Goal: Task Accomplishment & Management: Manage account settings

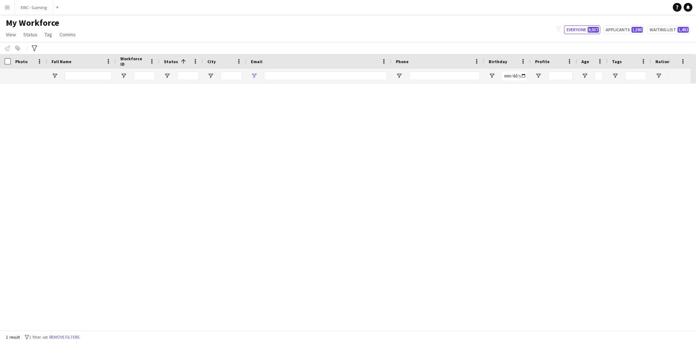
type input "**********"
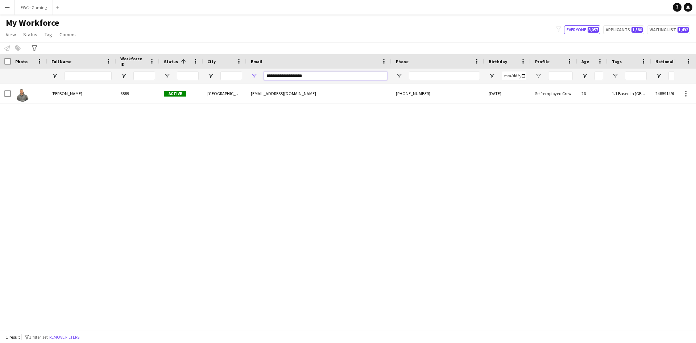
click at [305, 77] on input "**********" at bounding box center [325, 75] width 123 height 9
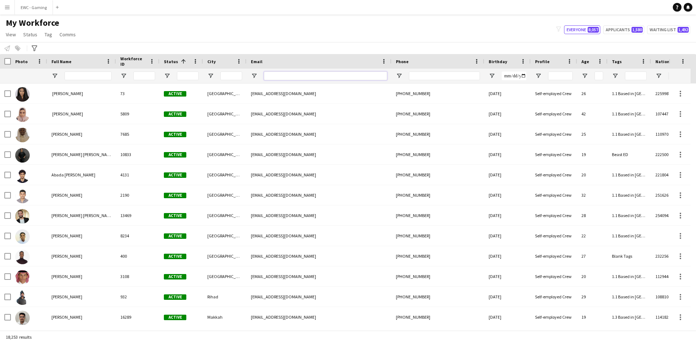
paste input "**********"
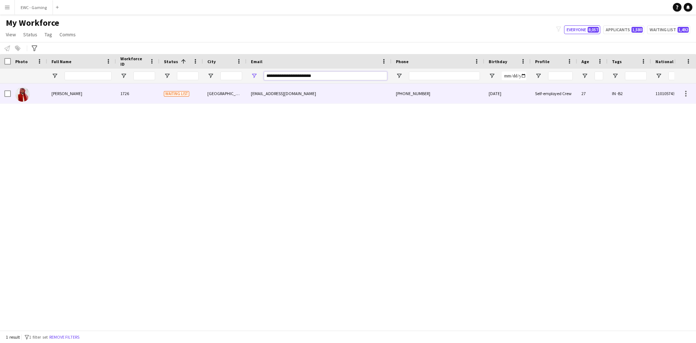
type input "**********"
click at [141, 88] on div "1726" at bounding box center [138, 93] width 44 height 20
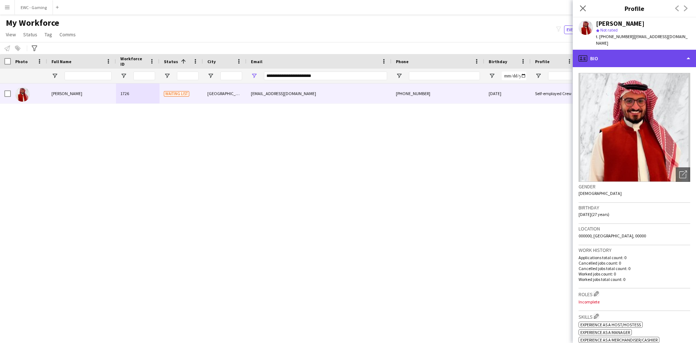
click at [628, 50] on div "profile Bio" at bounding box center [634, 58] width 123 height 17
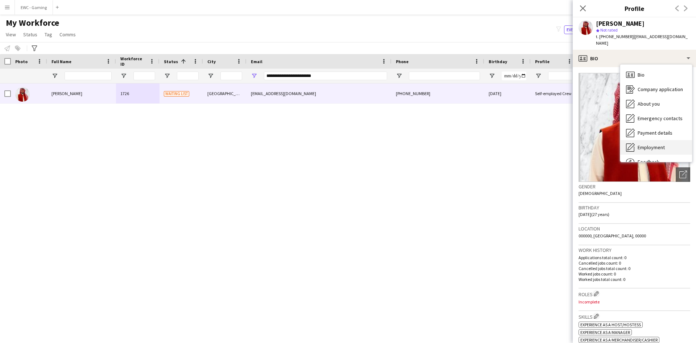
click at [656, 144] on span "Employment" at bounding box center [651, 147] width 27 height 7
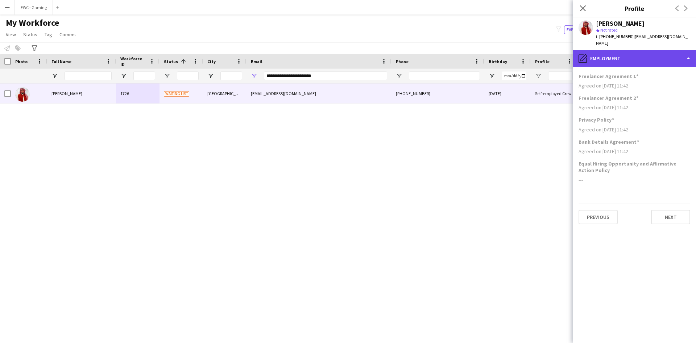
click at [616, 52] on div "pencil4 Employment" at bounding box center [634, 58] width 123 height 17
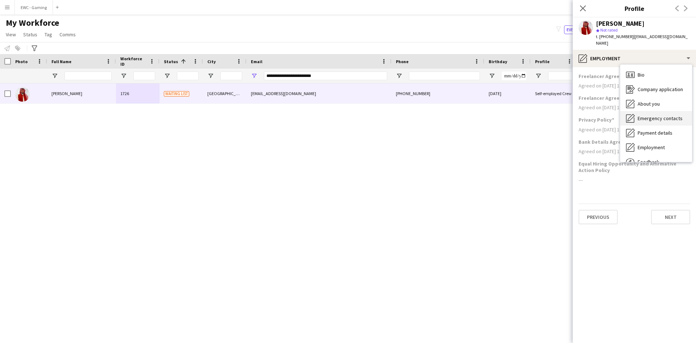
click at [648, 115] on span "Emergency contacts" at bounding box center [660, 118] width 45 height 7
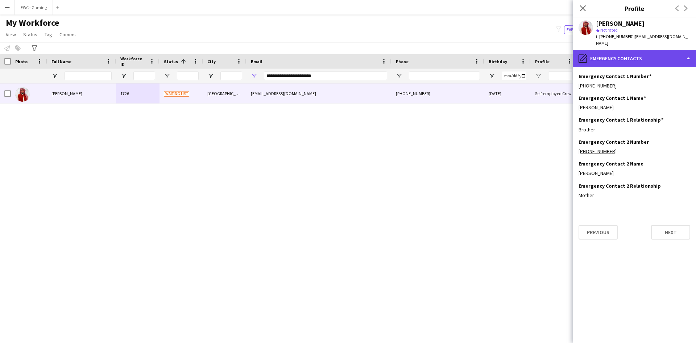
click at [626, 55] on div "pencil4 Emergency contacts" at bounding box center [634, 58] width 123 height 17
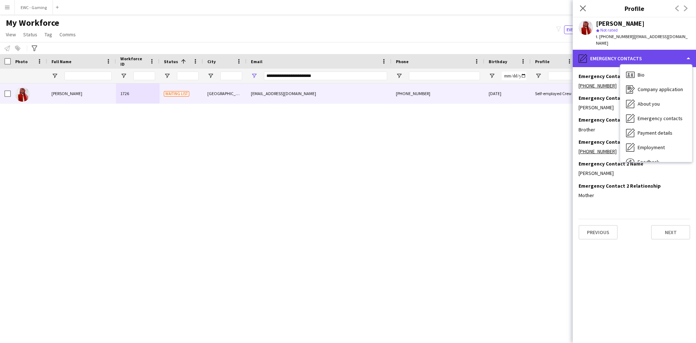
click at [601, 50] on div "pencil4 Emergency contacts" at bounding box center [634, 58] width 123 height 17
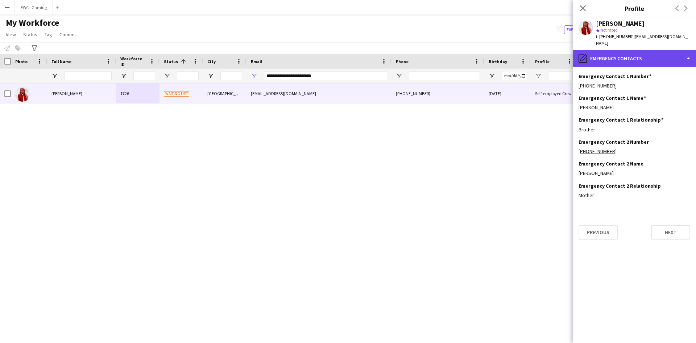
click at [609, 51] on div "pencil4 Emergency contacts" at bounding box center [634, 58] width 123 height 17
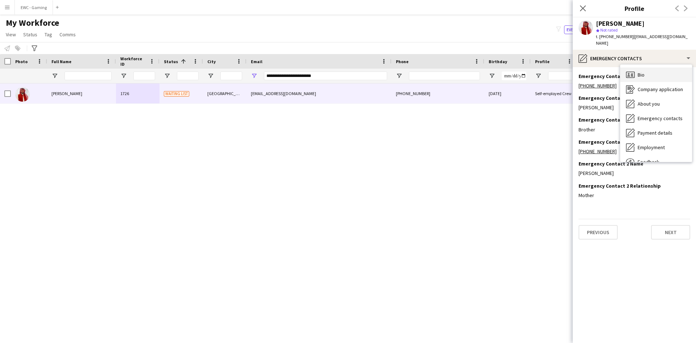
click at [643, 71] on span "Bio" at bounding box center [641, 74] width 7 height 7
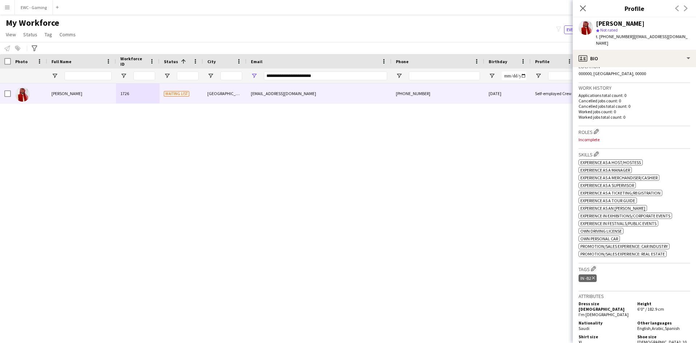
scroll to position [162, 0]
click at [596, 128] on app-icon "Edit crew company roles" at bounding box center [596, 130] width 5 height 5
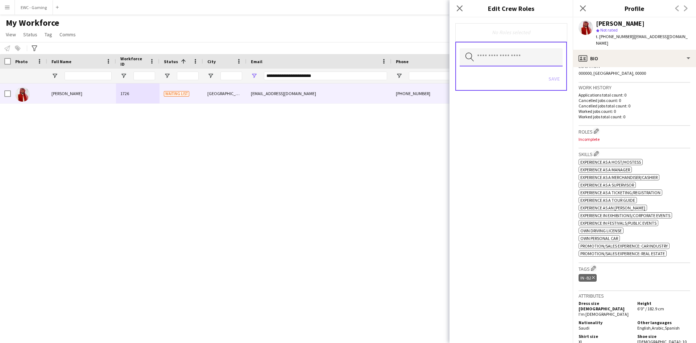
click at [479, 61] on input "text" at bounding box center [511, 57] width 103 height 18
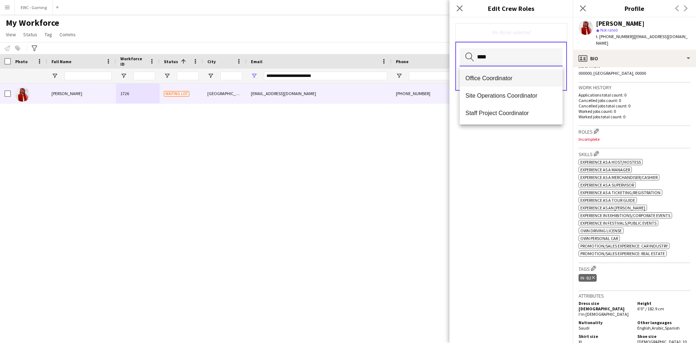
type input "****"
click at [488, 78] on span "Office Coordinator" at bounding box center [511, 78] width 91 height 7
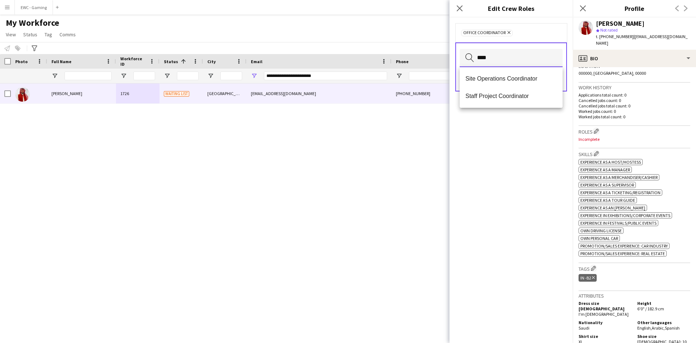
type input "****"
click at [488, 78] on span "Site Operations Coordinator" at bounding box center [511, 78] width 91 height 7
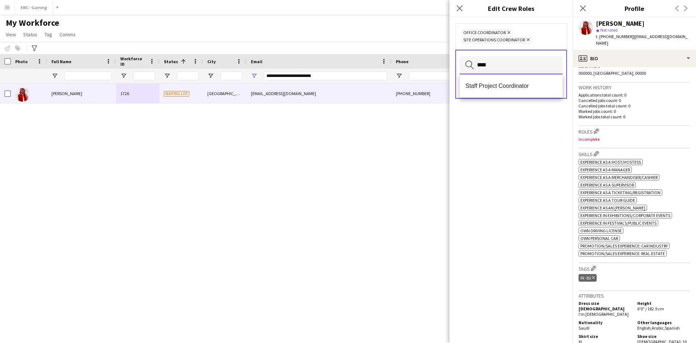
type input "****"
click at [488, 78] on mat-option "Staff Project Coordinator" at bounding box center [511, 85] width 103 height 17
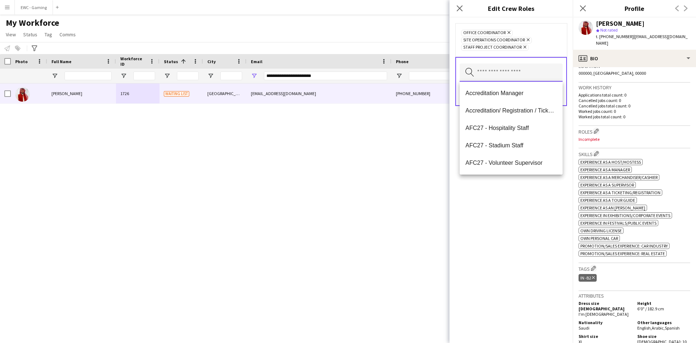
click at [492, 74] on input "text" at bounding box center [511, 72] width 103 height 18
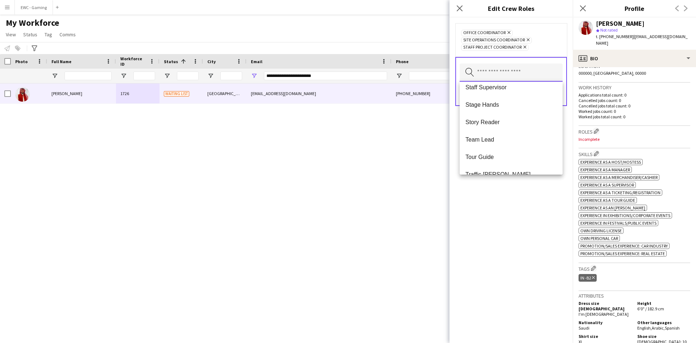
scroll to position [718, 0]
click at [514, 208] on div "Office Coordinator Remove Site Operations Coordinator Remove Staff Project Coor…" at bounding box center [511, 179] width 123 height 325
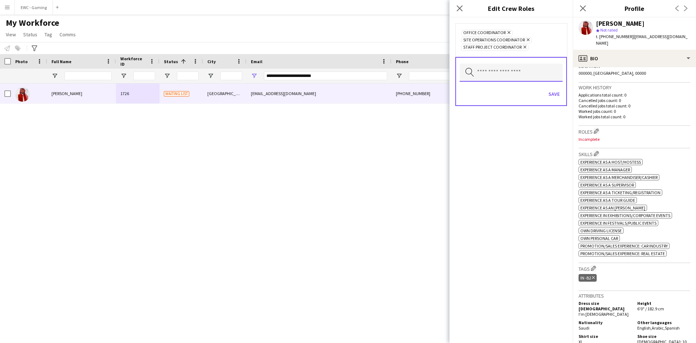
click at [520, 75] on input "text" at bounding box center [511, 72] width 103 height 18
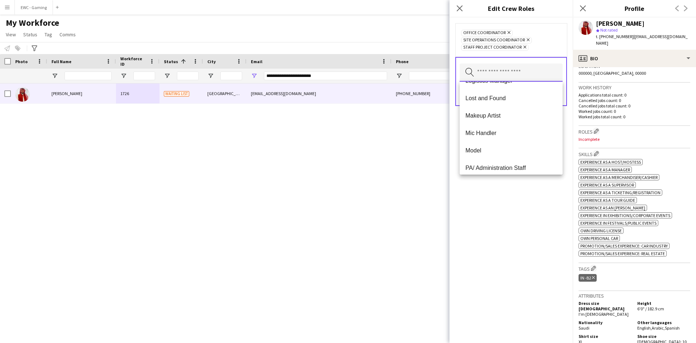
scroll to position [359, 0]
click at [502, 181] on div "Office Coordinator Remove Site Operations Coordinator Remove Staff Project Coor…" at bounding box center [511, 179] width 123 height 325
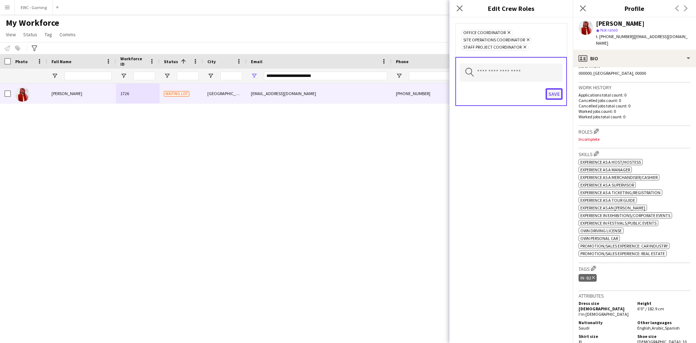
click at [552, 94] on button "Save" at bounding box center [554, 94] width 17 height 12
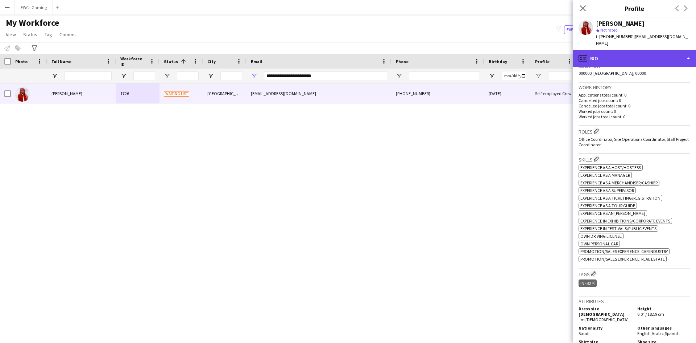
click at [607, 50] on div "profile Bio" at bounding box center [634, 58] width 123 height 17
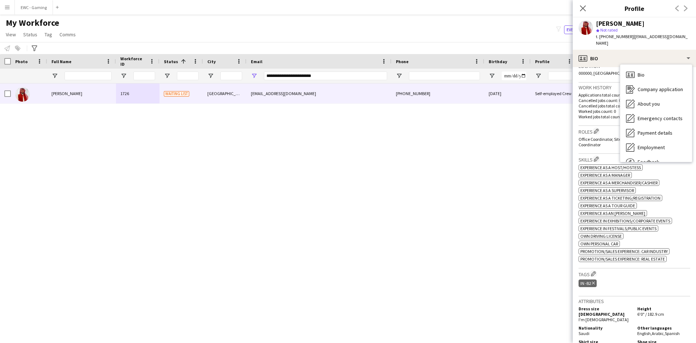
click at [607, 115] on div "Work history Applications total count: 0 Cancelled jobs count: 0 Cancelled jobs…" at bounding box center [635, 104] width 112 height 43
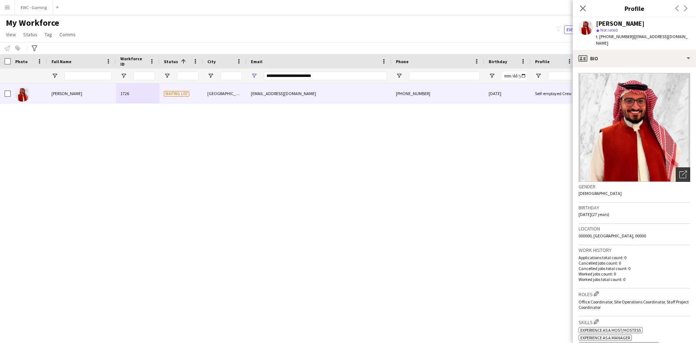
click at [676, 169] on div "Open photos pop-in" at bounding box center [683, 174] width 15 height 15
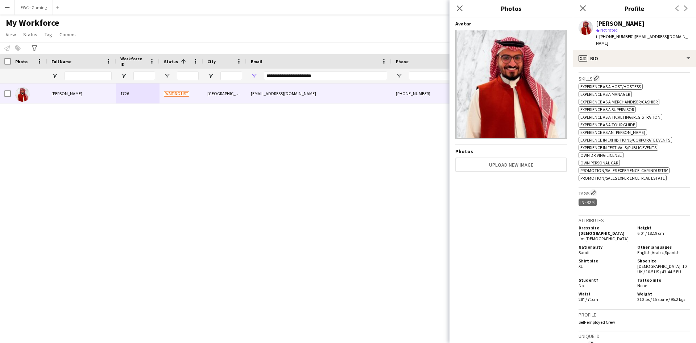
scroll to position [371, 0]
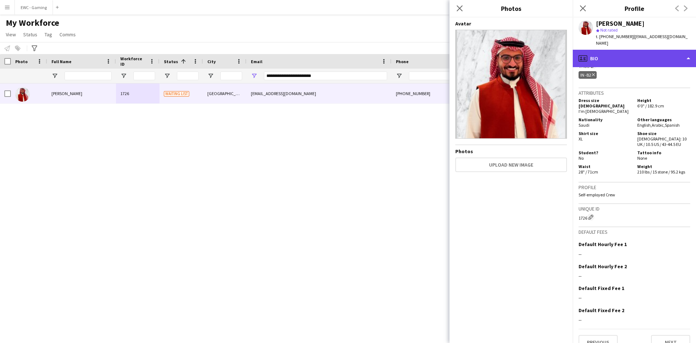
click at [632, 50] on div "profile Bio" at bounding box center [634, 58] width 123 height 17
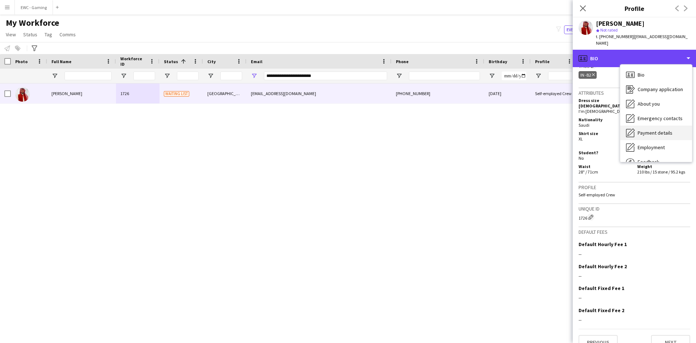
scroll to position [25, 0]
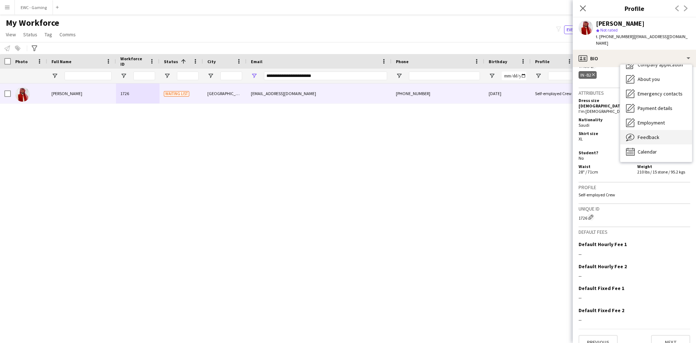
click at [650, 134] on span "Feedback" at bounding box center [649, 137] width 22 height 7
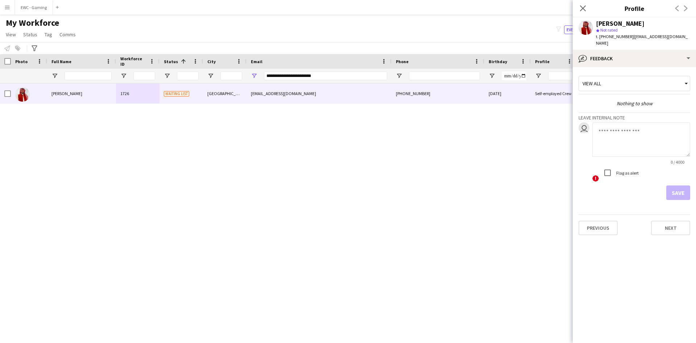
click at [628, 133] on textarea at bounding box center [641, 139] width 98 height 34
click at [619, 125] on textarea "**********" at bounding box center [641, 139] width 98 height 34
click at [638, 129] on textarea "**********" at bounding box center [641, 139] width 98 height 34
click at [619, 130] on textarea "**********" at bounding box center [641, 139] width 98 height 34
type textarea "**********"
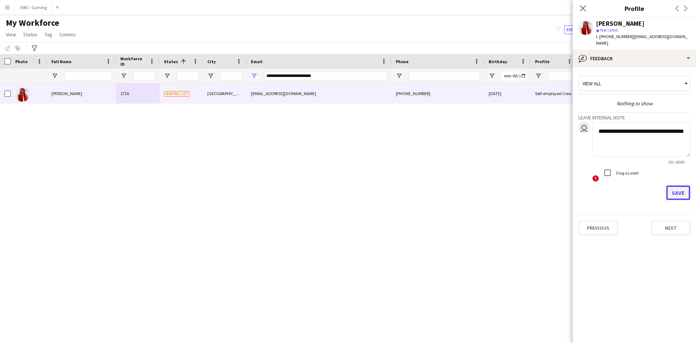
click at [680, 185] on button "Save" at bounding box center [678, 192] width 24 height 15
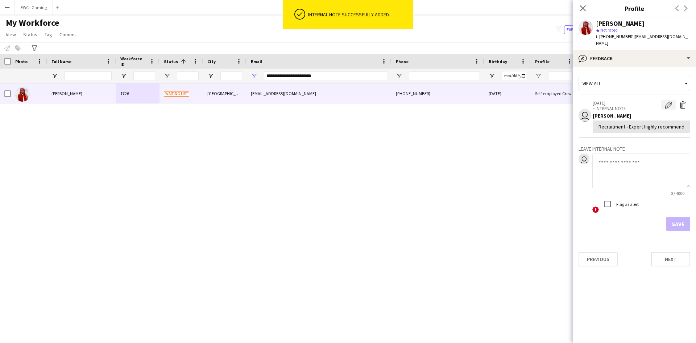
click at [674, 100] on button "Edit internal note" at bounding box center [668, 104] width 15 height 9
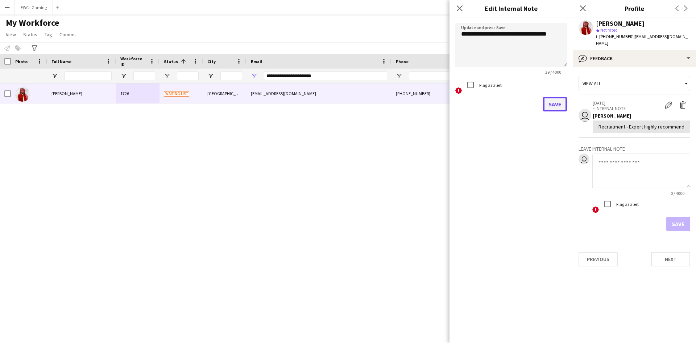
click at [554, 109] on button "Save" at bounding box center [555, 104] width 24 height 15
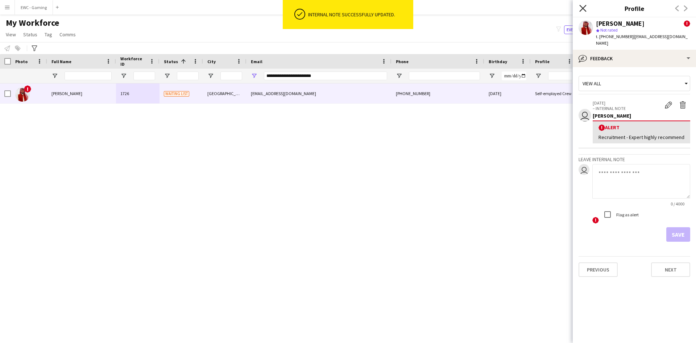
click at [583, 8] on icon at bounding box center [582, 8] width 7 height 7
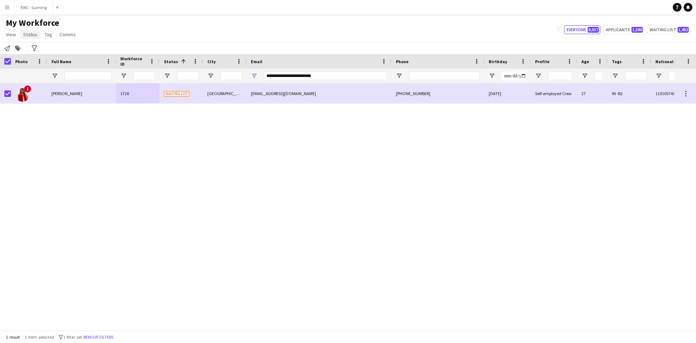
click at [30, 35] on span "Status" at bounding box center [30, 34] width 14 height 7
click at [40, 50] on link "Edit" at bounding box center [46, 49] width 51 height 15
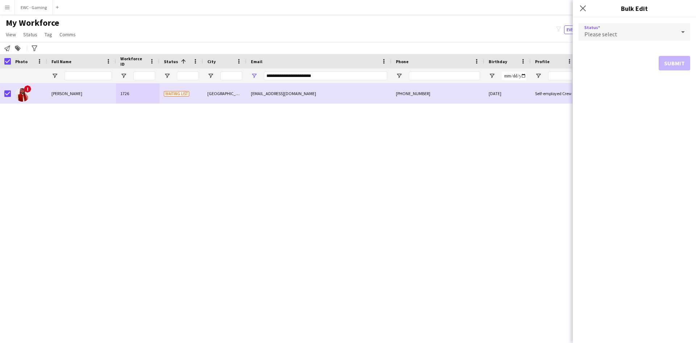
click at [654, 37] on div "Please select" at bounding box center [627, 31] width 97 height 17
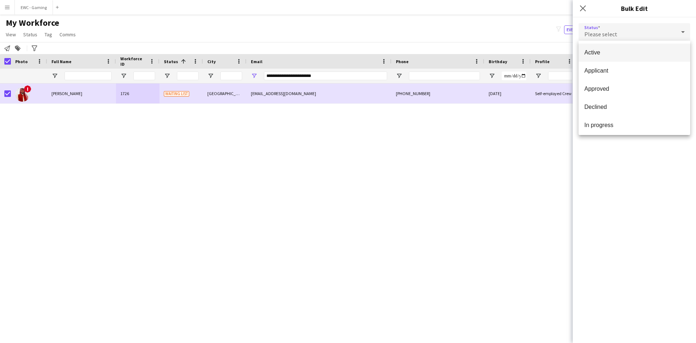
click at [619, 55] on span "Active" at bounding box center [634, 52] width 100 height 7
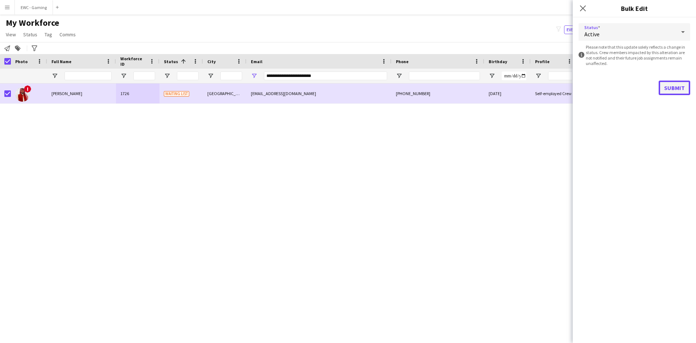
click at [671, 89] on button "Submit" at bounding box center [675, 87] width 32 height 15
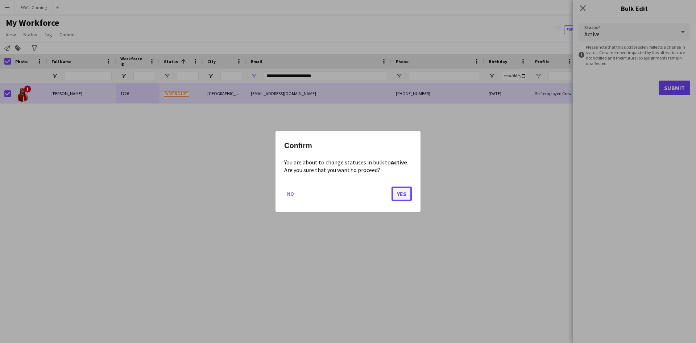
click at [401, 193] on button "Yes" at bounding box center [402, 193] width 20 height 15
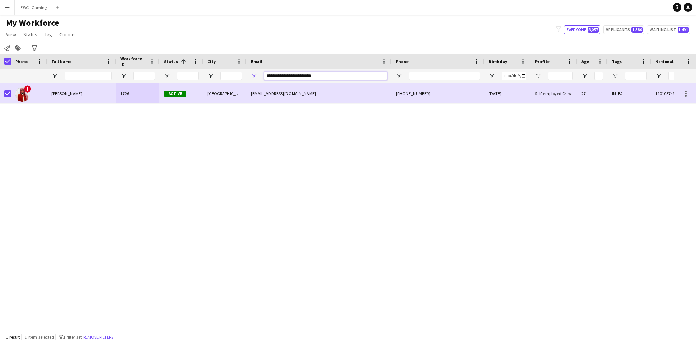
click at [330, 76] on input "**********" at bounding box center [325, 75] width 123 height 9
paste input "Email Filter Input"
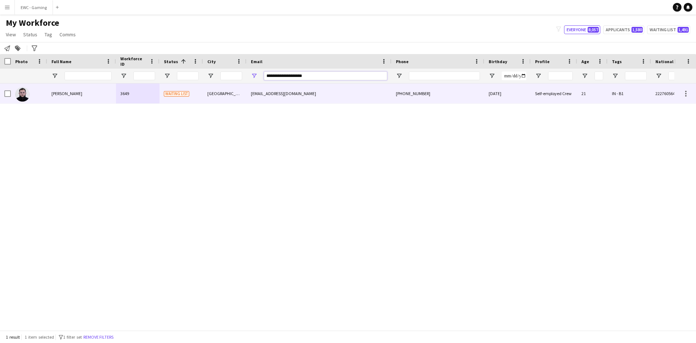
type input "**********"
click at [64, 101] on div "[PERSON_NAME]" at bounding box center [81, 93] width 69 height 20
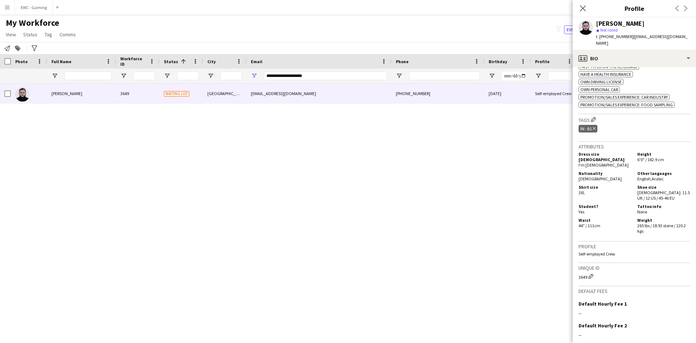
scroll to position [363, 0]
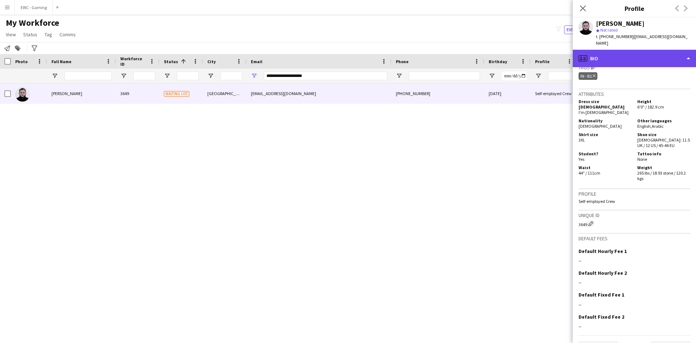
click at [620, 51] on div "profile Bio" at bounding box center [634, 58] width 123 height 17
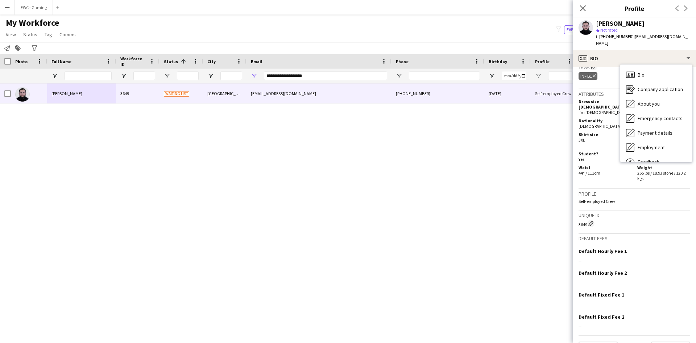
click at [608, 151] on h5 "Student?" at bounding box center [605, 153] width 53 height 5
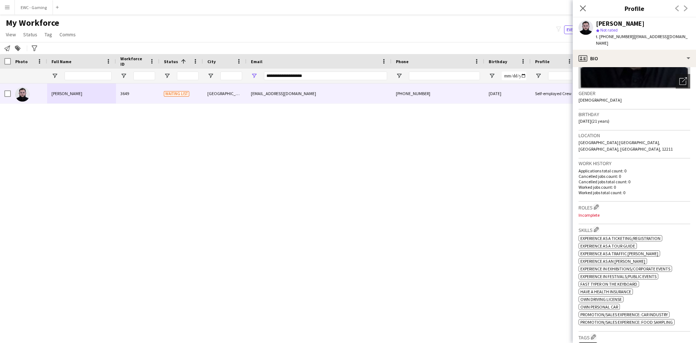
scroll to position [94, 0]
click at [597, 204] on app-icon "Edit crew company roles" at bounding box center [596, 206] width 5 height 5
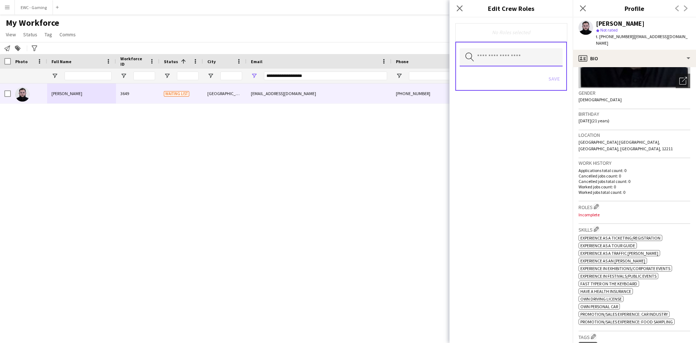
click at [523, 60] on input "text" at bounding box center [511, 57] width 103 height 18
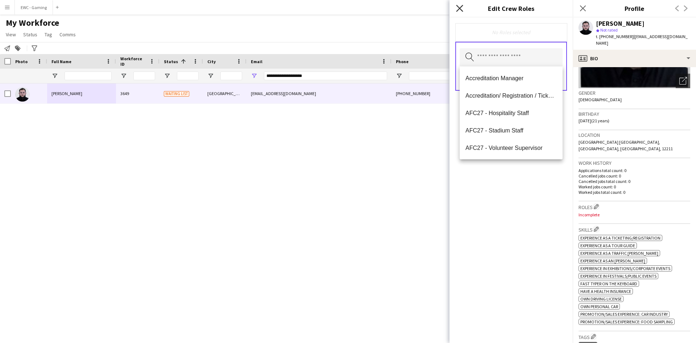
click at [460, 8] on icon "Close pop-in" at bounding box center [459, 8] width 7 height 7
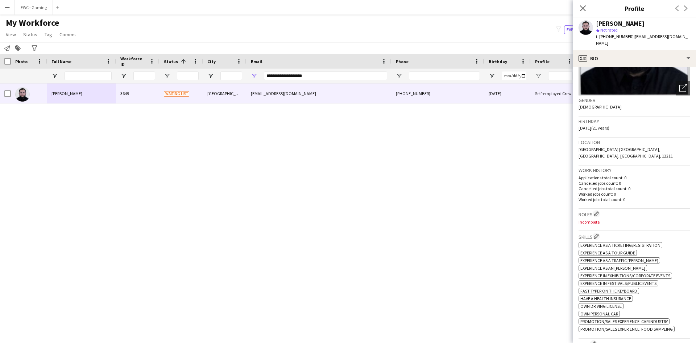
scroll to position [0, 0]
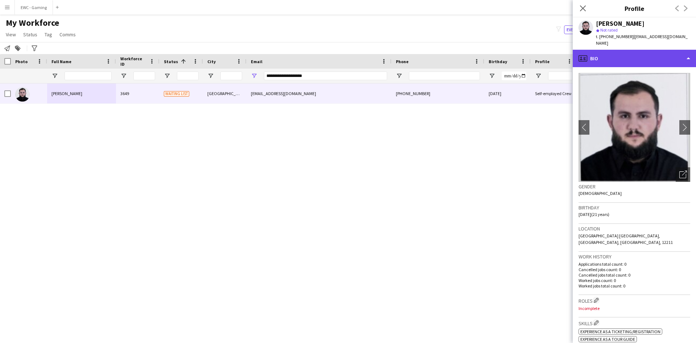
click at [640, 52] on div "profile Bio" at bounding box center [634, 58] width 123 height 17
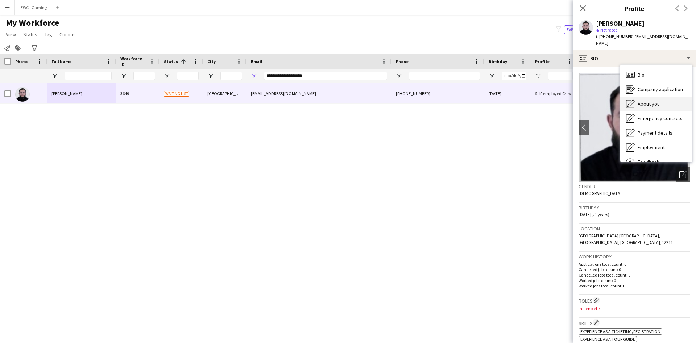
click at [648, 100] on span "About you" at bounding box center [649, 103] width 22 height 7
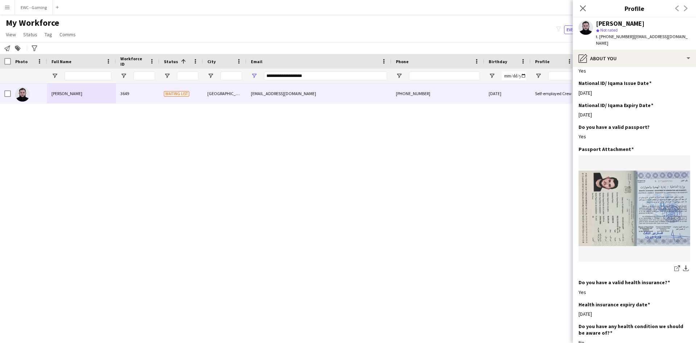
scroll to position [287, 0]
click at [599, 101] on h3 "National ID/ Iqama Expiry Date" at bounding box center [616, 104] width 75 height 7
click at [587, 110] on div "[DATE]" at bounding box center [635, 113] width 112 height 7
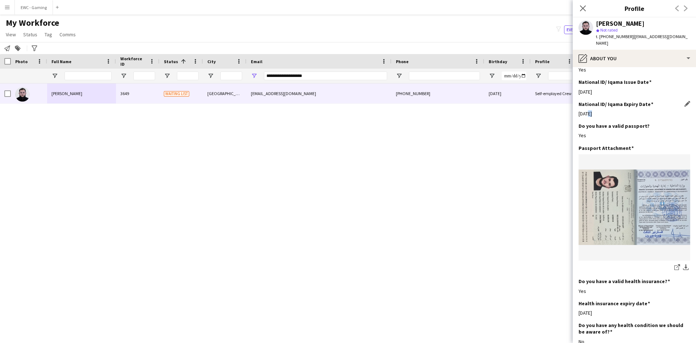
click at [587, 110] on div "[DATE]" at bounding box center [635, 113] width 112 height 7
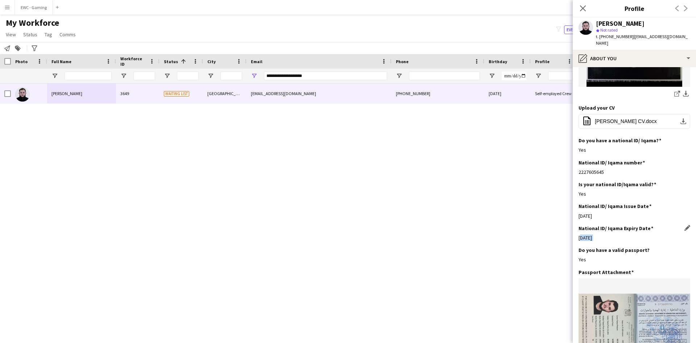
scroll to position [164, 0]
click at [597, 233] on div "[DATE]" at bounding box center [635, 236] width 112 height 7
click at [600, 246] on div "Do you have a valid passport? Edit this field Yes" at bounding box center [635, 257] width 112 height 22
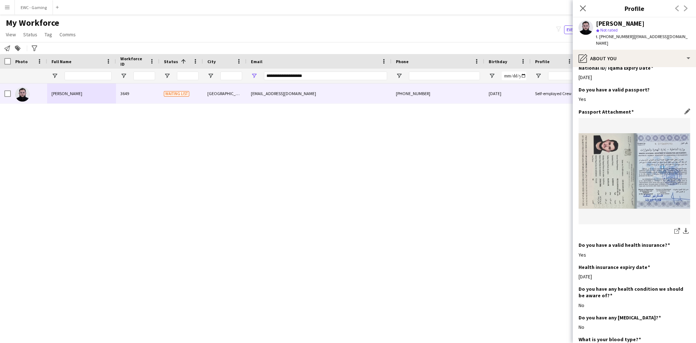
scroll to position [324, 0]
click at [592, 263] on h3 "Health insurance expiry date" at bounding box center [614, 266] width 71 height 7
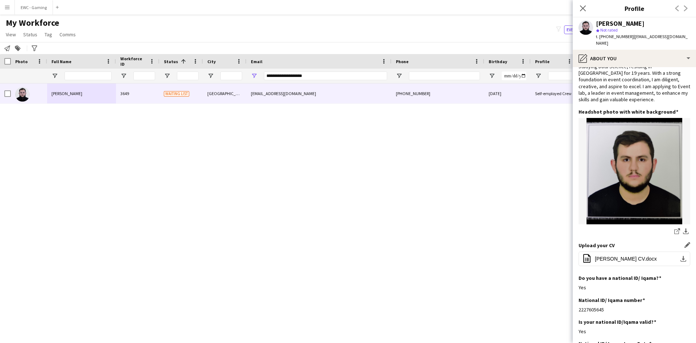
scroll to position [0, 0]
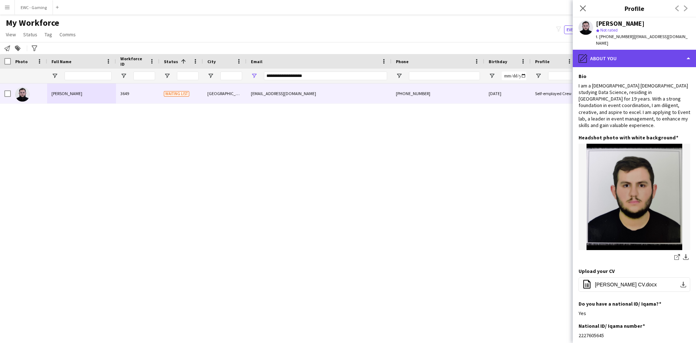
click at [644, 52] on div "pencil4 About you" at bounding box center [634, 58] width 123 height 17
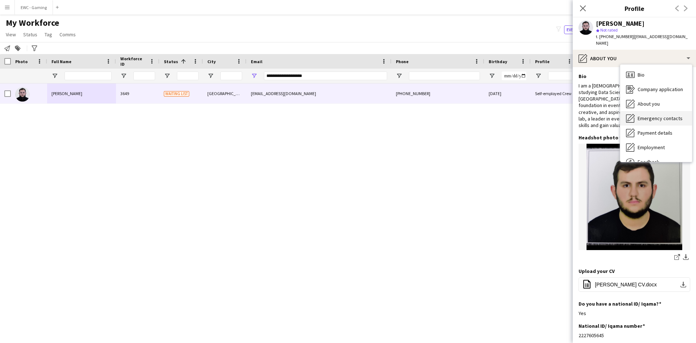
click at [658, 115] on span "Emergency contacts" at bounding box center [660, 118] width 45 height 7
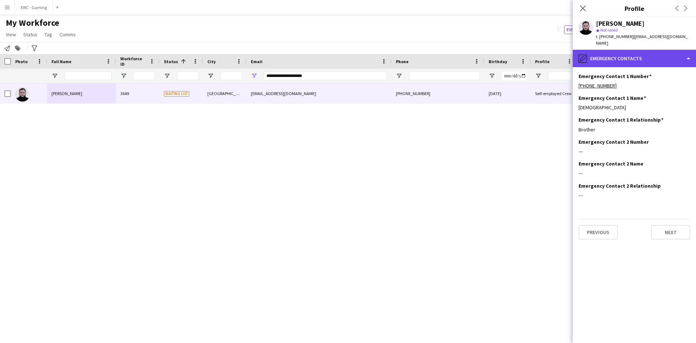
click at [628, 51] on div "pencil4 Emergency contacts" at bounding box center [634, 58] width 123 height 17
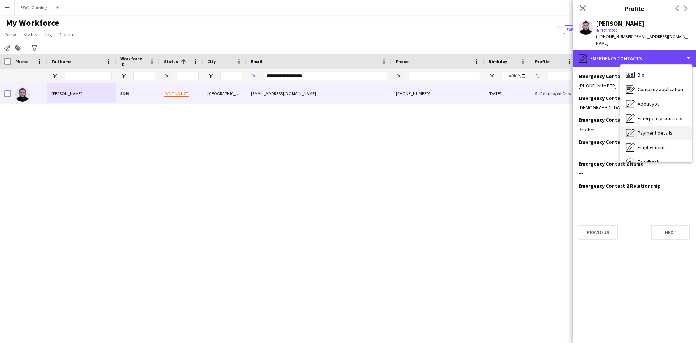
scroll to position [25, 0]
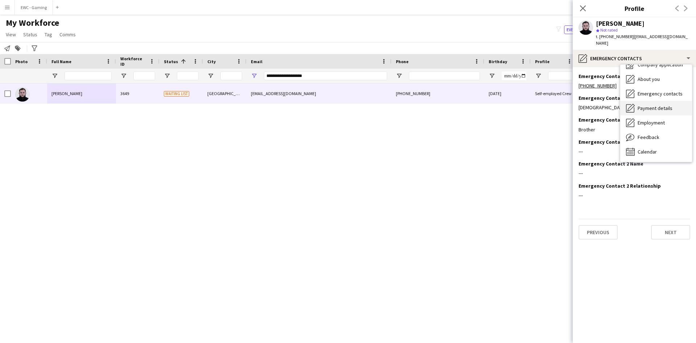
click at [651, 105] on span "Payment details" at bounding box center [655, 108] width 35 height 7
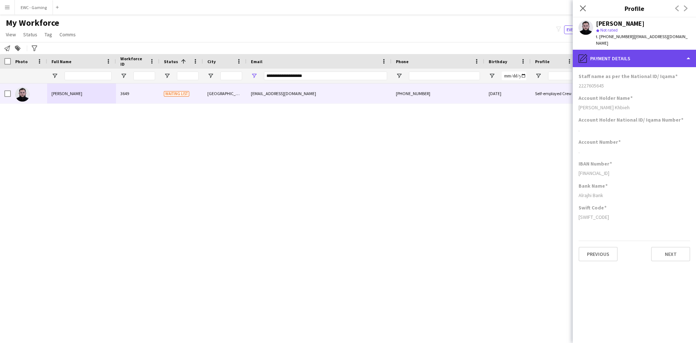
click at [633, 57] on div "pencil4 Payment details" at bounding box center [634, 58] width 123 height 17
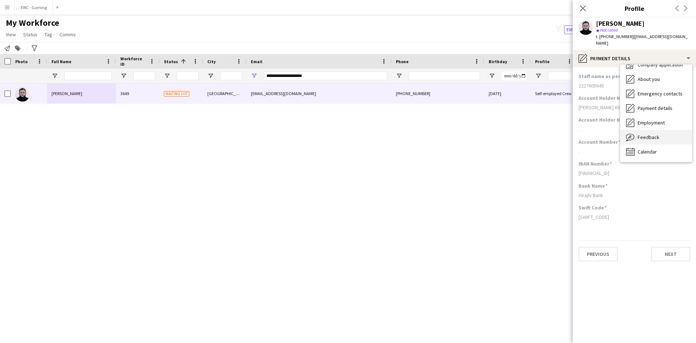
click at [658, 131] on div "Feedback Feedback" at bounding box center [656, 137] width 72 height 15
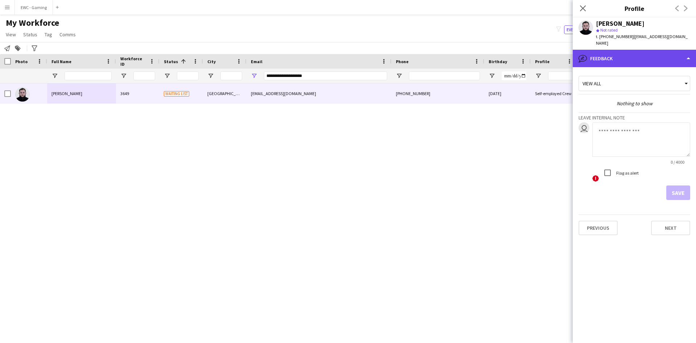
click at [626, 54] on div "bubble-pencil Feedback" at bounding box center [634, 58] width 123 height 17
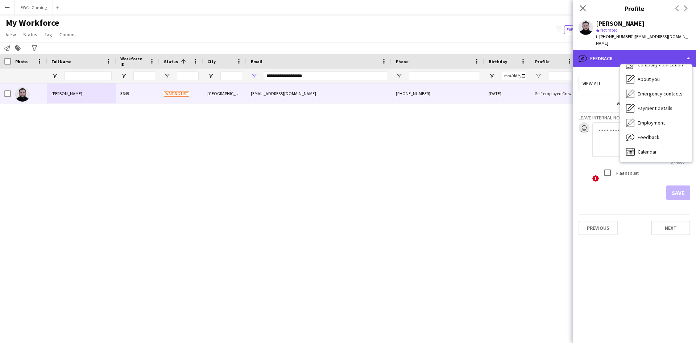
click at [601, 53] on div "bubble-pencil Feedback" at bounding box center [634, 58] width 123 height 17
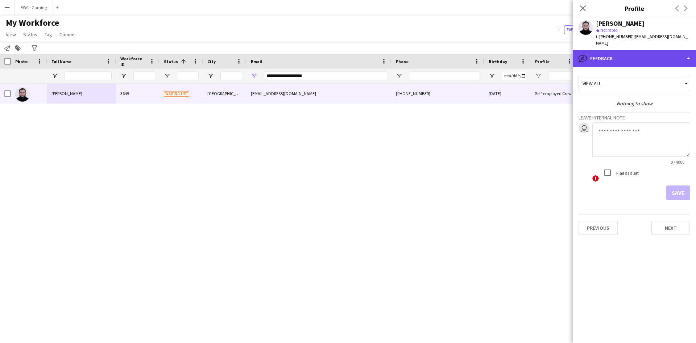
click at [686, 53] on div "bubble-pencil Feedback" at bounding box center [634, 58] width 123 height 17
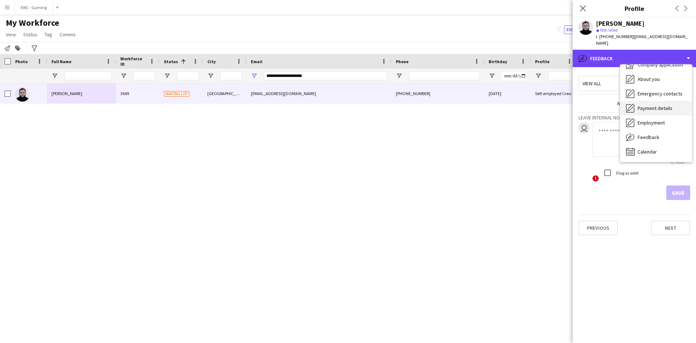
scroll to position [0, 0]
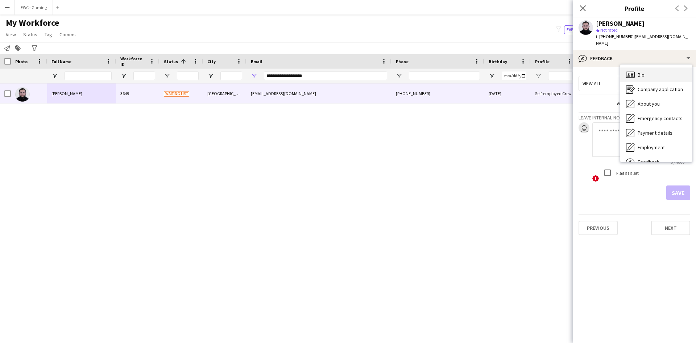
click at [663, 70] on div "Bio Bio" at bounding box center [656, 74] width 72 height 15
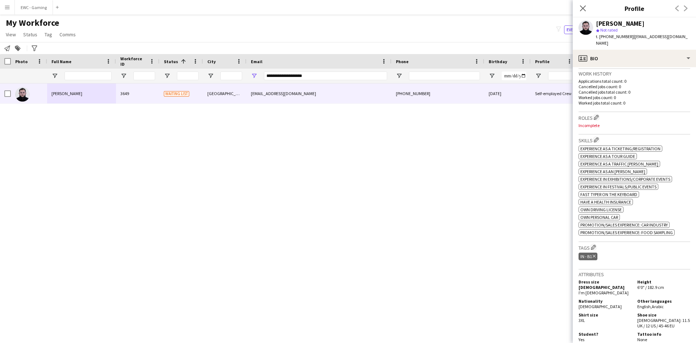
scroll to position [184, 0]
click at [628, 221] on span "Promotion/Sales Experience: Car Industry" at bounding box center [623, 223] width 87 height 5
click at [598, 112] on button "Edit crew company roles" at bounding box center [596, 115] width 7 height 7
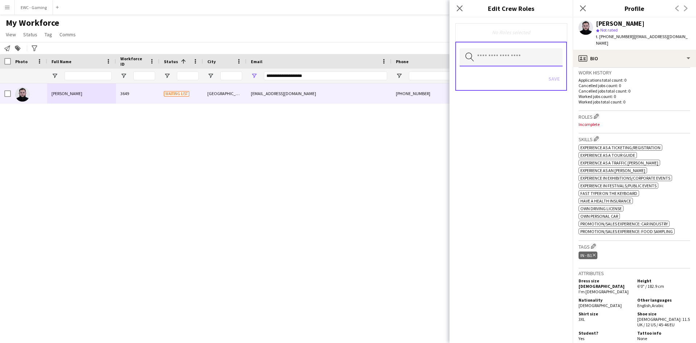
click at [509, 58] on input "text" at bounding box center [511, 57] width 103 height 18
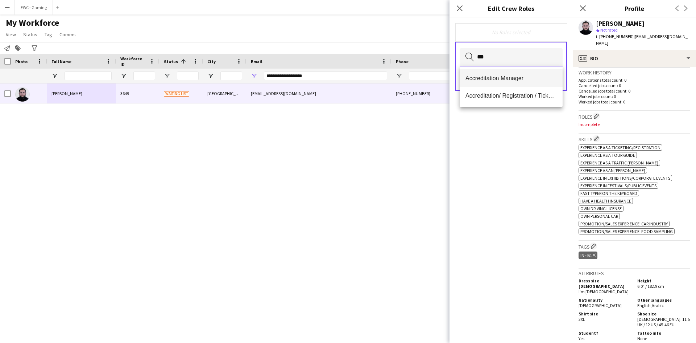
type input "***"
click at [506, 82] on mat-option "Accreditation Manager" at bounding box center [511, 77] width 103 height 17
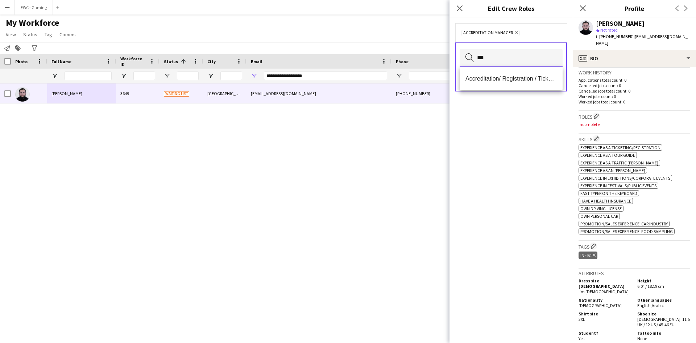
type input "***"
click at [506, 82] on mat-option "Accreditation/ Registration / Ticketing" at bounding box center [511, 78] width 103 height 17
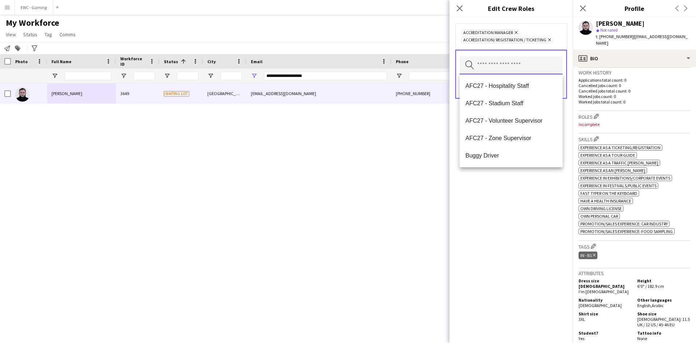
scroll to position [0, 0]
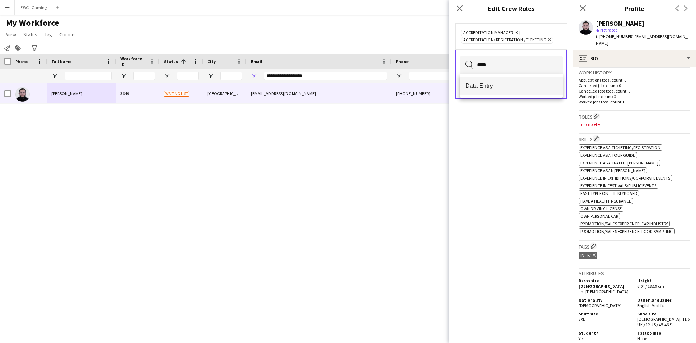
type input "****"
click at [509, 89] on span "Data Entry" at bounding box center [511, 85] width 91 height 7
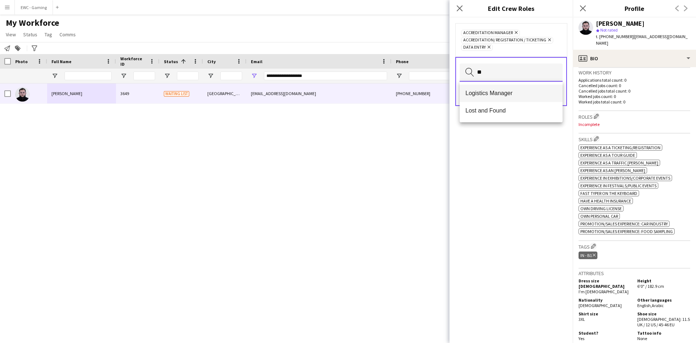
type input "**"
click at [513, 92] on span "Logistics Manager" at bounding box center [511, 93] width 91 height 7
type input "**"
click at [504, 93] on span "Customer Service Staff" at bounding box center [511, 93] width 91 height 7
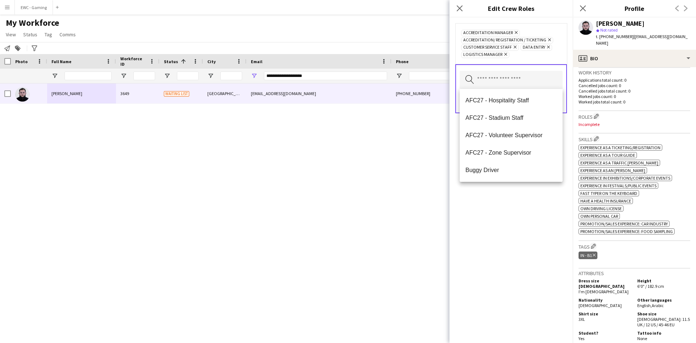
click at [514, 187] on div "Accreditation Manager Remove Accreditation/ Registration / Ticketing Remove Cus…" at bounding box center [511, 179] width 123 height 325
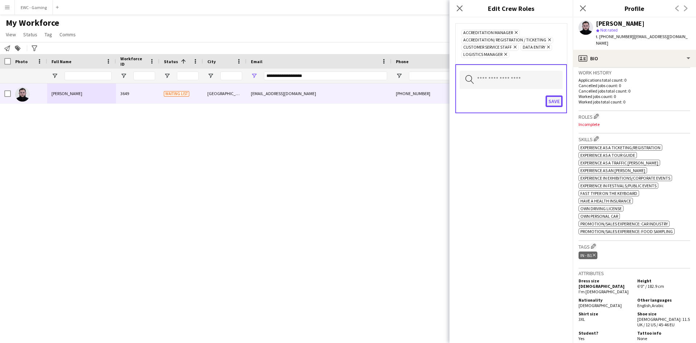
click at [554, 101] on button "Save" at bounding box center [554, 101] width 17 height 12
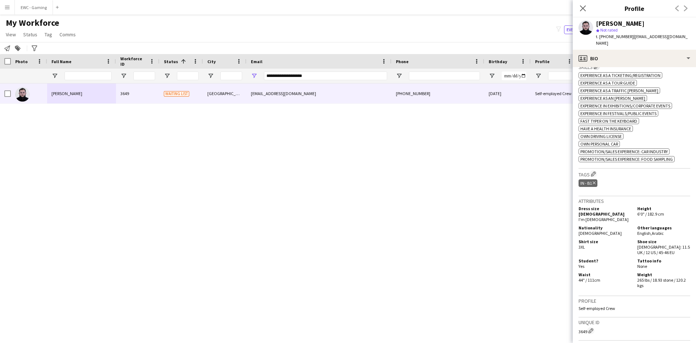
scroll to position [267, 0]
click at [596, 171] on app-icon "Edit crew company tags" at bounding box center [593, 173] width 5 height 5
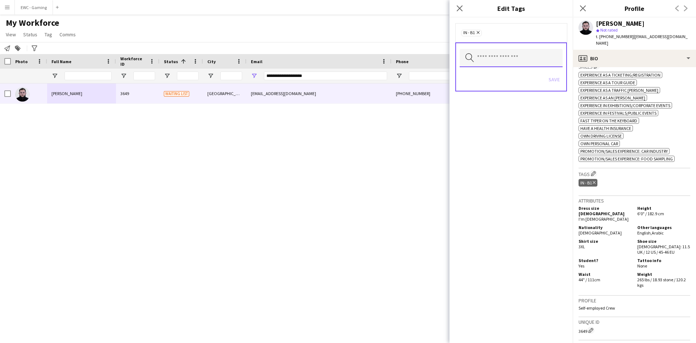
click at [504, 59] on input "text" at bounding box center [511, 58] width 103 height 18
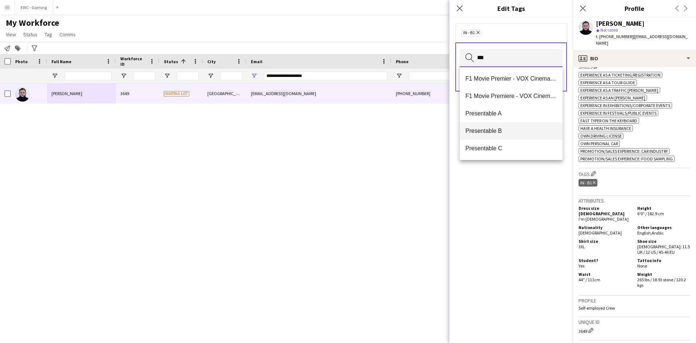
type input "***"
click at [493, 134] on span "Presentable B" at bounding box center [511, 130] width 91 height 7
type input "**"
click at [496, 95] on span "2.2 English Level = 2/3 Good" at bounding box center [511, 95] width 91 height 7
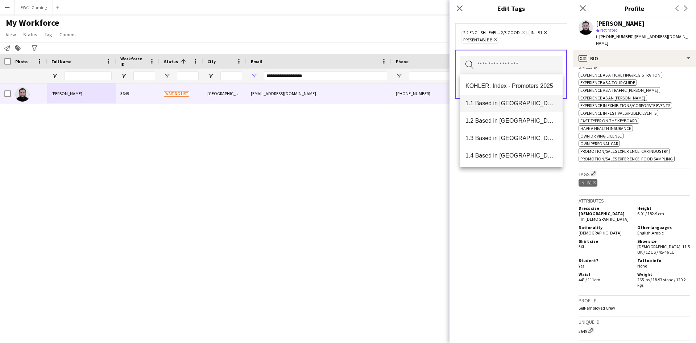
click at [506, 101] on span "1.1 Based in [GEOGRAPHIC_DATA]" at bounding box center [511, 103] width 91 height 7
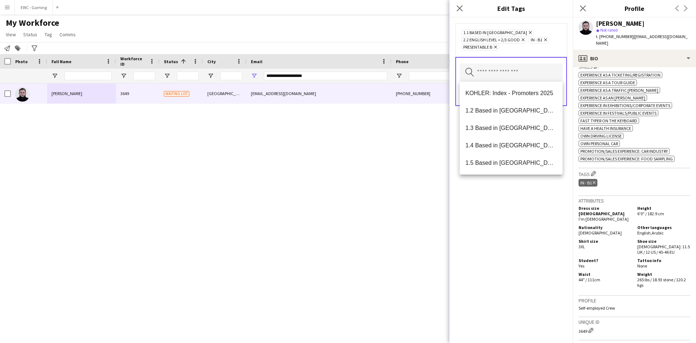
click at [531, 200] on div "1.1 Based in [GEOGRAPHIC_DATA] Remove 2.2 English Level = 2/3 Good Remove IN - …" at bounding box center [511, 179] width 123 height 325
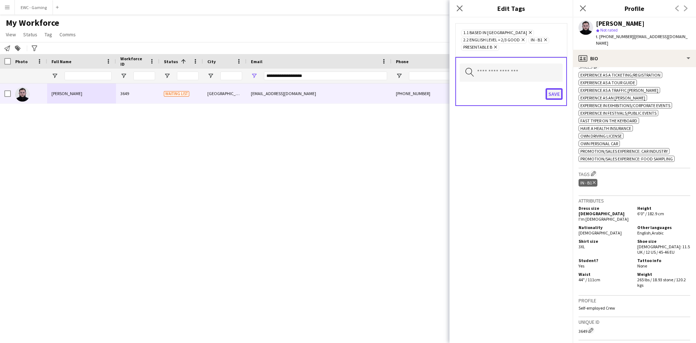
click at [550, 95] on button "Save" at bounding box center [554, 94] width 17 height 12
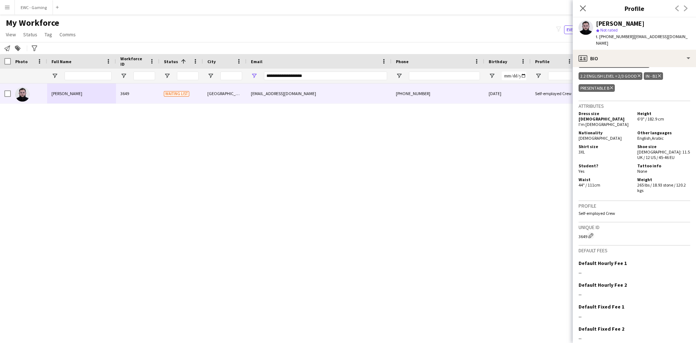
scroll to position [398, 0]
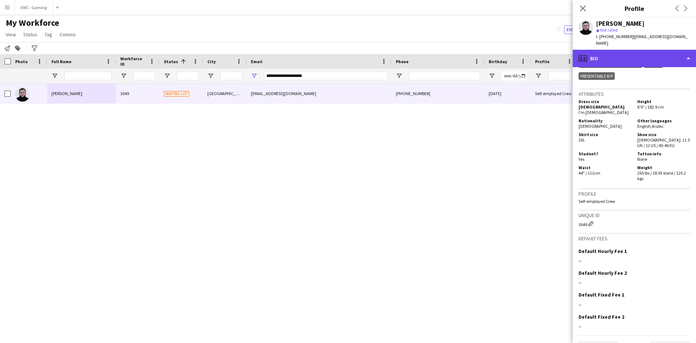
click at [631, 53] on div "profile Bio" at bounding box center [634, 58] width 123 height 17
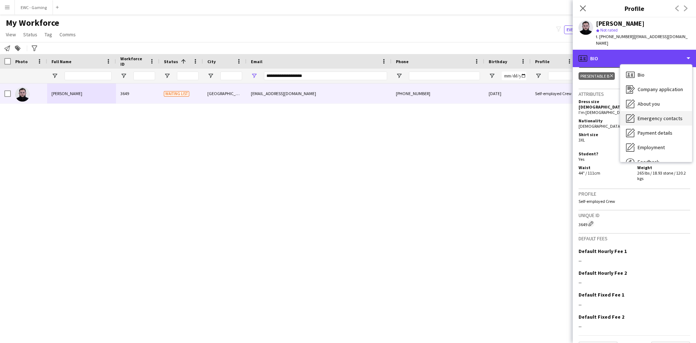
scroll to position [25, 0]
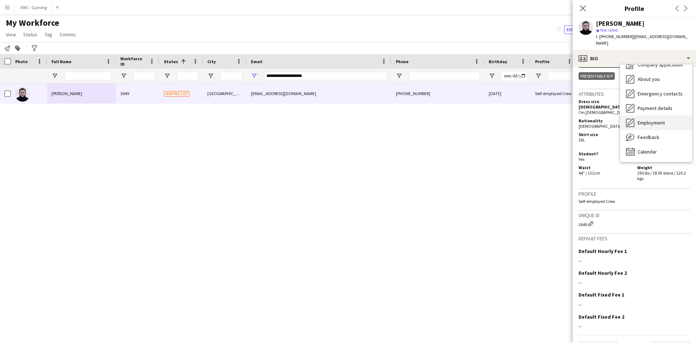
click at [645, 119] on span "Employment" at bounding box center [651, 122] width 27 height 7
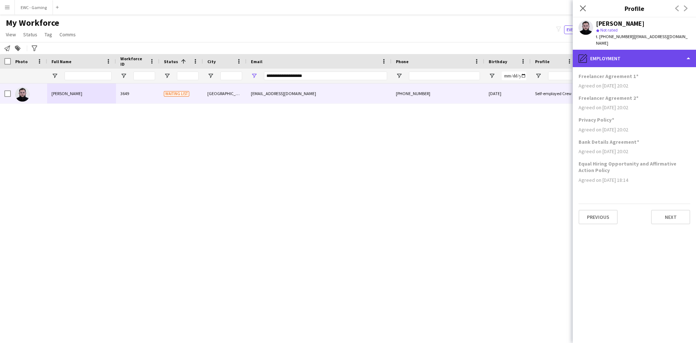
click at [620, 50] on div "pencil4 Employment" at bounding box center [634, 58] width 123 height 17
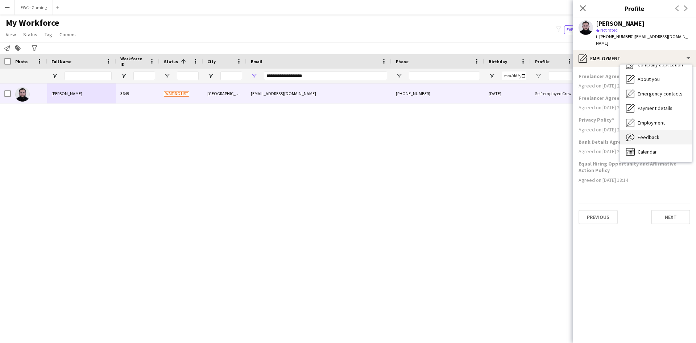
click at [650, 134] on div "Feedback Feedback" at bounding box center [656, 137] width 72 height 15
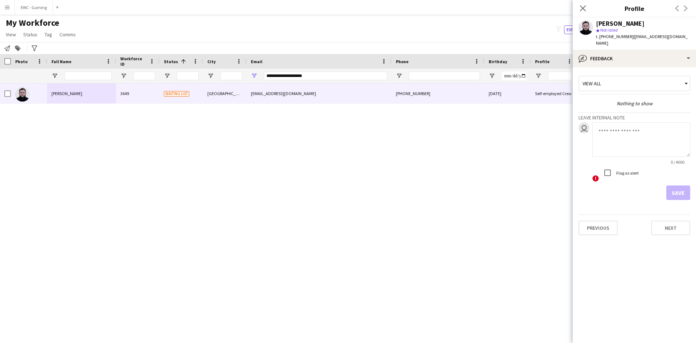
click at [626, 132] on textarea at bounding box center [641, 139] width 98 height 34
type textarea "**********"
click at [679, 186] on button "Save" at bounding box center [678, 192] width 24 height 15
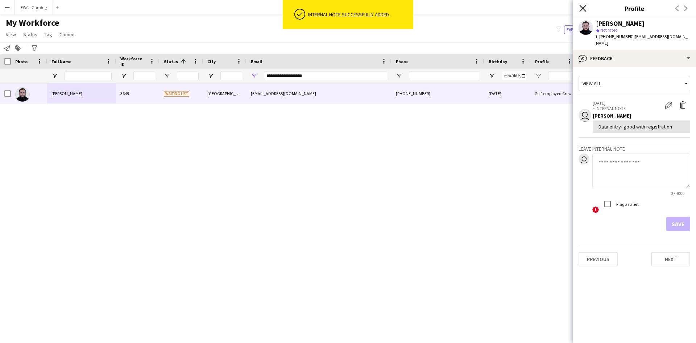
click at [585, 11] on icon "Close pop-in" at bounding box center [582, 8] width 7 height 7
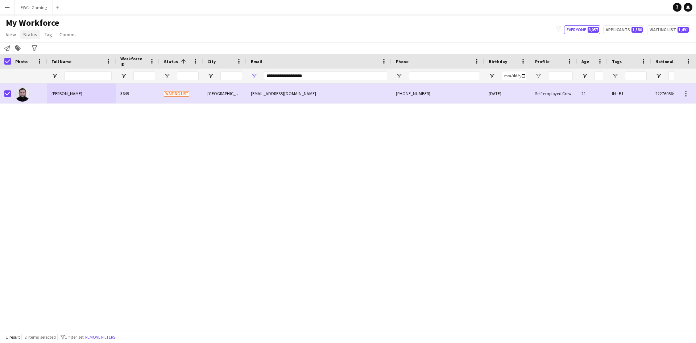
click at [32, 33] on span "Status" at bounding box center [30, 34] width 14 height 7
click at [41, 49] on link "Edit" at bounding box center [46, 49] width 51 height 15
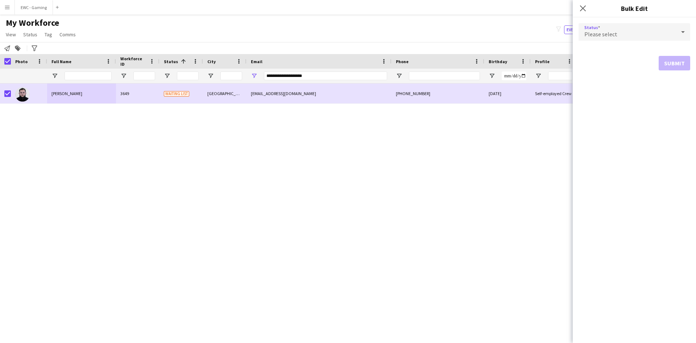
click at [653, 34] on div "Please select" at bounding box center [627, 31] width 97 height 17
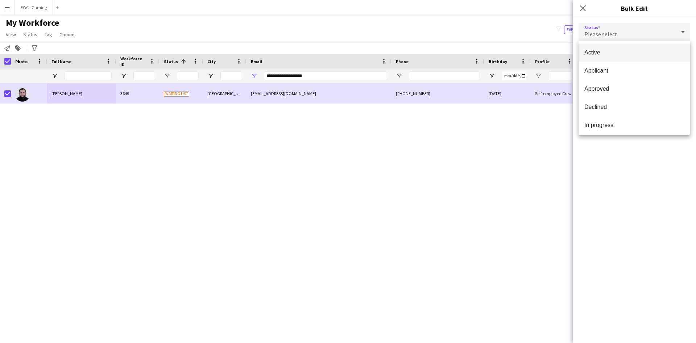
click at [620, 55] on span "Active" at bounding box center [634, 52] width 100 height 7
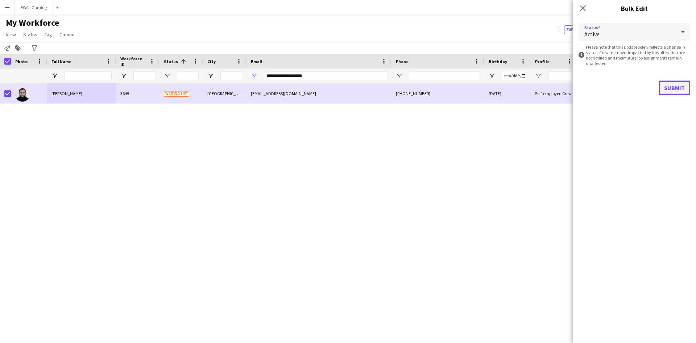
click at [681, 88] on button "Submit" at bounding box center [675, 87] width 32 height 15
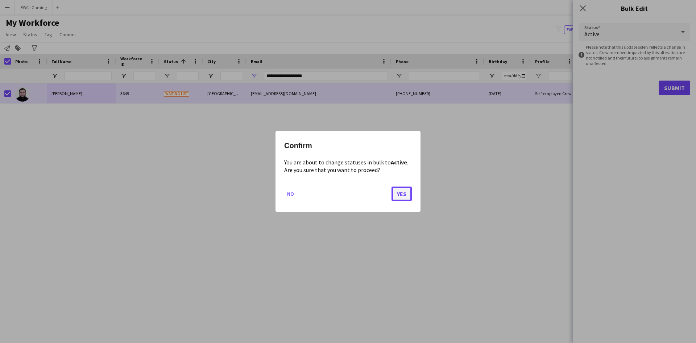
click at [397, 198] on button "Yes" at bounding box center [402, 193] width 20 height 15
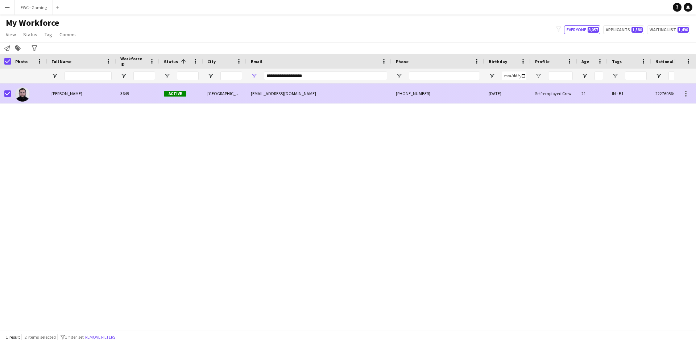
click at [314, 96] on div "[EMAIL_ADDRESS][DOMAIN_NAME]" at bounding box center [319, 93] width 145 height 20
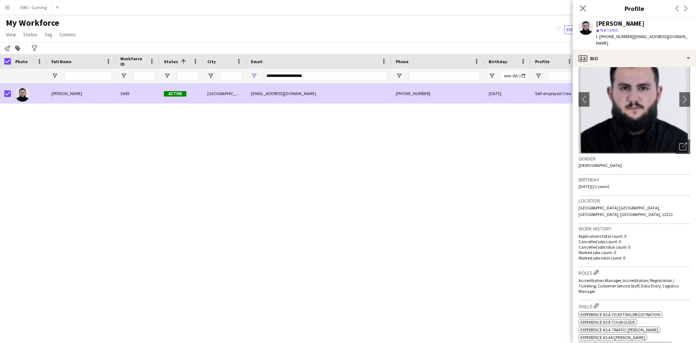
scroll to position [0, 0]
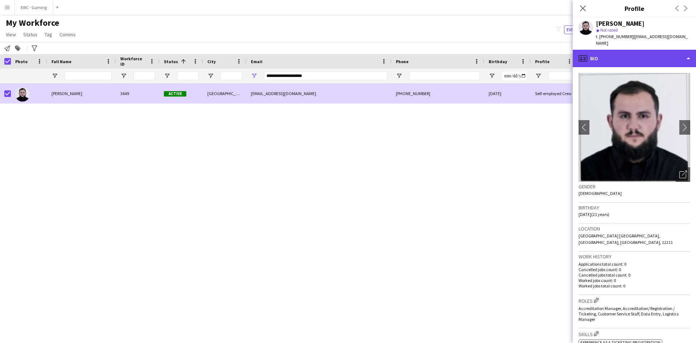
click at [619, 50] on div "profile Bio" at bounding box center [634, 58] width 123 height 17
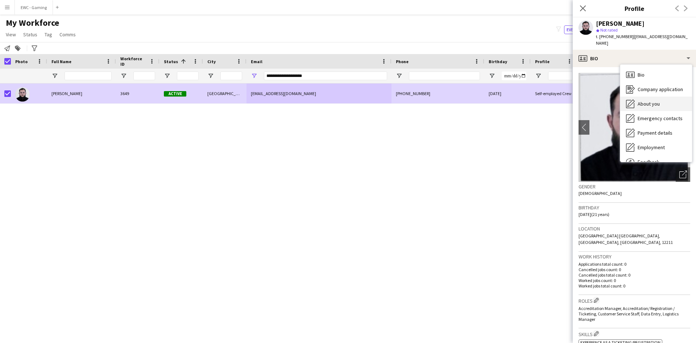
click at [649, 100] on span "About you" at bounding box center [649, 103] width 22 height 7
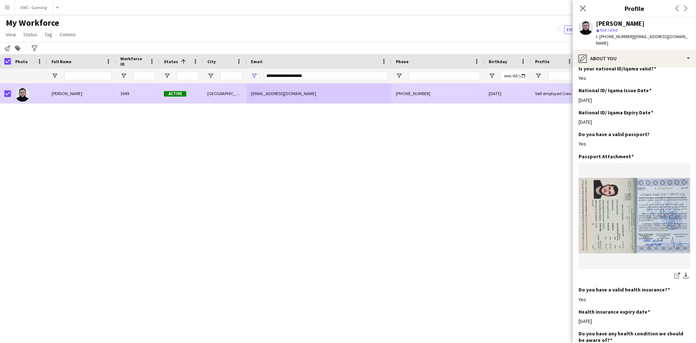
scroll to position [279, 0]
click at [42, 22] on span "My Workforce" at bounding box center [32, 22] width 53 height 11
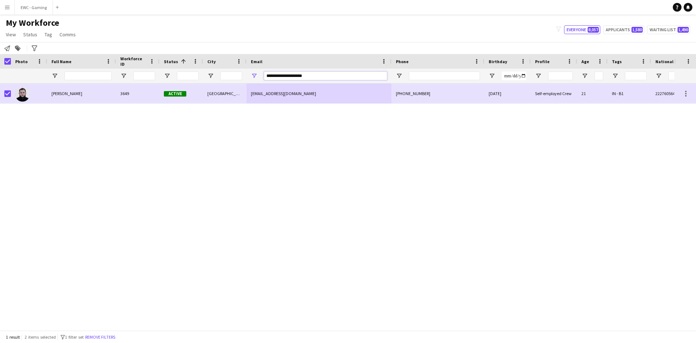
click at [312, 78] on input "**********" at bounding box center [325, 75] width 123 height 9
paste input "**********"
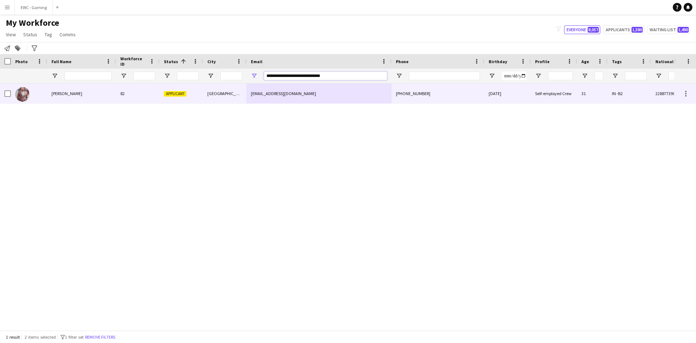
type input "**********"
click at [82, 91] on span "[PERSON_NAME]" at bounding box center [66, 93] width 31 height 5
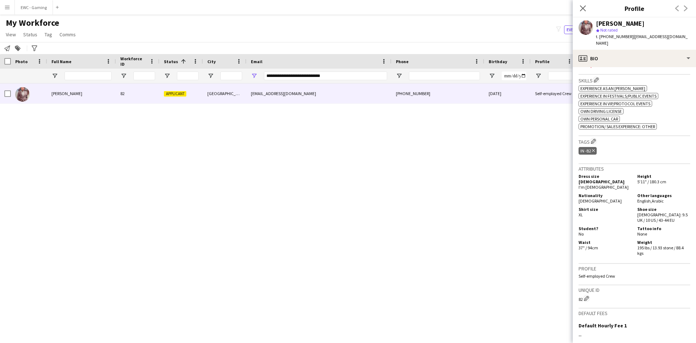
scroll to position [236, 0]
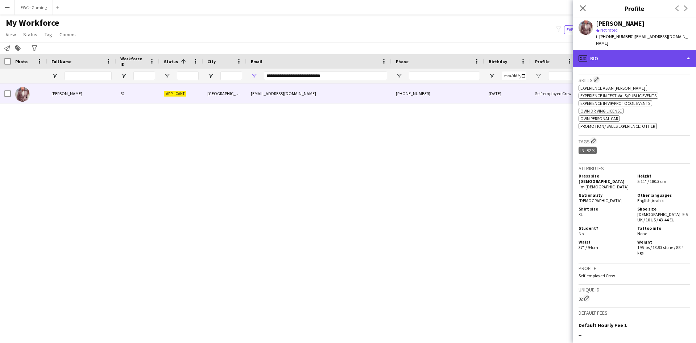
click at [646, 55] on div "profile Bio" at bounding box center [634, 58] width 123 height 17
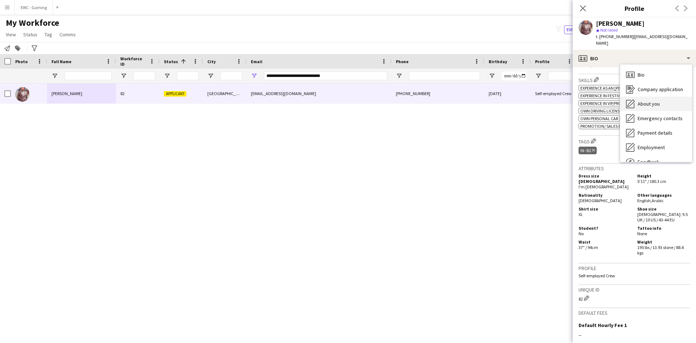
click at [651, 102] on span "About you" at bounding box center [649, 103] width 22 height 7
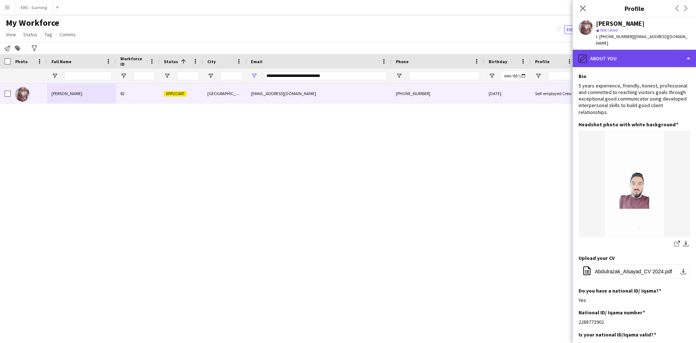
click at [649, 63] on div "pencil4 About you" at bounding box center [634, 58] width 123 height 17
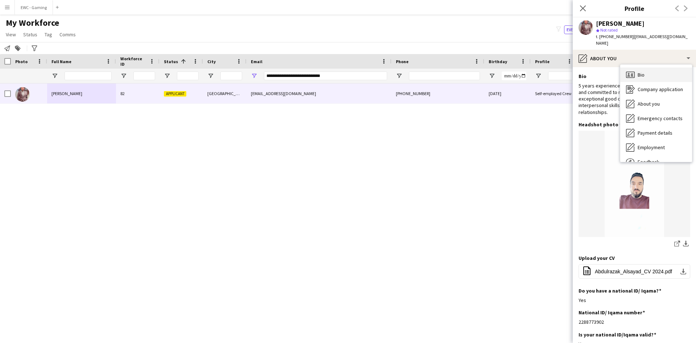
drag, startPoint x: 659, startPoint y: 75, endPoint x: 673, endPoint y: 74, distance: 13.8
click at [673, 74] on div "Bio Bio" at bounding box center [656, 74] width 72 height 15
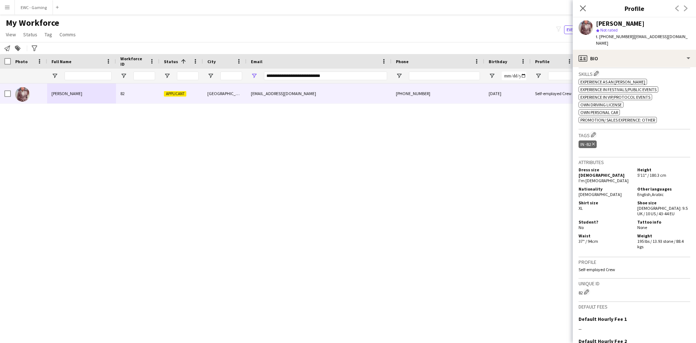
scroll to position [242, 0]
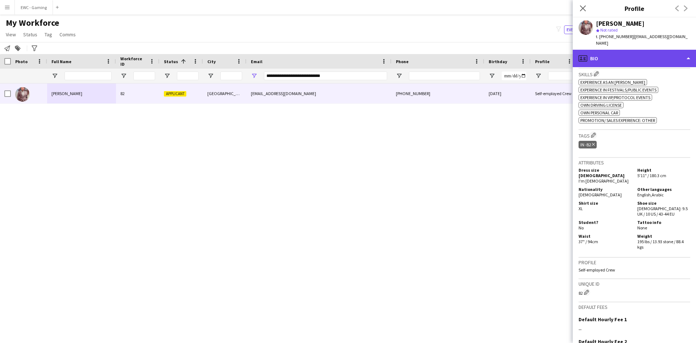
click at [621, 62] on div "profile Bio" at bounding box center [634, 58] width 123 height 17
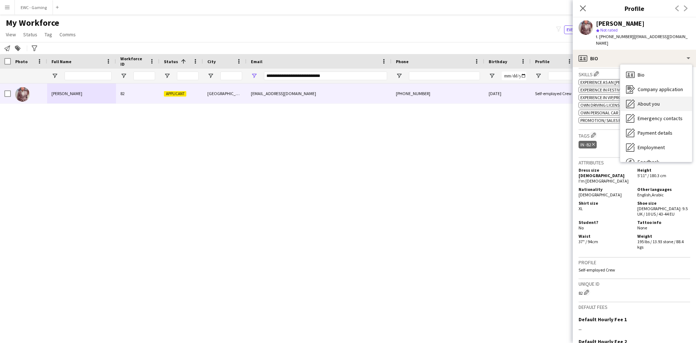
click at [648, 103] on span "About you" at bounding box center [649, 103] width 22 height 7
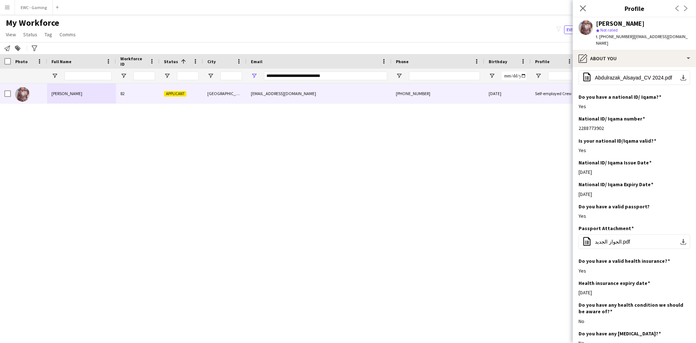
scroll to position [213, 0]
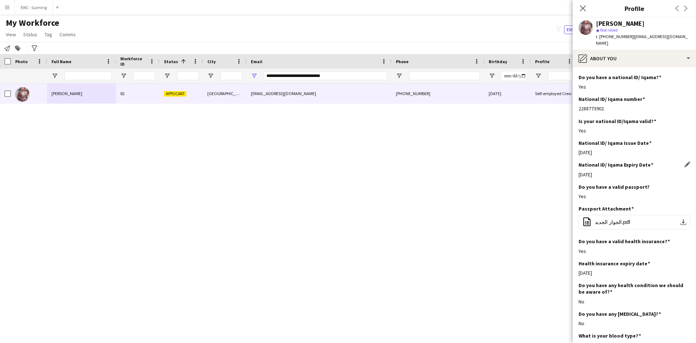
click at [600, 177] on div "[DATE]" at bounding box center [635, 174] width 112 height 7
click at [588, 175] on div "[DATE]" at bounding box center [635, 174] width 112 height 7
drag, startPoint x: 588, startPoint y: 174, endPoint x: 620, endPoint y: 170, distance: 32.1
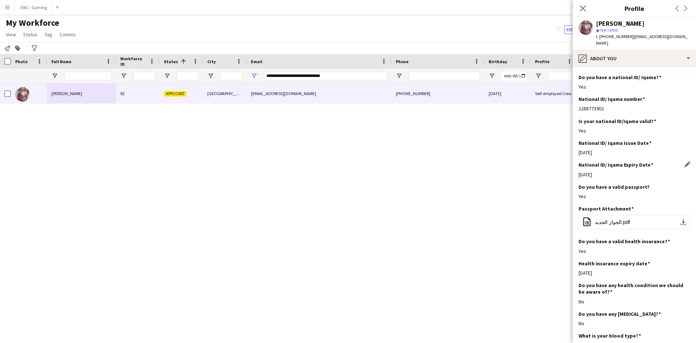
click at [620, 170] on div "National ID/ Iqama Expiry Date Edit this field [DATE]" at bounding box center [635, 172] width 112 height 22
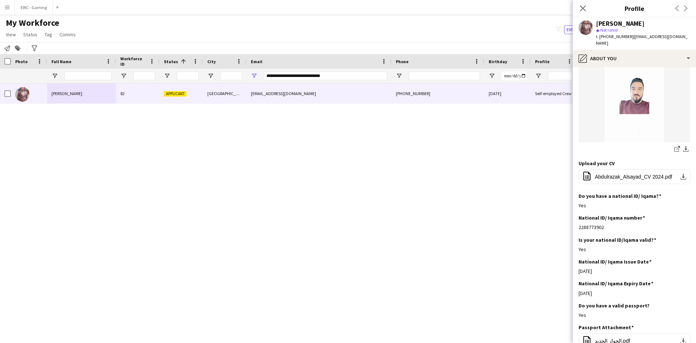
scroll to position [95, 0]
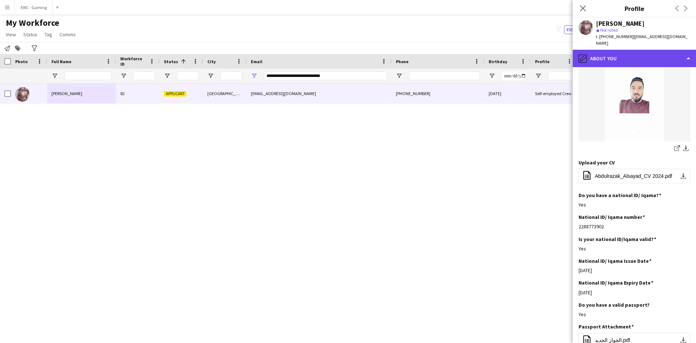
click at [629, 59] on div "pencil4 About you" at bounding box center [634, 58] width 123 height 17
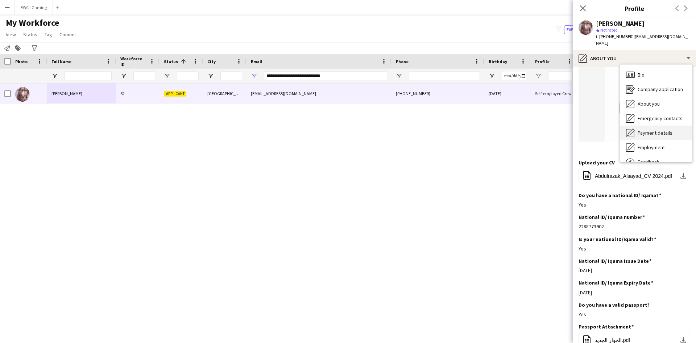
click at [659, 133] on span "Payment details" at bounding box center [655, 132] width 35 height 7
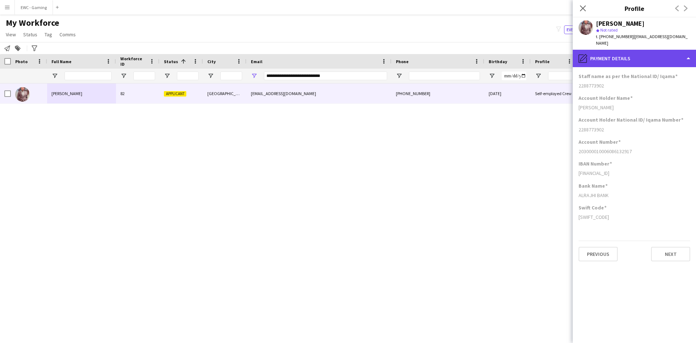
click at [638, 56] on div "pencil4 Payment details" at bounding box center [634, 58] width 123 height 17
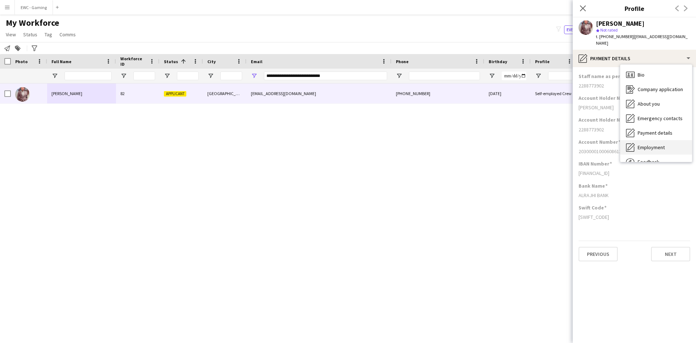
click at [655, 146] on span "Employment" at bounding box center [651, 147] width 27 height 7
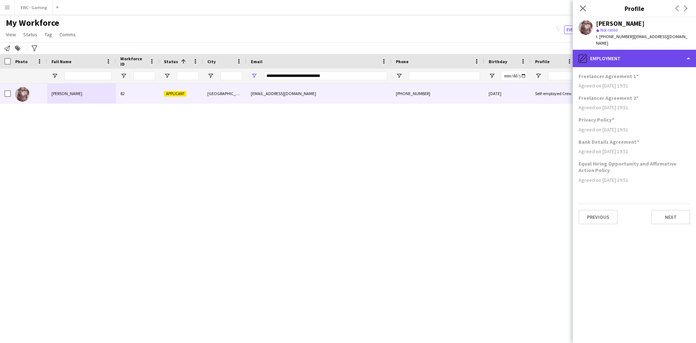
click at [633, 64] on div "pencil4 Employment" at bounding box center [634, 58] width 123 height 17
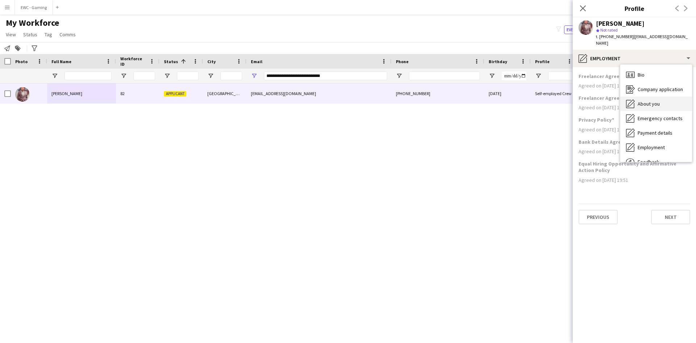
click at [655, 107] on div "About you About you" at bounding box center [656, 103] width 72 height 15
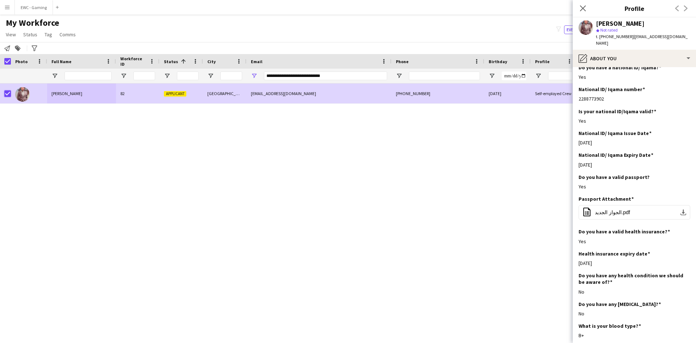
scroll to position [316, 0]
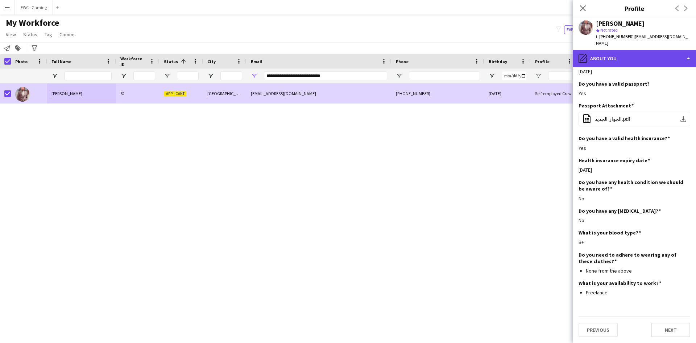
click at [617, 54] on div "pencil4 About you" at bounding box center [634, 58] width 123 height 17
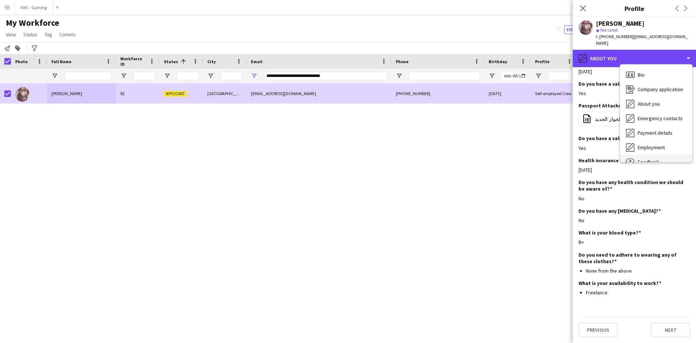
scroll to position [25, 0]
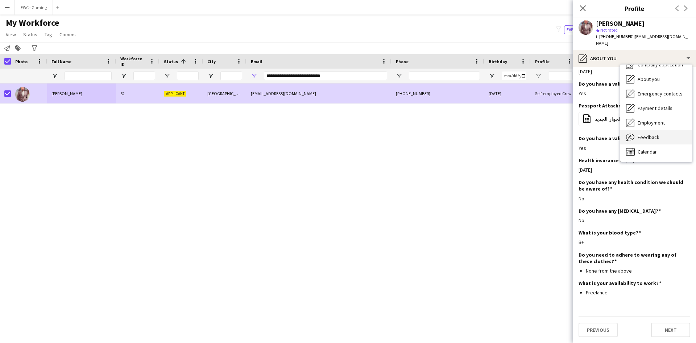
click at [665, 135] on div "Feedback Feedback" at bounding box center [656, 137] width 72 height 15
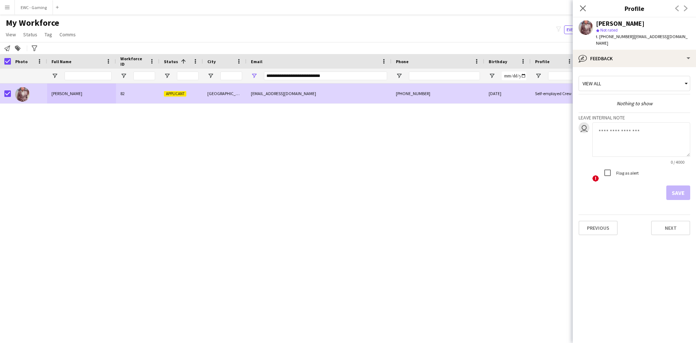
click at [623, 133] on textarea at bounding box center [641, 139] width 98 height 34
type textarea "*"
click at [624, 133] on textarea "**********" at bounding box center [641, 139] width 98 height 34
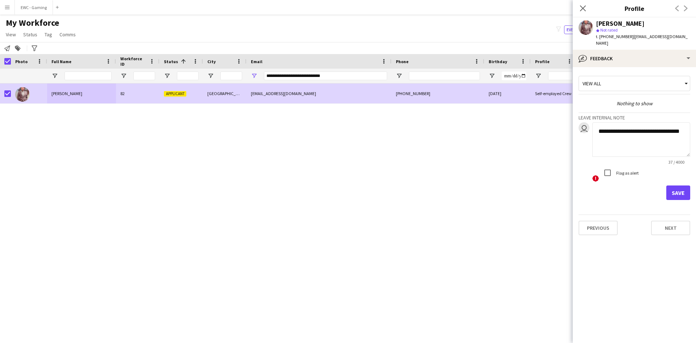
type textarea "**********"
click at [675, 196] on button "Save" at bounding box center [678, 192] width 24 height 15
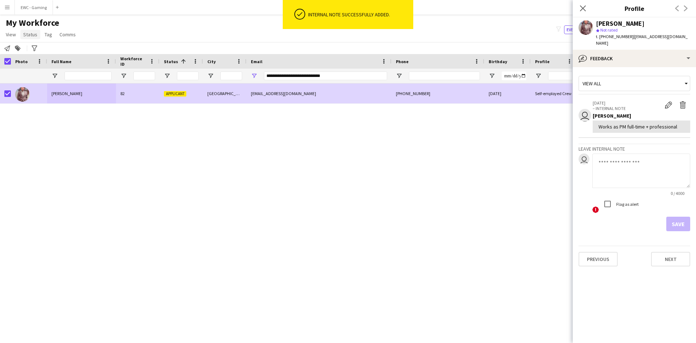
click at [31, 35] on span "Status" at bounding box center [30, 34] width 14 height 7
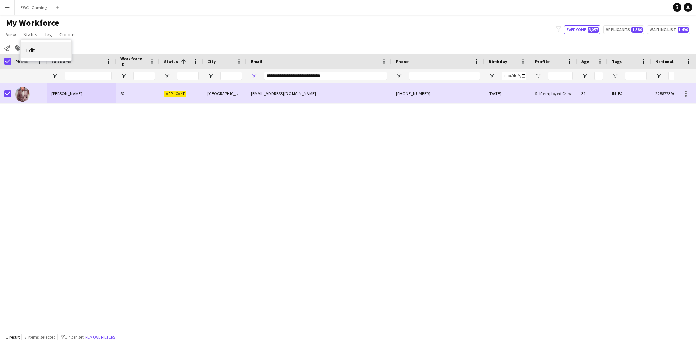
click at [46, 49] on link "Edit" at bounding box center [46, 49] width 51 height 15
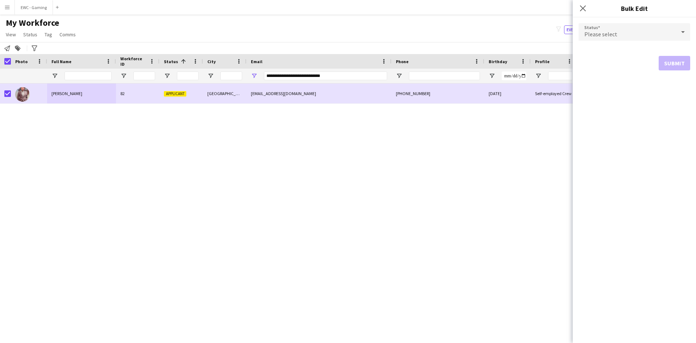
click at [663, 31] on div "Please select" at bounding box center [627, 31] width 97 height 17
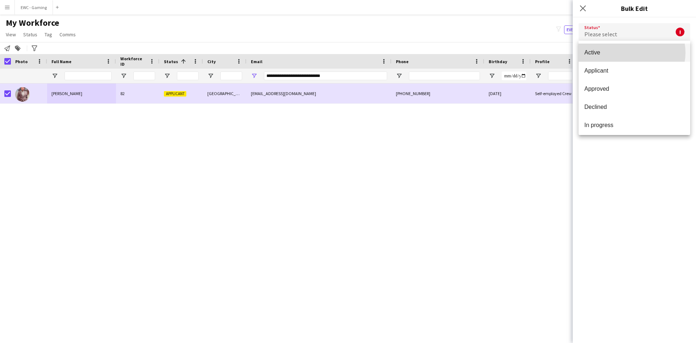
click at [631, 53] on span "Active" at bounding box center [634, 52] width 100 height 7
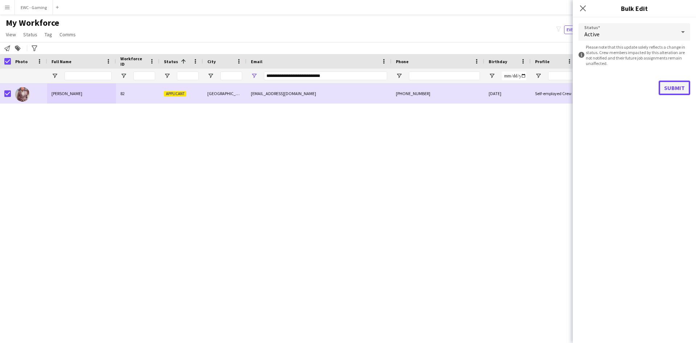
click at [675, 88] on button "Submit" at bounding box center [675, 87] width 32 height 15
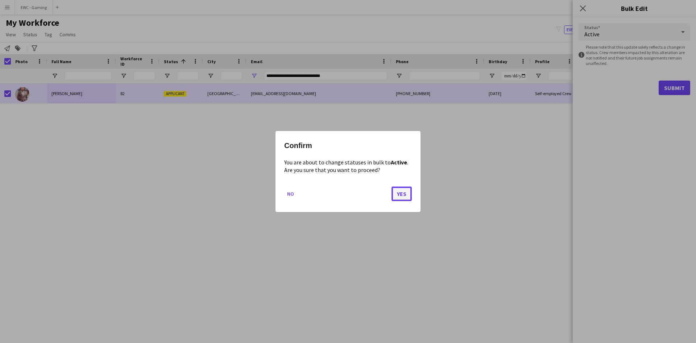
click at [405, 189] on button "Yes" at bounding box center [402, 193] width 20 height 15
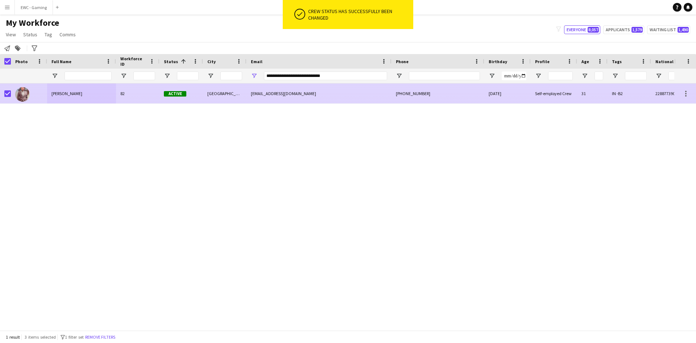
click at [405, 95] on div "[PHONE_NUMBER]" at bounding box center [438, 93] width 93 height 20
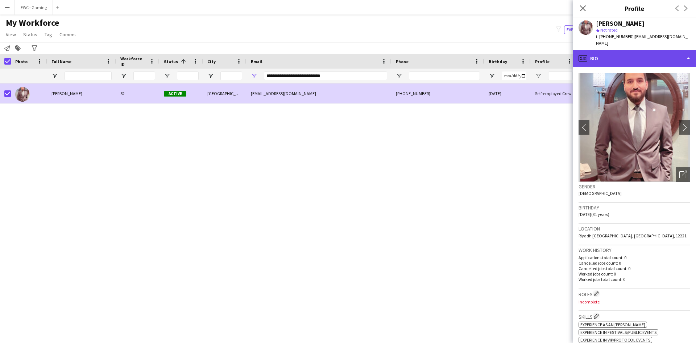
click at [626, 67] on div "profile Bio" at bounding box center [634, 58] width 123 height 17
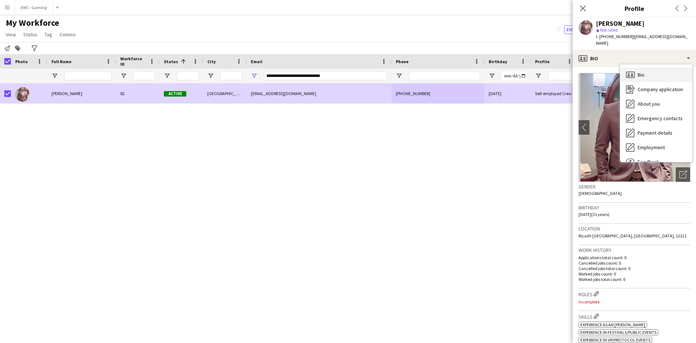
click at [646, 74] on div "Bio Bio" at bounding box center [656, 74] width 72 height 15
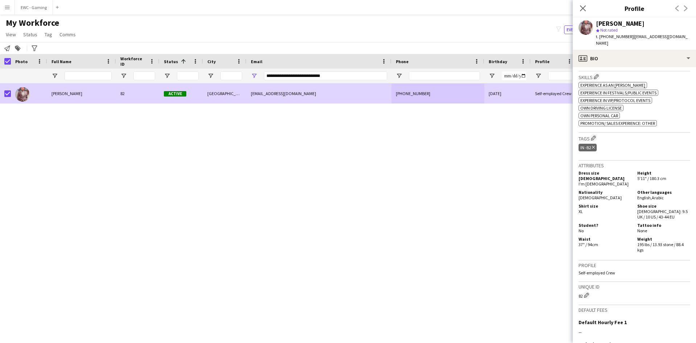
scroll to position [240, 0]
click at [594, 139] on app-icon "Edit crew company tags" at bounding box center [593, 137] width 5 height 5
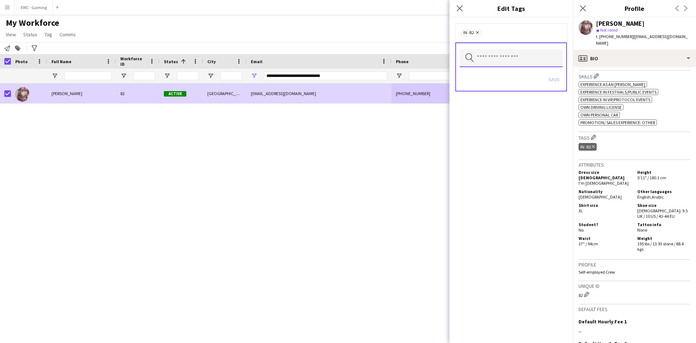
click at [518, 59] on input "text" at bounding box center [511, 58] width 103 height 18
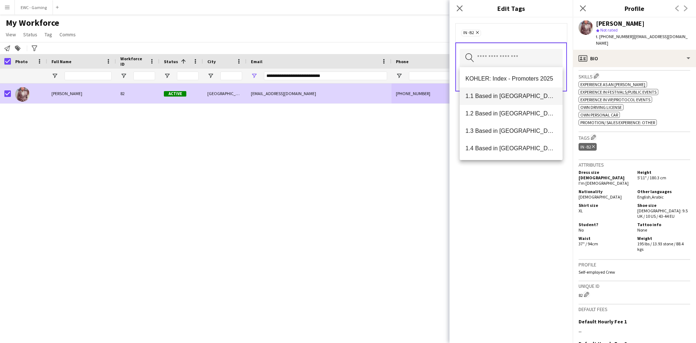
click at [504, 95] on span "1.1 Based in [GEOGRAPHIC_DATA]" at bounding box center [511, 95] width 91 height 7
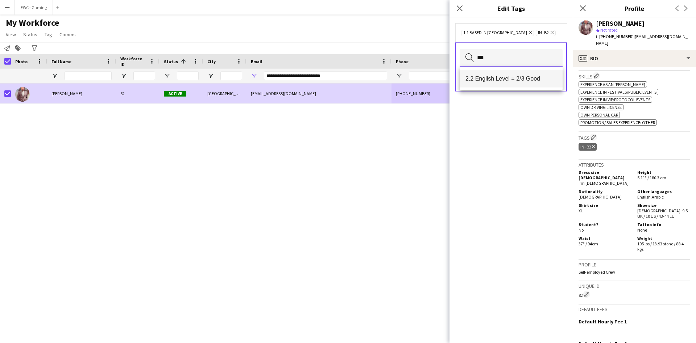
type input "***"
click at [503, 87] on mat-option "2.2 English Level = 2/3 Good" at bounding box center [511, 78] width 103 height 17
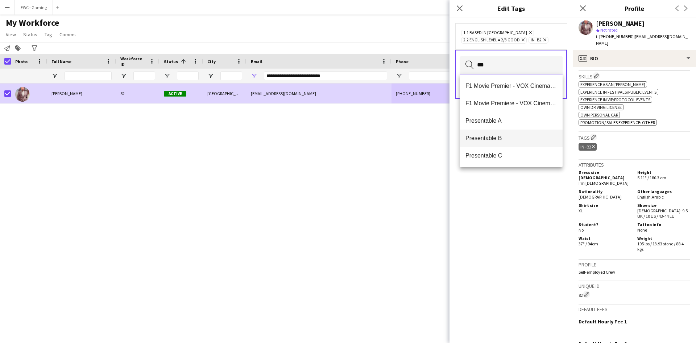
type input "***"
click at [499, 133] on mat-option "Presentable B" at bounding box center [511, 137] width 103 height 17
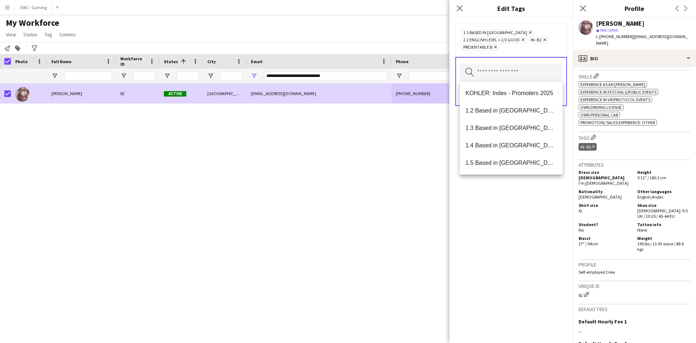
click at [505, 237] on div "1.1 Based in [GEOGRAPHIC_DATA] Remove 2.2 English Level = 2/3 Good Remove IN -B…" at bounding box center [511, 179] width 123 height 325
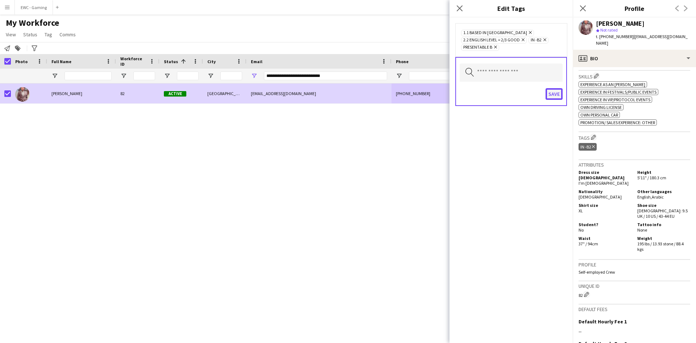
click at [550, 96] on button "Save" at bounding box center [554, 94] width 17 height 12
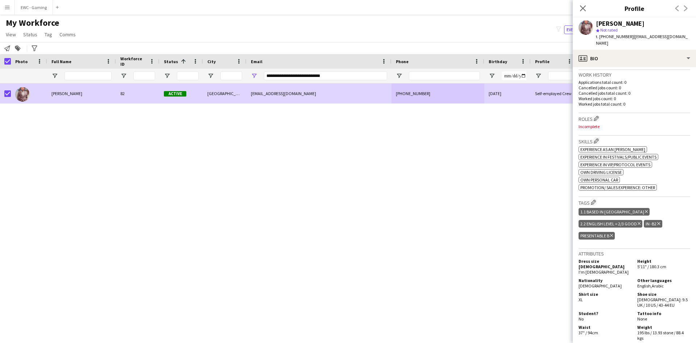
scroll to position [172, 0]
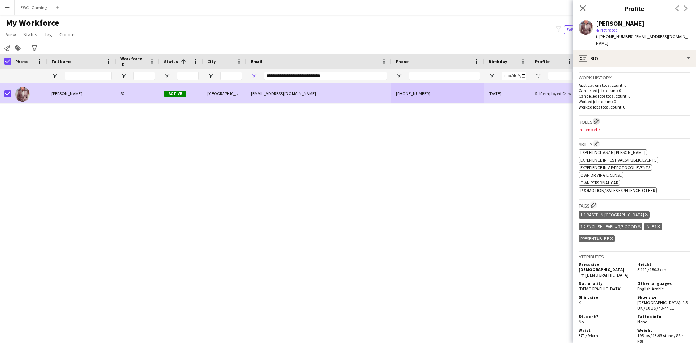
click at [598, 121] on app-icon "Edit crew company roles" at bounding box center [596, 121] width 5 height 5
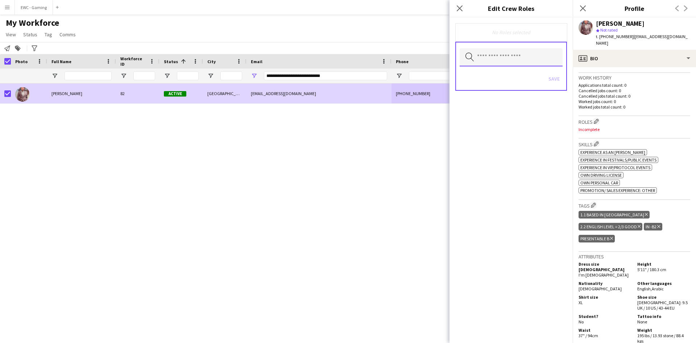
click at [501, 60] on input "text" at bounding box center [511, 57] width 103 height 18
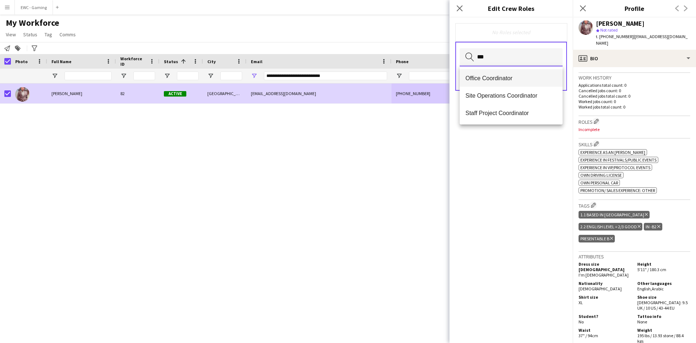
type input "***"
click at [493, 79] on span "Office Coordinator" at bounding box center [511, 78] width 91 height 7
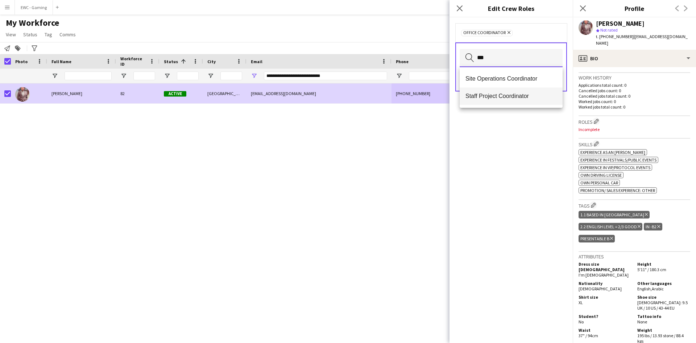
type input "***"
click at [495, 98] on span "Staff Project Coordinator" at bounding box center [511, 95] width 91 height 7
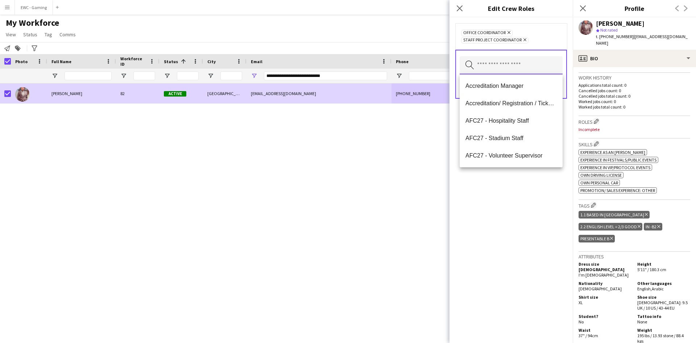
click at [500, 66] on input "text" at bounding box center [511, 65] width 103 height 18
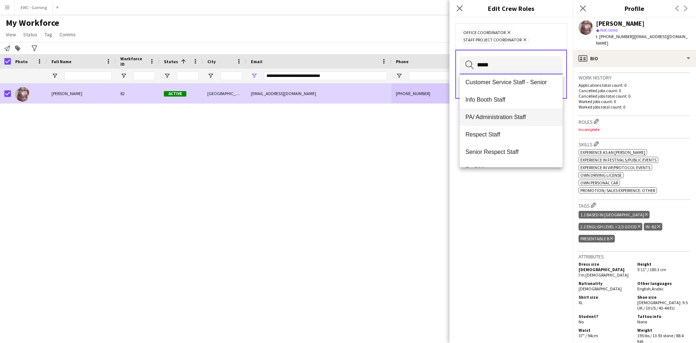
type input "*****"
click at [513, 114] on span "PA/ Administration Staff" at bounding box center [511, 116] width 91 height 7
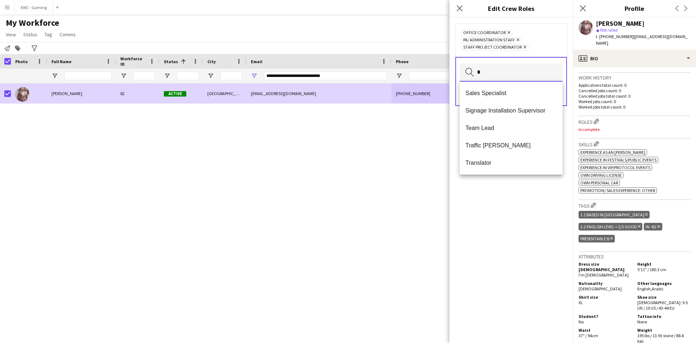
scroll to position [0, 0]
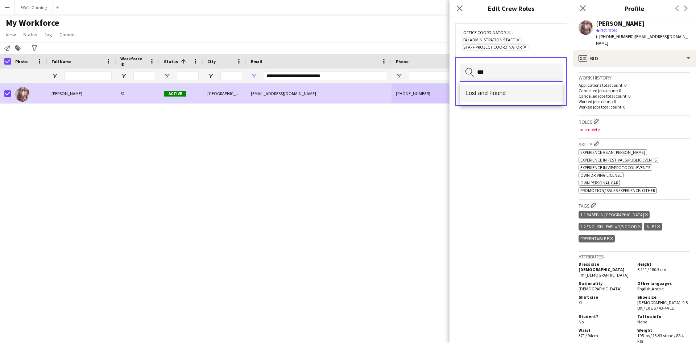
type input "***"
click at [495, 96] on span "Lost and Found" at bounding box center [511, 93] width 91 height 7
type input "***"
click at [513, 95] on span "Site Operations Coordinator" at bounding box center [511, 93] width 91 height 7
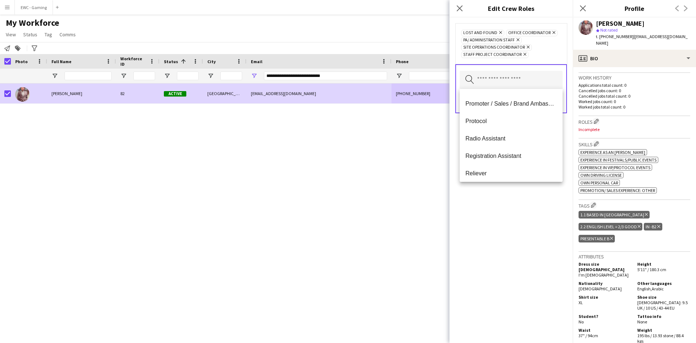
scroll to position [415, 0]
drag, startPoint x: 516, startPoint y: 127, endPoint x: 516, endPoint y: 101, distance: 25.7
click at [516, 101] on span "Promoter / Sales / Brand Ambassador" at bounding box center [511, 103] width 91 height 7
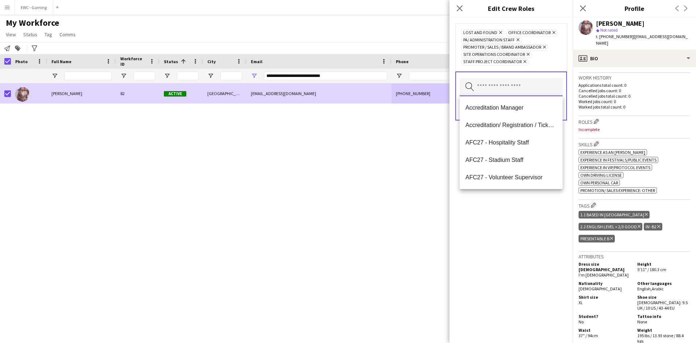
scroll to position [0, 0]
click at [513, 213] on div "Lost and Found Remove Office Coordinator Remove PA/ Administration Staff Remove…" at bounding box center [511, 179] width 123 height 325
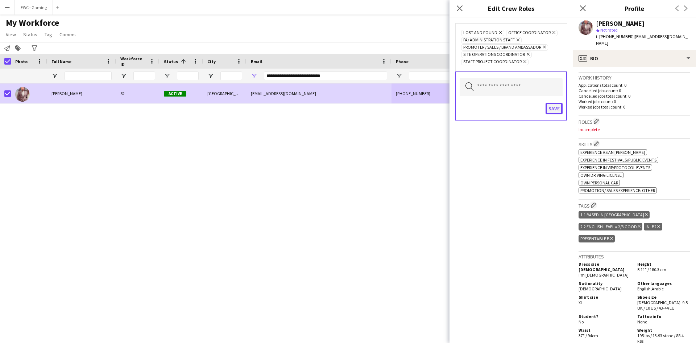
click at [555, 108] on button "Save" at bounding box center [554, 109] width 17 height 12
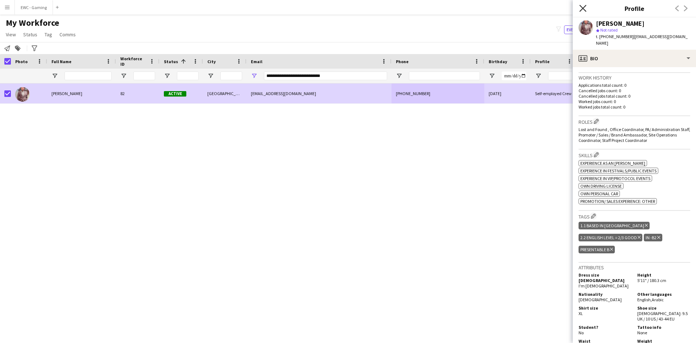
click at [583, 8] on icon at bounding box center [582, 8] width 7 height 7
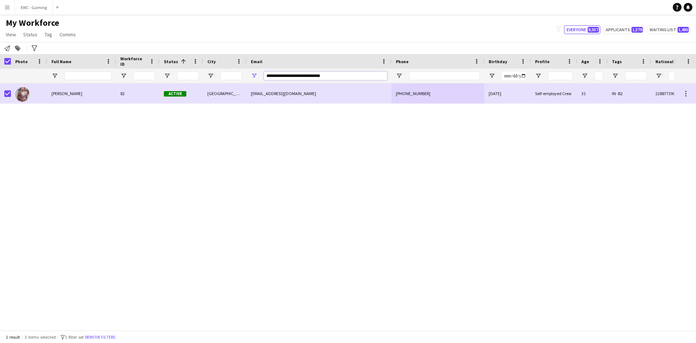
click at [332, 76] on input "**********" at bounding box center [325, 75] width 123 height 9
paste input "Email Filter Input"
type input "**********"
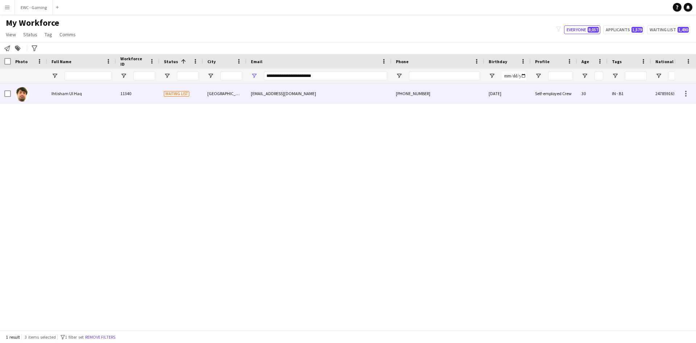
click at [57, 92] on span "Ihtisham Ul Haq" at bounding box center [66, 93] width 30 height 5
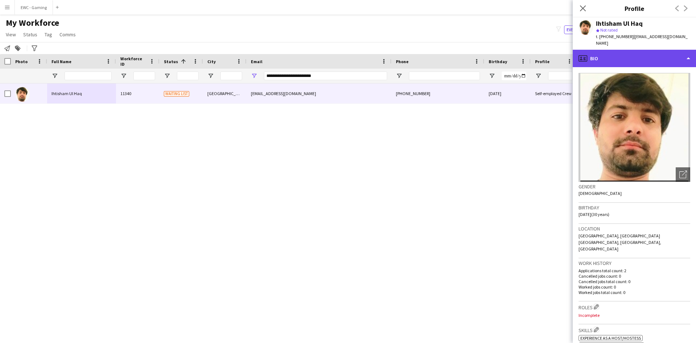
click at [646, 51] on div "profile Bio" at bounding box center [634, 58] width 123 height 17
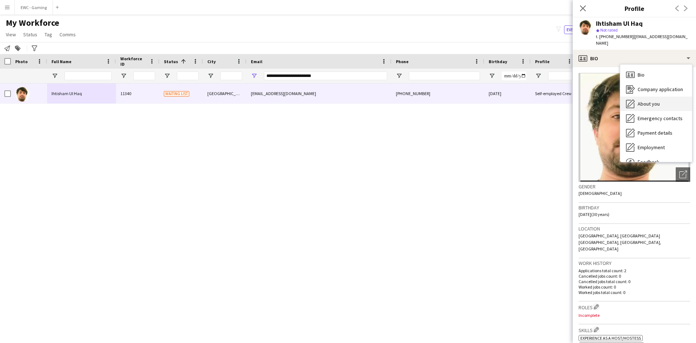
click at [661, 96] on div "About you About you" at bounding box center [656, 103] width 72 height 15
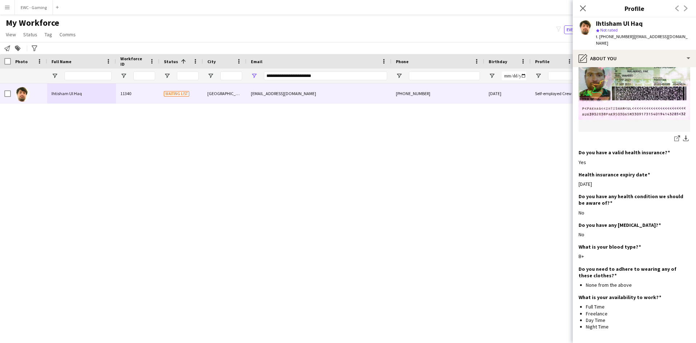
scroll to position [419, 0]
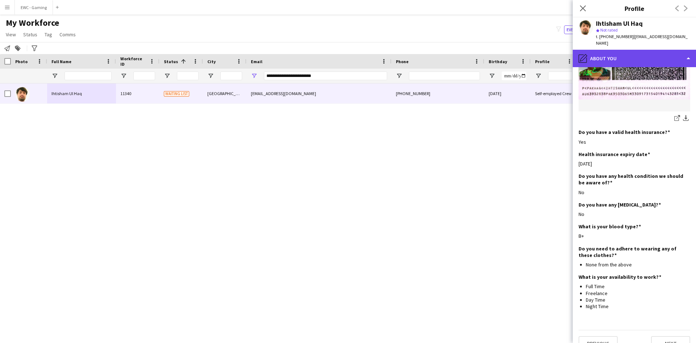
click at [620, 54] on div "pencil4 About you" at bounding box center [634, 58] width 123 height 17
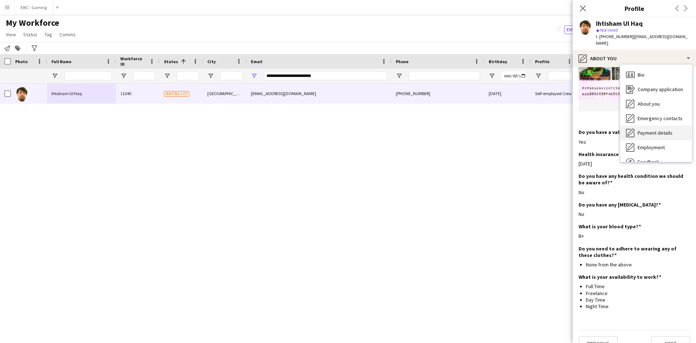
click at [656, 129] on span "Payment details" at bounding box center [655, 132] width 35 height 7
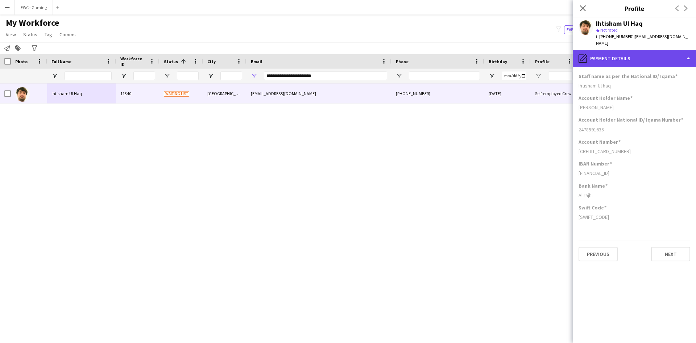
click at [636, 50] on div "pencil4 Payment details" at bounding box center [634, 58] width 123 height 17
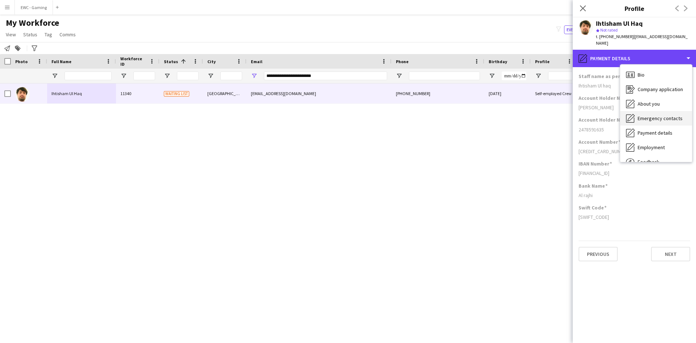
scroll to position [25, 0]
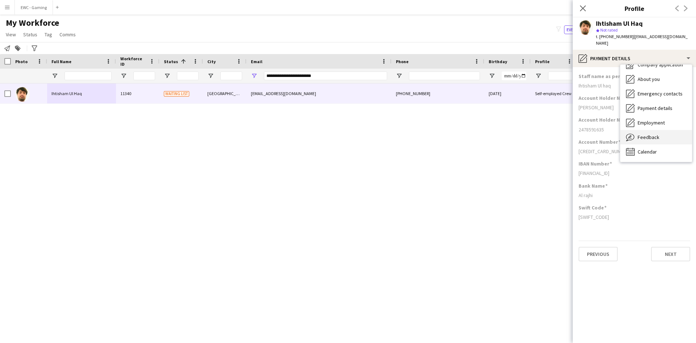
click at [644, 134] on span "Feedback" at bounding box center [649, 137] width 22 height 7
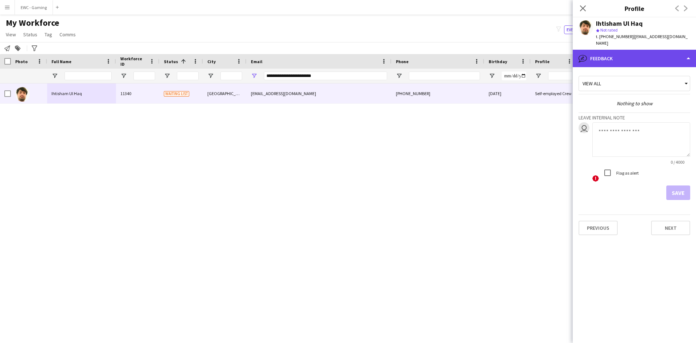
click at [640, 52] on div "bubble-pencil Feedback" at bounding box center [634, 58] width 123 height 17
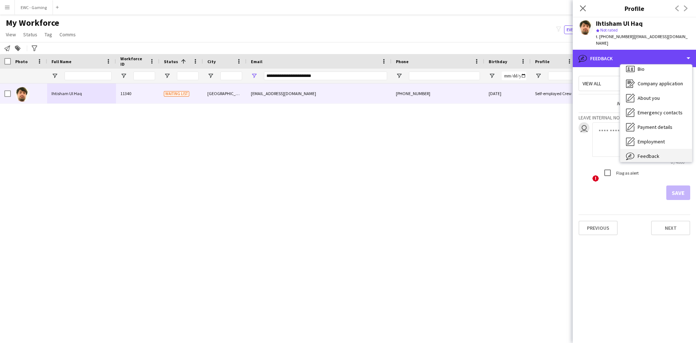
scroll to position [0, 0]
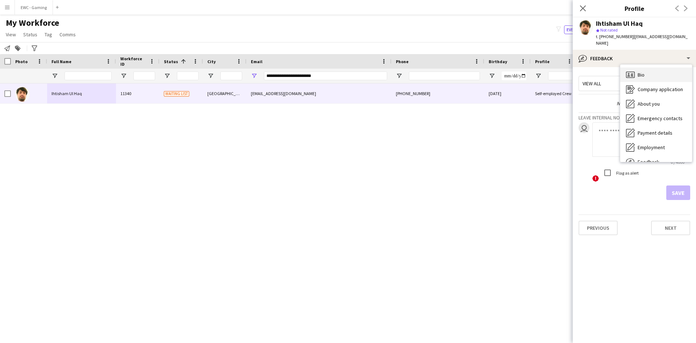
click at [658, 67] on div "Bio Bio" at bounding box center [656, 74] width 72 height 15
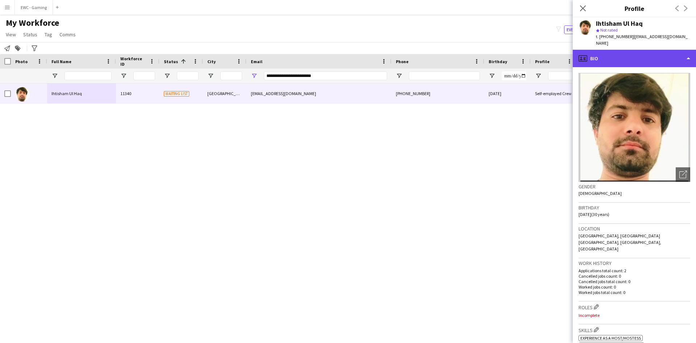
click at [619, 50] on div "profile Bio" at bounding box center [634, 58] width 123 height 17
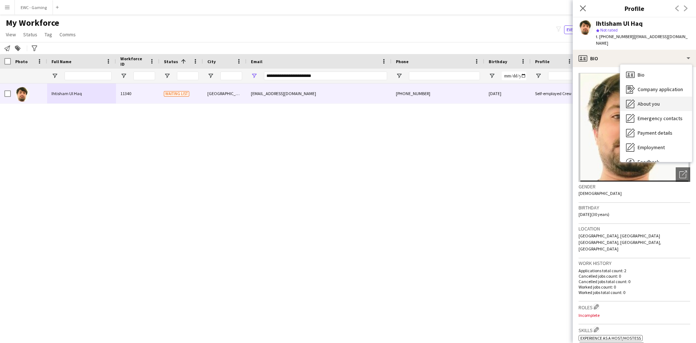
click at [654, 100] on span "About you" at bounding box center [649, 103] width 22 height 7
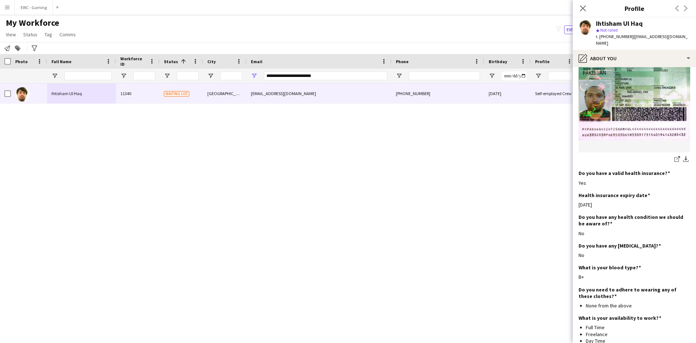
scroll to position [419, 0]
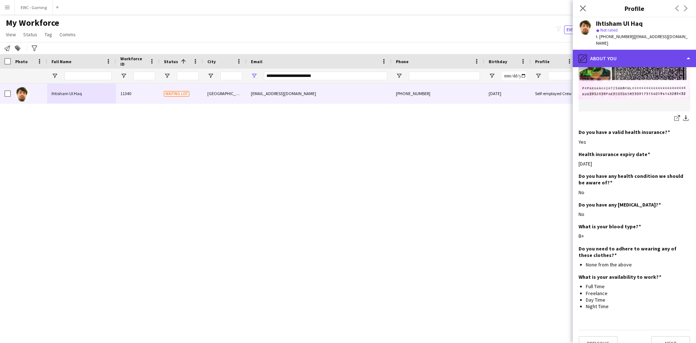
click at [627, 53] on div "pencil4 About you" at bounding box center [634, 58] width 123 height 17
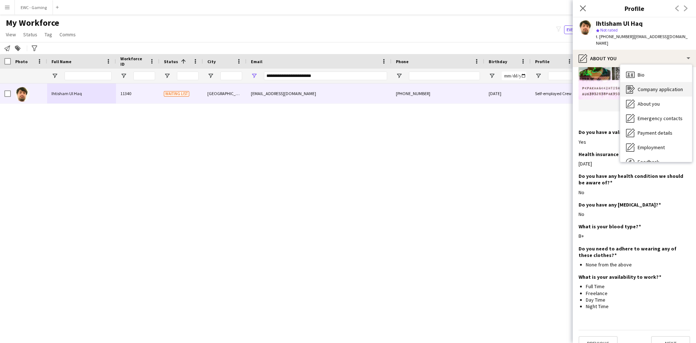
click at [632, 85] on icon "Company application" at bounding box center [630, 89] width 9 height 9
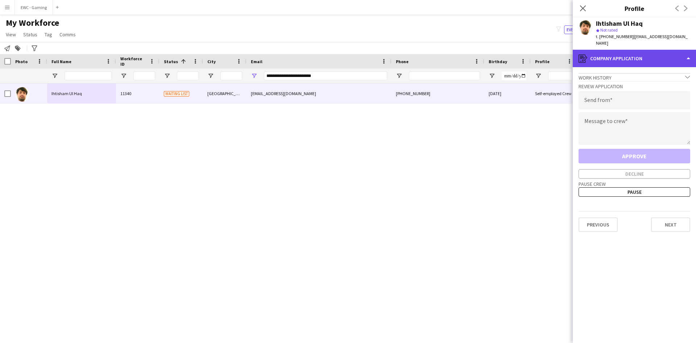
click at [616, 50] on div "register Company application" at bounding box center [634, 58] width 123 height 17
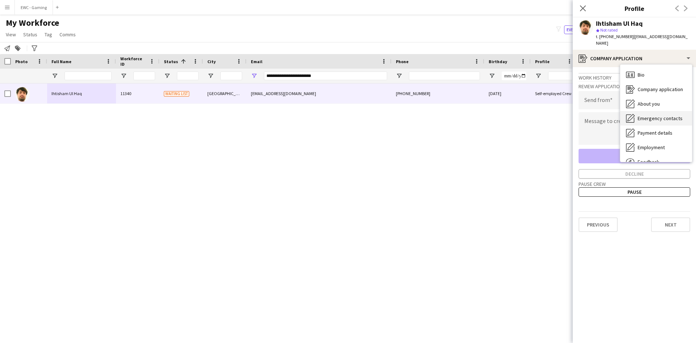
click at [630, 115] on icon "Emergency contacts" at bounding box center [630, 118] width 9 height 9
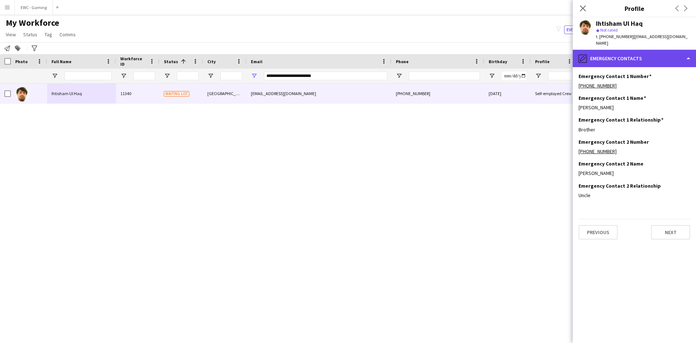
click at [639, 50] on div "pencil4 Emergency contacts" at bounding box center [634, 58] width 123 height 17
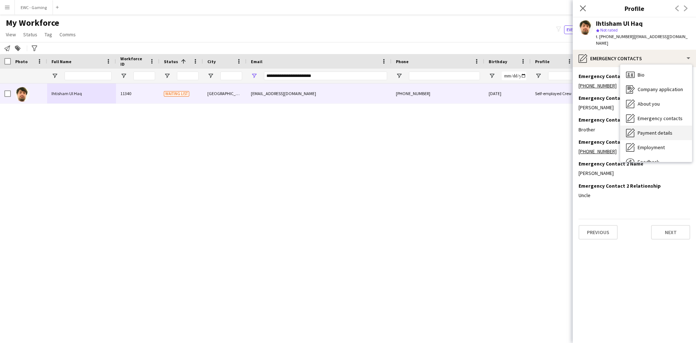
click at [642, 132] on div "Payment details Payment details" at bounding box center [656, 132] width 72 height 15
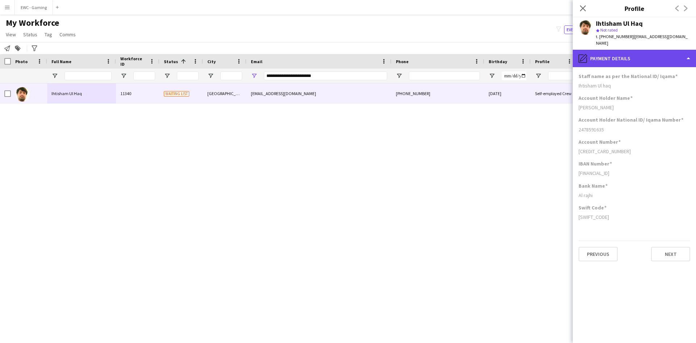
click at [627, 56] on div "pencil4 Payment details" at bounding box center [634, 58] width 123 height 17
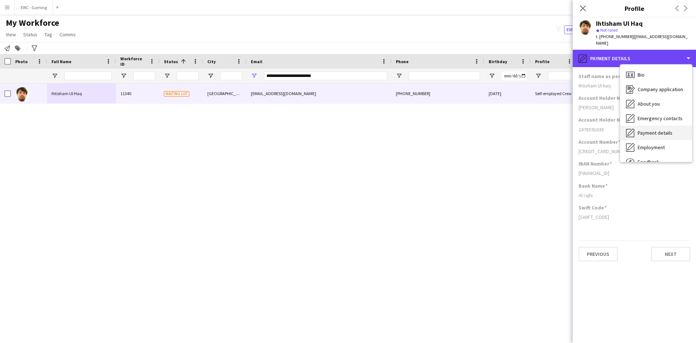
scroll to position [25, 0]
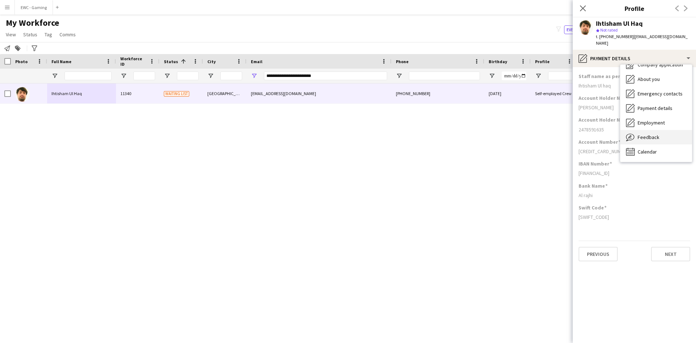
click at [642, 134] on span "Feedback" at bounding box center [649, 137] width 22 height 7
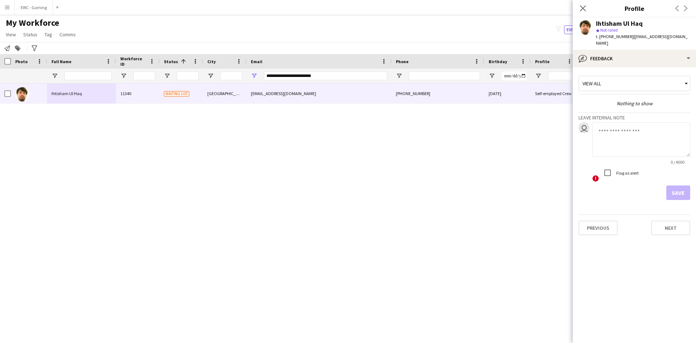
click at [630, 170] on label "Flag as alert" at bounding box center [627, 172] width 24 height 5
click at [619, 139] on textarea at bounding box center [641, 139] width 98 height 34
click at [646, 129] on textarea at bounding box center [641, 139] width 98 height 34
click at [644, 125] on textarea "**********" at bounding box center [641, 139] width 98 height 34
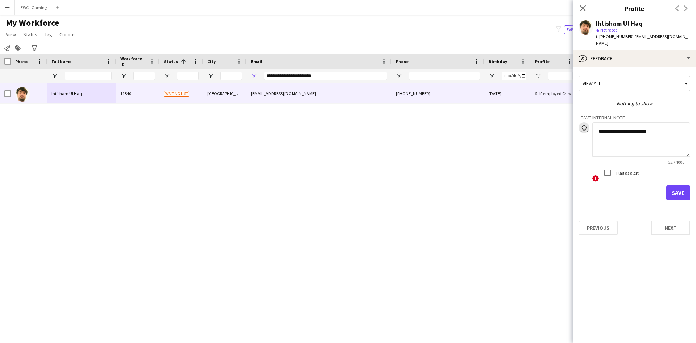
type textarea "**********"
click at [679, 186] on button "Save" at bounding box center [678, 192] width 24 height 15
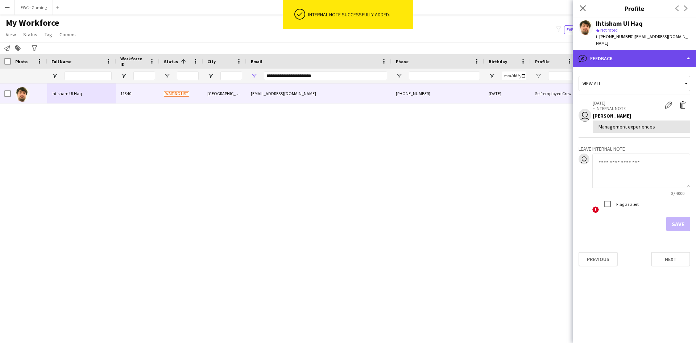
click at [627, 51] on div "bubble-pencil Feedback" at bounding box center [634, 58] width 123 height 17
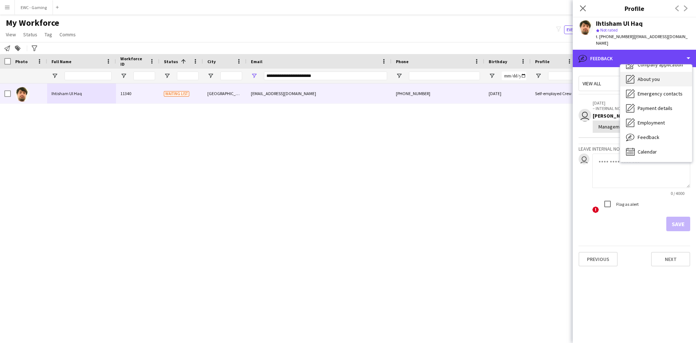
scroll to position [0, 0]
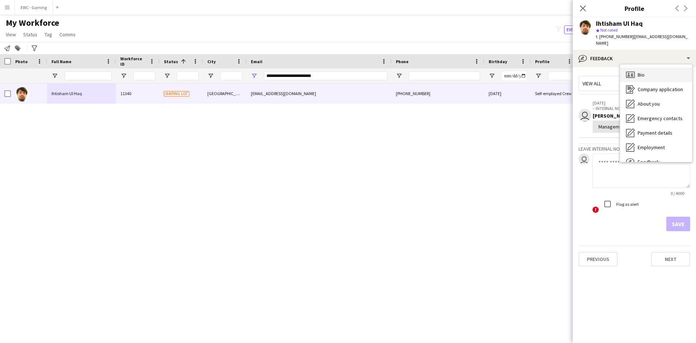
drag, startPoint x: 641, startPoint y: 72, endPoint x: 661, endPoint y: 70, distance: 20.1
click at [661, 70] on div "Bio Bio" at bounding box center [656, 74] width 72 height 15
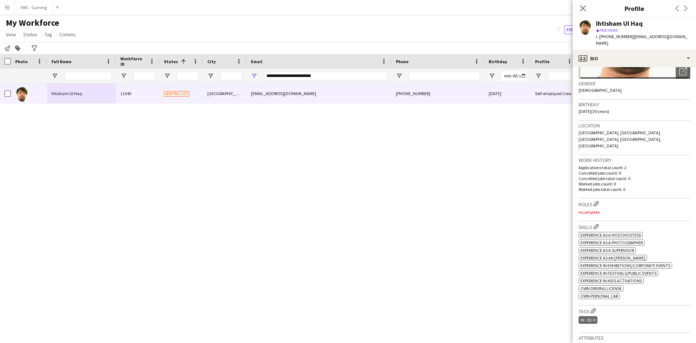
scroll to position [103, 0]
click at [598, 200] on app-icon "Edit crew company roles" at bounding box center [596, 202] width 5 height 5
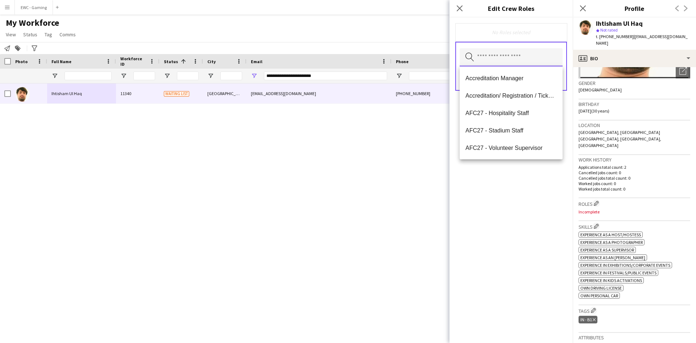
click at [506, 52] on input "text" at bounding box center [511, 57] width 103 height 18
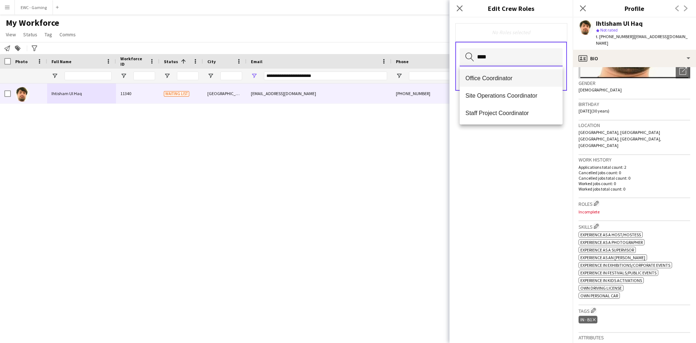
type input "****"
click at [499, 81] on span "Office Coordinator" at bounding box center [511, 78] width 91 height 7
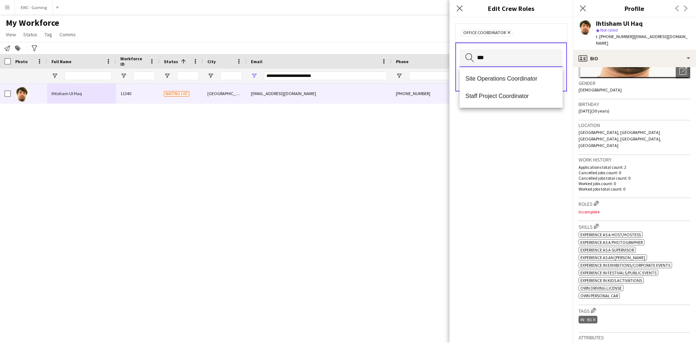
type input "***"
click at [499, 81] on span "Site Operations Coordinator" at bounding box center [511, 78] width 91 height 7
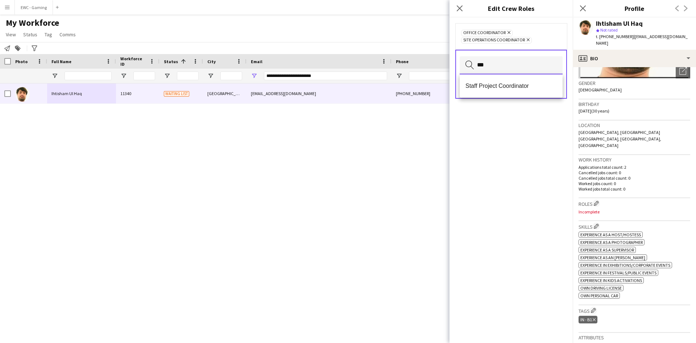
type input "***"
click at [499, 81] on mat-option "Staff Project Coordinator" at bounding box center [511, 85] width 103 height 17
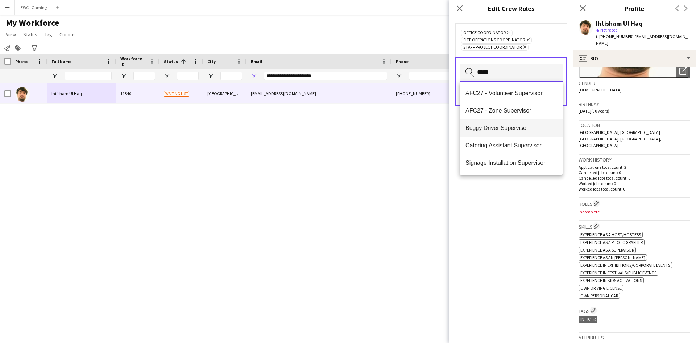
scroll to position [17, 0]
type input "*****"
click at [504, 165] on span "Staff Supervisor" at bounding box center [511, 162] width 91 height 7
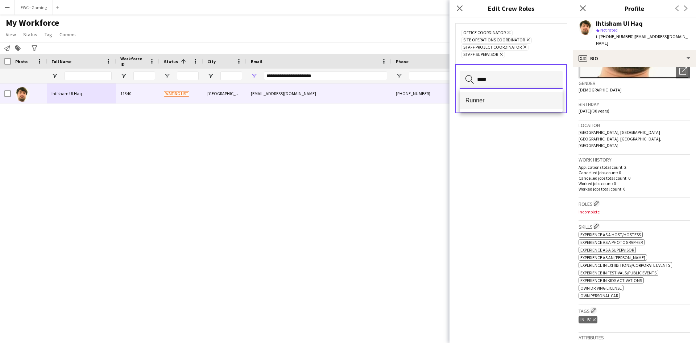
type input "****"
click at [502, 99] on span "Runner" at bounding box center [511, 100] width 91 height 7
type input "***"
click at [502, 99] on span "Inventory Officer" at bounding box center [511, 100] width 91 height 7
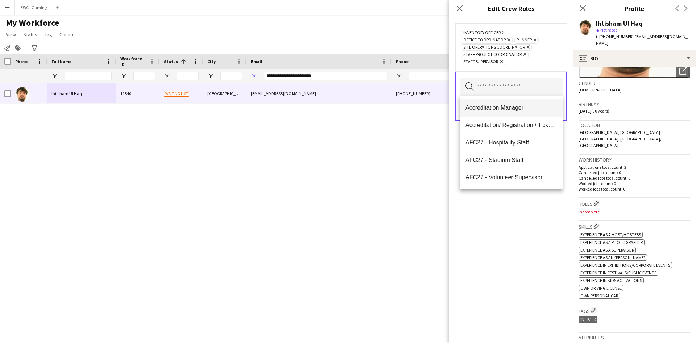
click at [512, 109] on span "Accreditation Manager" at bounding box center [511, 107] width 91 height 7
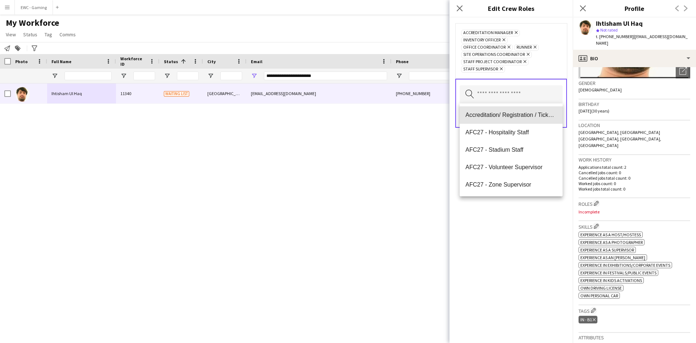
click at [512, 109] on mat-option "Accreditation/ Registration / Ticketing" at bounding box center [511, 114] width 103 height 17
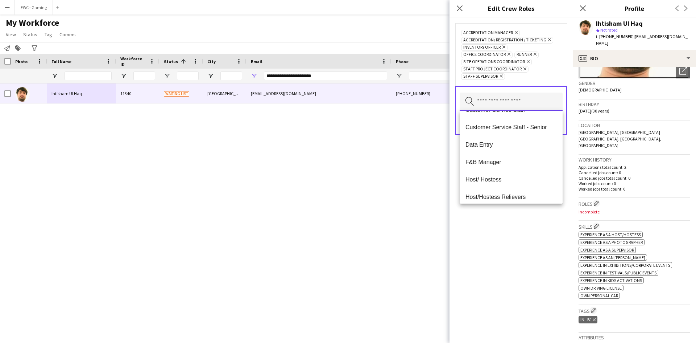
scroll to position [169, 0]
click at [528, 140] on mat-option "Data Entry" at bounding box center [511, 144] width 103 height 17
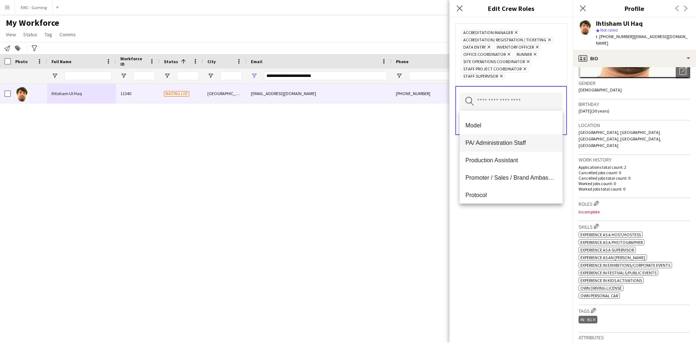
click at [517, 151] on mat-option "PA/ Administration Staff" at bounding box center [511, 142] width 103 height 17
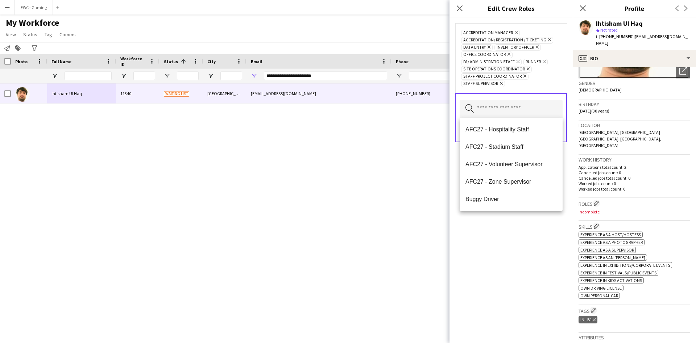
click at [521, 233] on div "Accreditation Manager Remove Accreditation/ Registration / Ticketing Remove Dat…" at bounding box center [511, 179] width 123 height 325
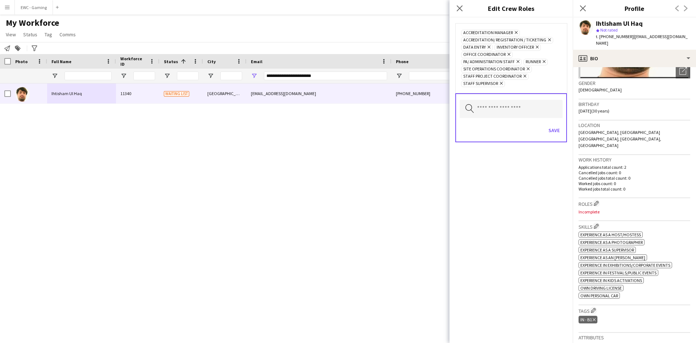
click at [543, 299] on div "Accreditation Manager Remove Accreditation/ Registration / Ticketing Remove Dat…" at bounding box center [511, 179] width 123 height 325
click at [551, 130] on button "Save" at bounding box center [554, 130] width 17 height 12
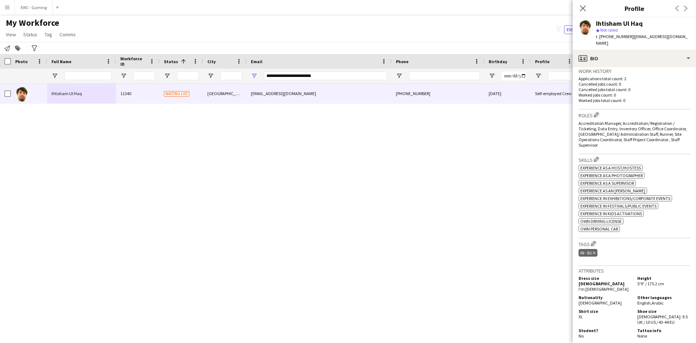
scroll to position [193, 0]
click at [596, 240] on app-icon "Edit crew company tags" at bounding box center [593, 242] width 5 height 5
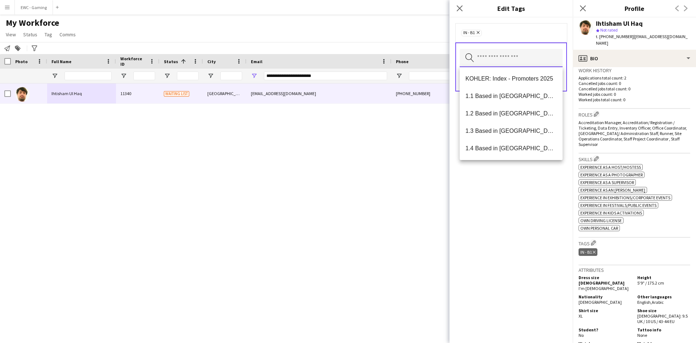
click at [512, 60] on input "text" at bounding box center [511, 58] width 103 height 18
click at [500, 99] on span "1.1 Based in [GEOGRAPHIC_DATA]" at bounding box center [511, 95] width 91 height 7
click at [511, 54] on input "text" at bounding box center [511, 58] width 103 height 18
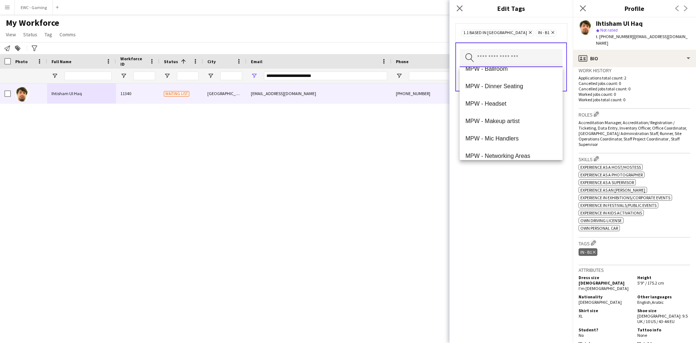
type input "*"
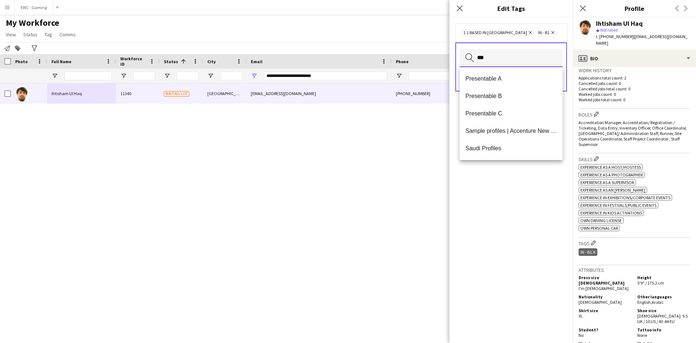
scroll to position [0, 0]
type input "***"
click at [506, 144] on mat-option "Presentable C" at bounding box center [511, 148] width 103 height 17
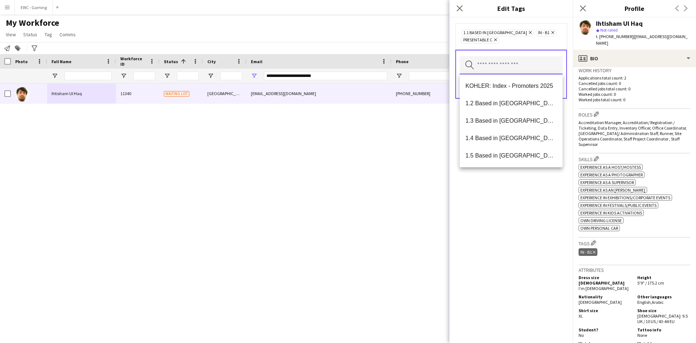
click at [523, 71] on input "text" at bounding box center [511, 65] width 103 height 18
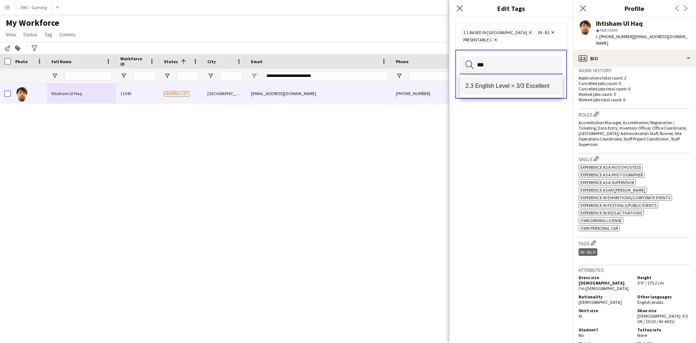
type input "***"
click at [508, 86] on span "2.3 English Level = 3/3 Excellent" at bounding box center [511, 85] width 91 height 7
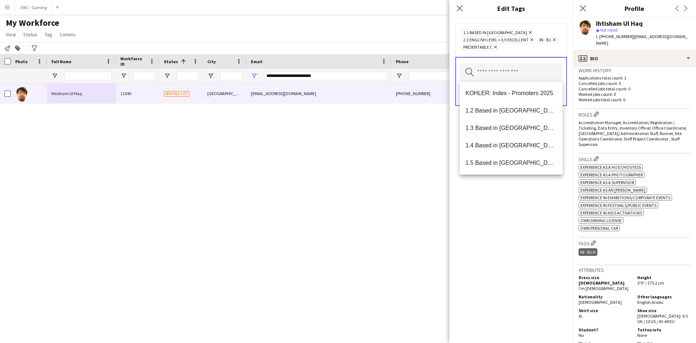
click at [519, 203] on div "1.1 Based in [GEOGRAPHIC_DATA] Remove 2.3 English Level = 3/3 Excellent Remove …" at bounding box center [511, 179] width 123 height 325
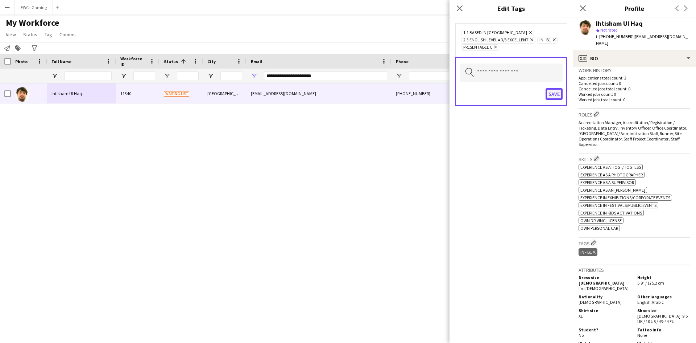
click at [547, 93] on button "Save" at bounding box center [554, 94] width 17 height 12
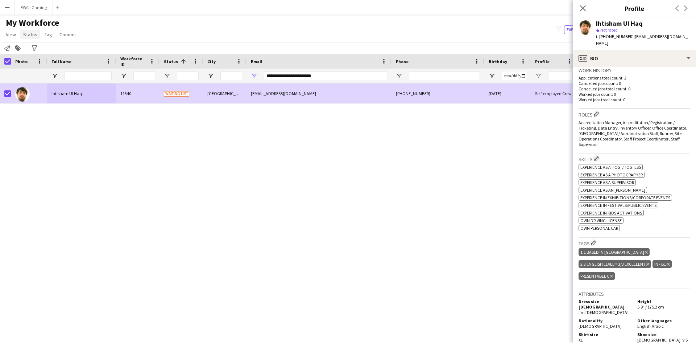
click at [34, 38] on link "Status" at bounding box center [30, 34] width 20 height 9
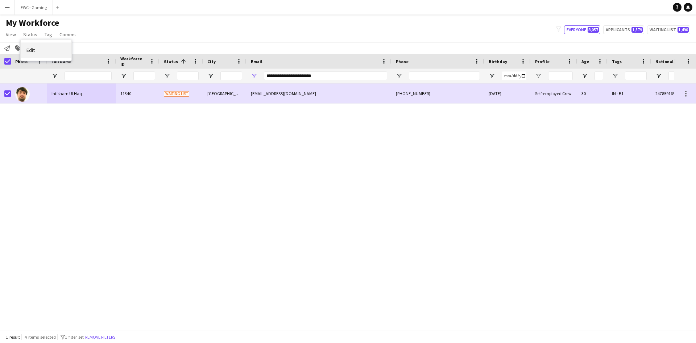
click at [51, 50] on link "Edit" at bounding box center [46, 49] width 51 height 15
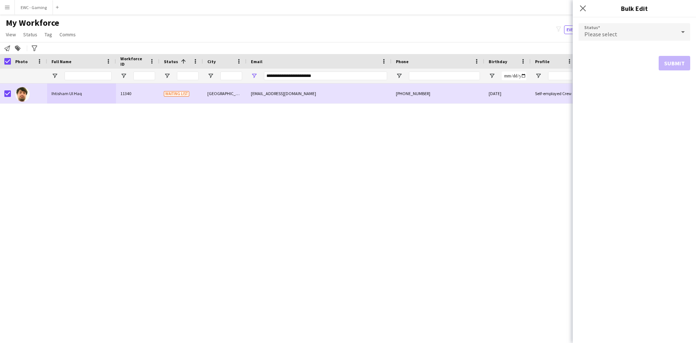
click at [626, 30] on div "Please select" at bounding box center [627, 31] width 97 height 17
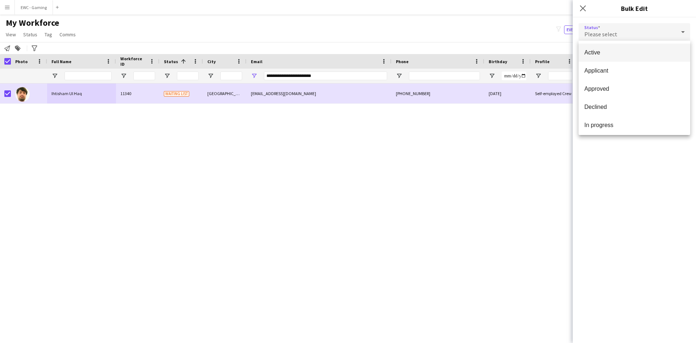
click at [607, 50] on span "Active" at bounding box center [634, 52] width 100 height 7
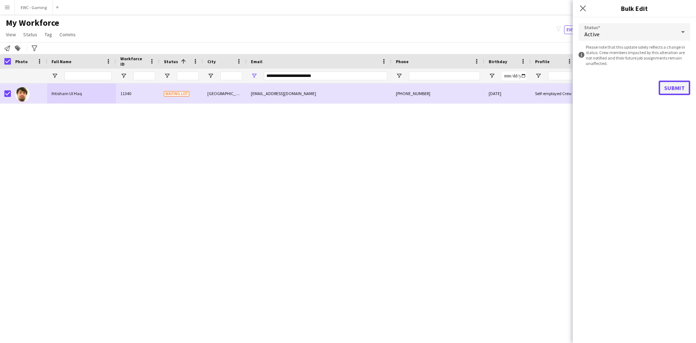
click at [677, 90] on button "Submit" at bounding box center [675, 87] width 32 height 15
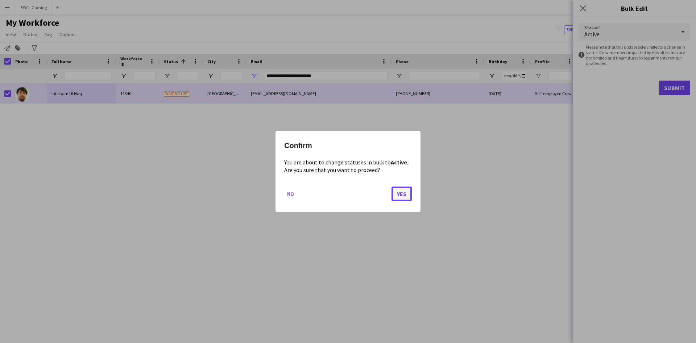
click at [401, 194] on button "Yes" at bounding box center [402, 193] width 20 height 15
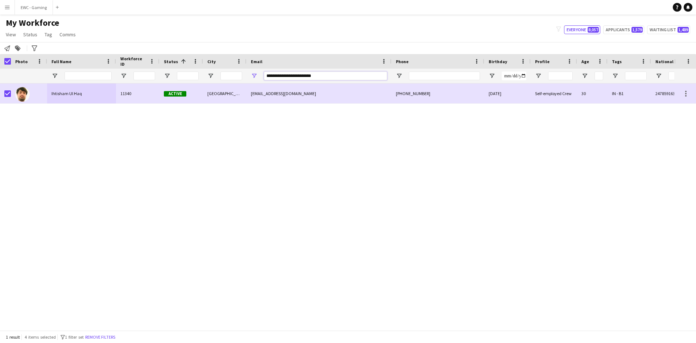
click at [340, 75] on input "**********" at bounding box center [325, 75] width 123 height 9
paste input "Email Filter Input"
type input "**********"
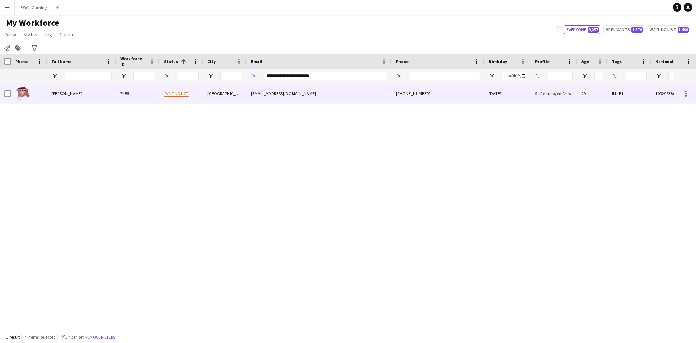
click at [264, 93] on div "[EMAIL_ADDRESS][DOMAIN_NAME]" at bounding box center [319, 93] width 145 height 20
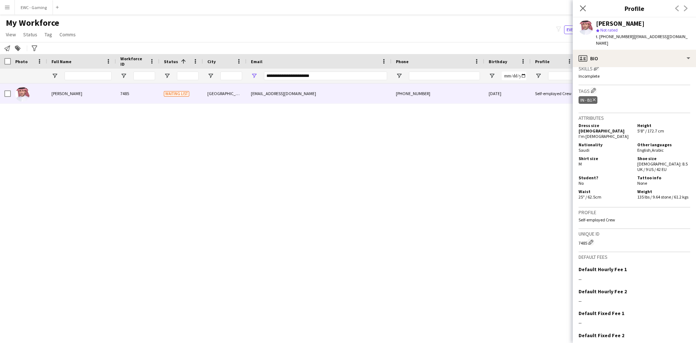
scroll to position [248, 0]
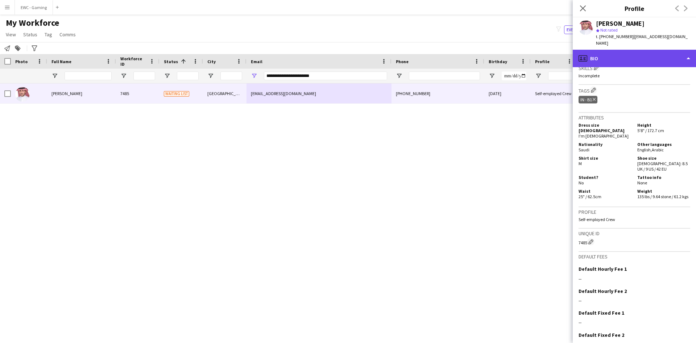
click at [629, 54] on div "profile Bio" at bounding box center [634, 58] width 123 height 17
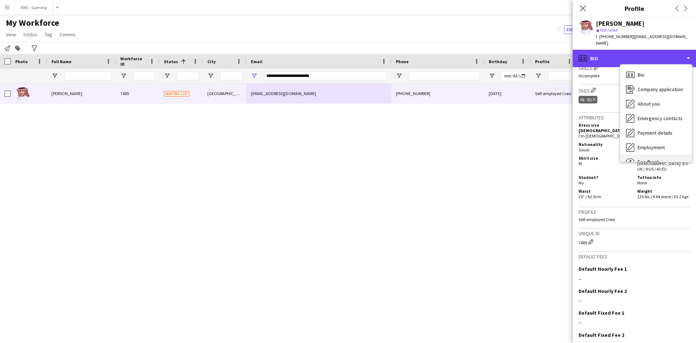
scroll to position [25, 0]
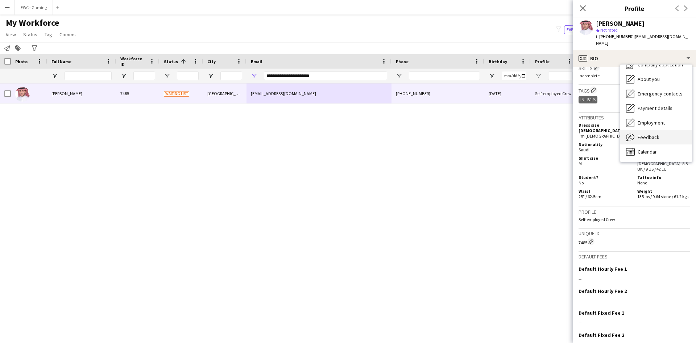
click at [661, 133] on div "Feedback Feedback" at bounding box center [656, 137] width 72 height 15
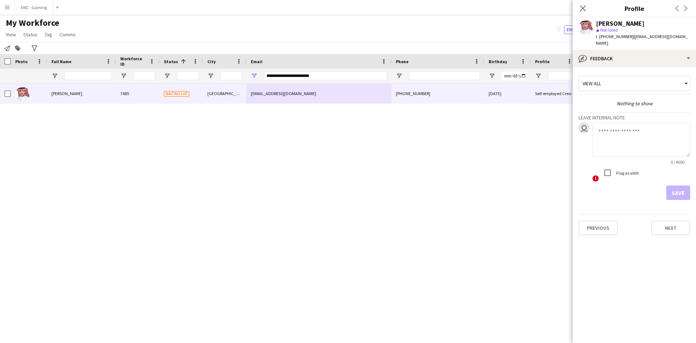
click at [620, 128] on textarea at bounding box center [641, 139] width 98 height 34
type textarea "*******"
click at [680, 186] on button "Save" at bounding box center [678, 192] width 24 height 15
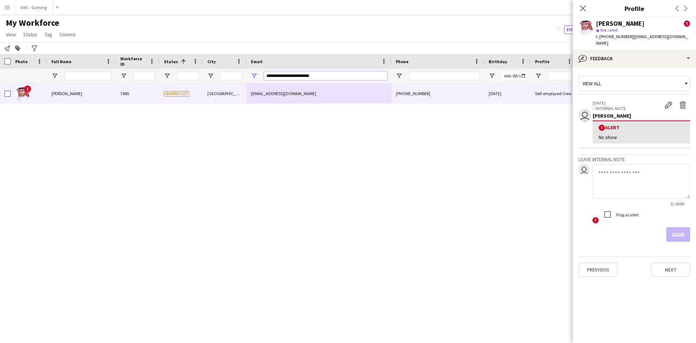
click at [309, 79] on input "**********" at bounding box center [325, 75] width 123 height 9
type input "*"
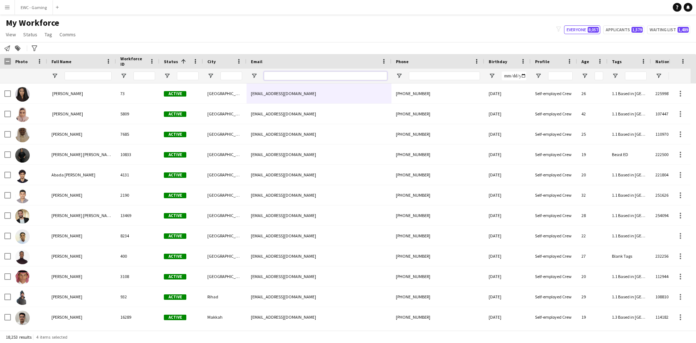
paste input "**********"
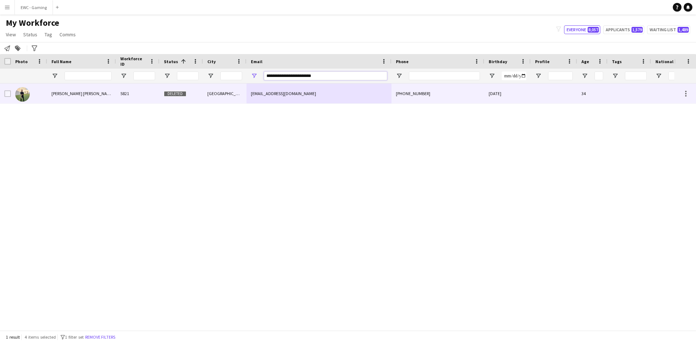
type input "**********"
click at [201, 88] on div "Deleted" at bounding box center [182, 93] width 44 height 20
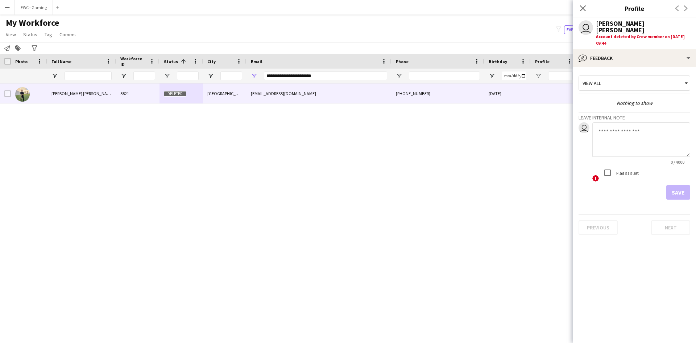
click at [609, 137] on textarea at bounding box center [641, 139] width 98 height 34
type textarea "*******"
click at [678, 191] on button "Save" at bounding box center [678, 192] width 24 height 15
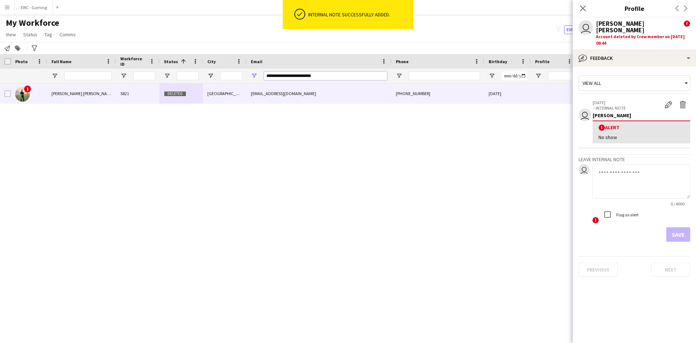
click at [324, 77] on input "**********" at bounding box center [325, 75] width 123 height 9
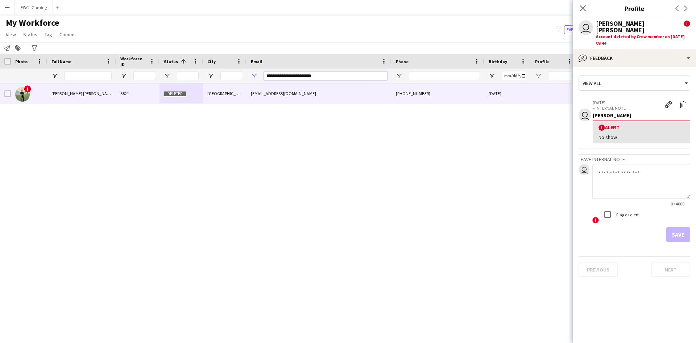
click at [324, 77] on input "**********" at bounding box center [325, 75] width 123 height 9
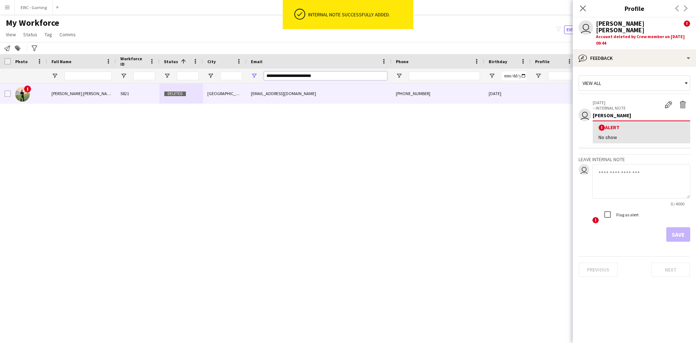
click at [324, 77] on input "**********" at bounding box center [325, 75] width 123 height 9
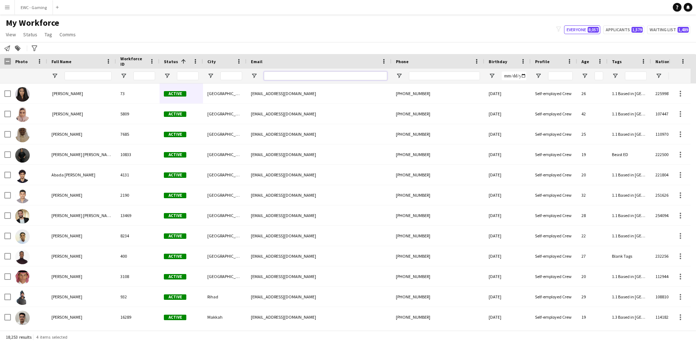
click at [310, 75] on input "Email Filter Input" at bounding box center [325, 75] width 123 height 9
paste input "**********"
type input "**********"
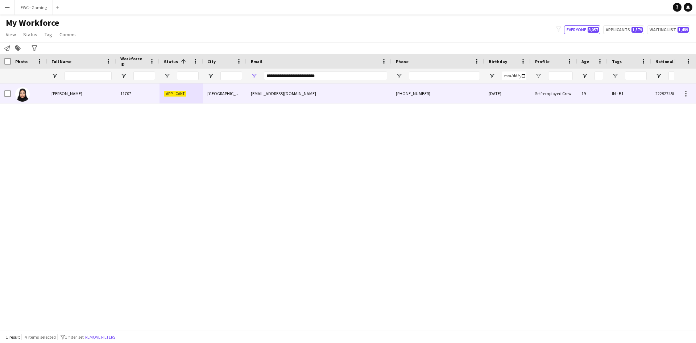
click at [96, 96] on div "[PERSON_NAME]" at bounding box center [81, 93] width 69 height 20
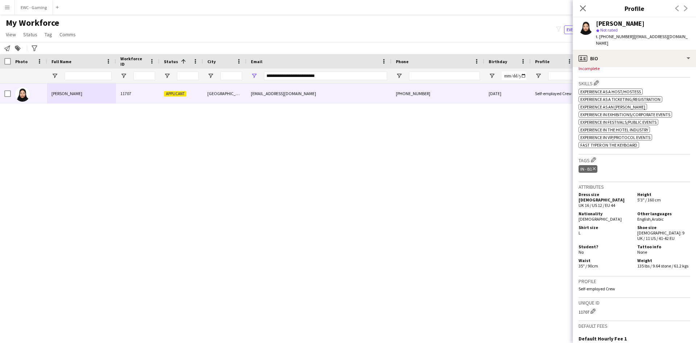
click at [637, 134] on app-spec-pill "ok-circled2 background Layer 1 cross-circle-red background Layer 1 Experience i…" at bounding box center [616, 137] width 74 height 6
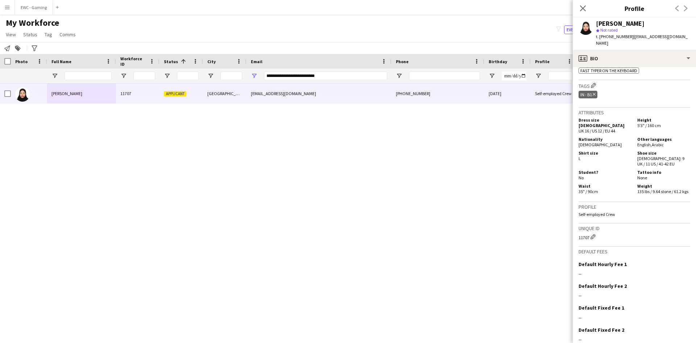
scroll to position [314, 0]
click at [594, 82] on app-icon "Edit crew company tags" at bounding box center [593, 84] width 5 height 5
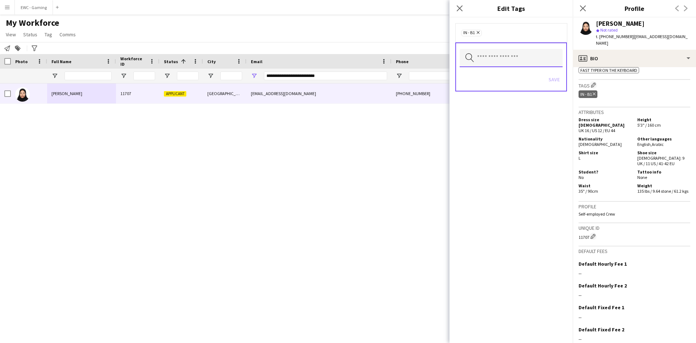
click at [500, 58] on input "text" at bounding box center [511, 58] width 103 height 18
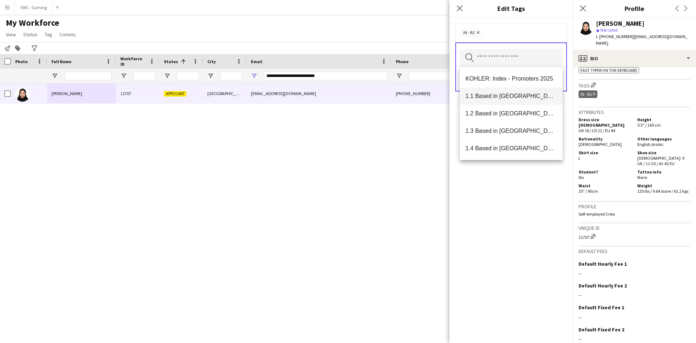
click at [505, 99] on span "1.1 Based in [GEOGRAPHIC_DATA]" at bounding box center [511, 95] width 91 height 7
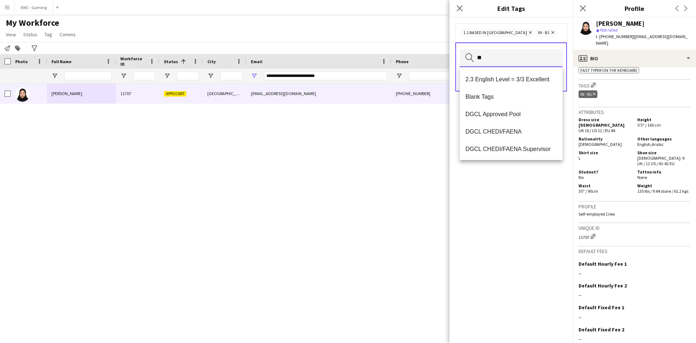
scroll to position [0, 0]
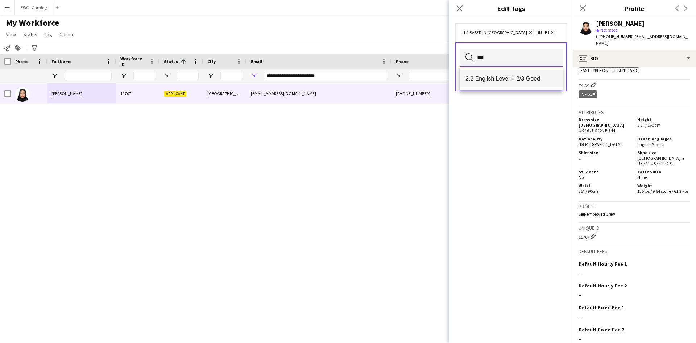
type input "***"
click at [503, 80] on span "2.2 English Level = 2/3 Good" at bounding box center [511, 78] width 91 height 7
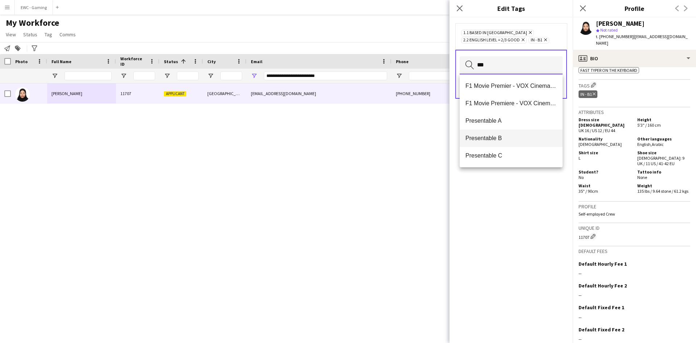
type input "***"
click at [508, 136] on span "Presentable B" at bounding box center [511, 138] width 91 height 7
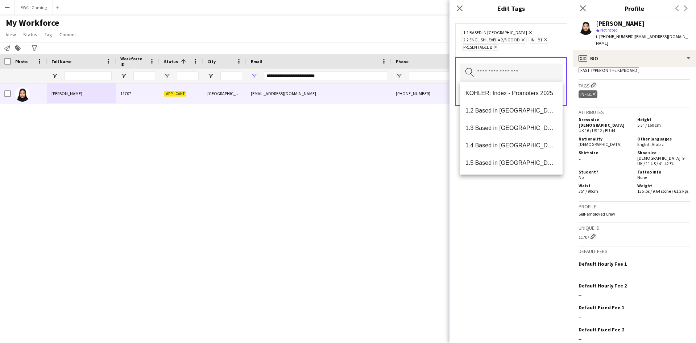
click at [502, 243] on div "1.1 Based in [GEOGRAPHIC_DATA] Remove 2.2 English Level = 2/3 Good Remove IN - …" at bounding box center [511, 179] width 123 height 325
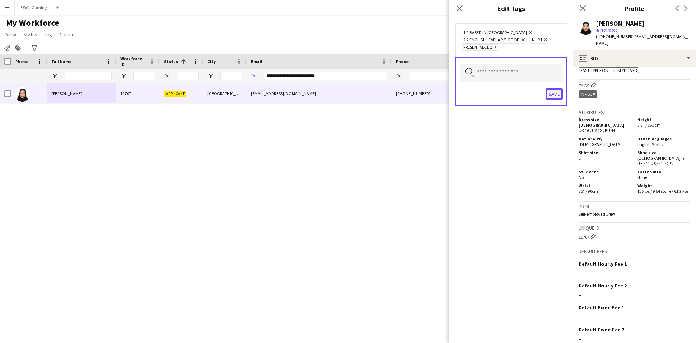
click at [554, 92] on button "Save" at bounding box center [554, 94] width 17 height 12
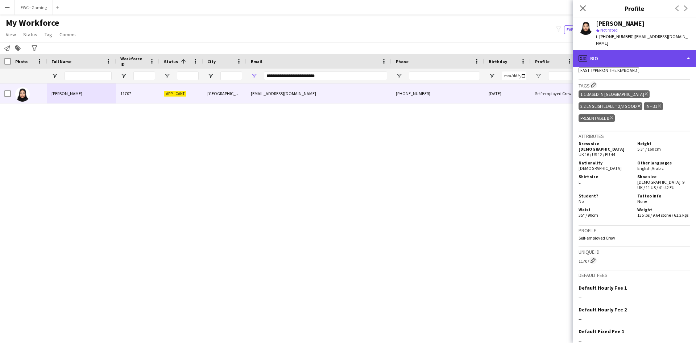
click at [661, 54] on div "profile Bio" at bounding box center [634, 58] width 123 height 17
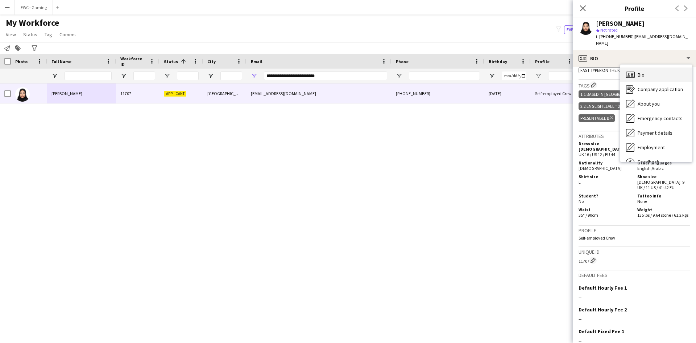
click at [658, 67] on div "Bio Bio" at bounding box center [656, 74] width 72 height 15
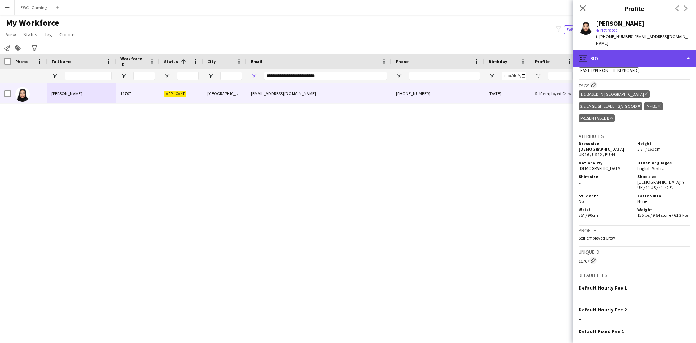
click at [647, 55] on div "profile Bio" at bounding box center [634, 58] width 123 height 17
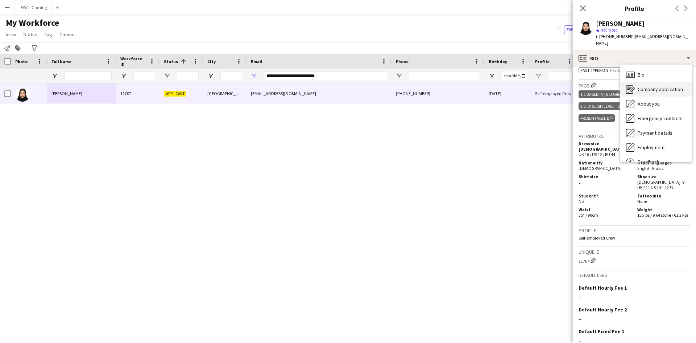
click at [652, 86] on span "Company application" at bounding box center [660, 89] width 45 height 7
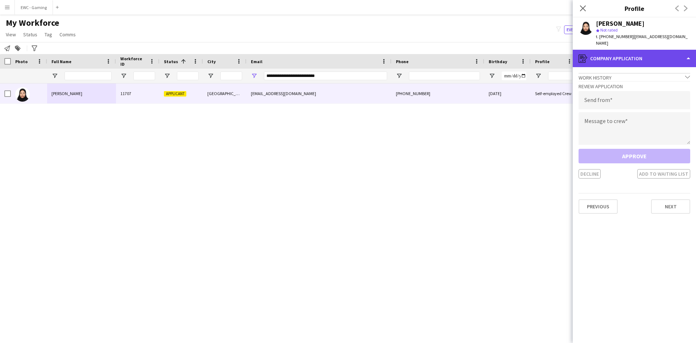
click at [647, 50] on div "register Company application" at bounding box center [634, 58] width 123 height 17
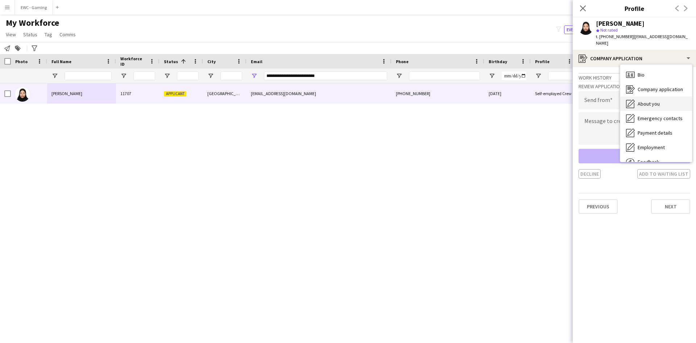
click at [651, 100] on span "About you" at bounding box center [649, 103] width 22 height 7
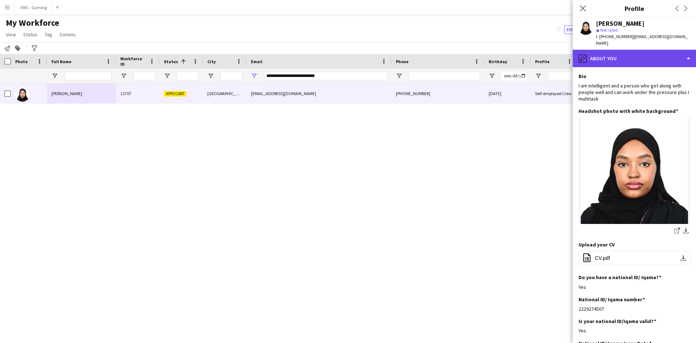
click at [630, 51] on div "pencil4 About you" at bounding box center [634, 58] width 123 height 17
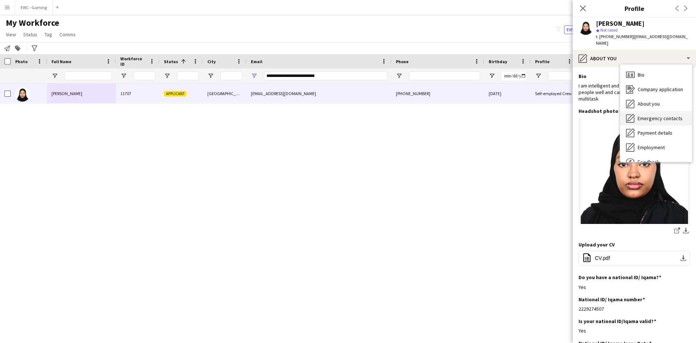
click at [665, 115] on div "Emergency contacts Emergency contacts" at bounding box center [656, 118] width 72 height 15
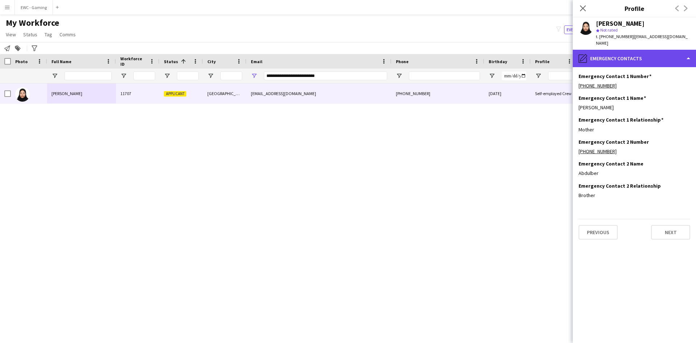
click at [640, 51] on div "pencil4 Emergency contacts" at bounding box center [634, 58] width 123 height 17
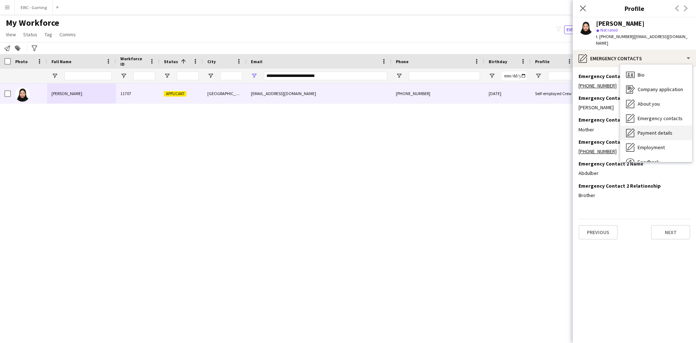
click at [650, 130] on div "Payment details Payment details" at bounding box center [656, 132] width 72 height 15
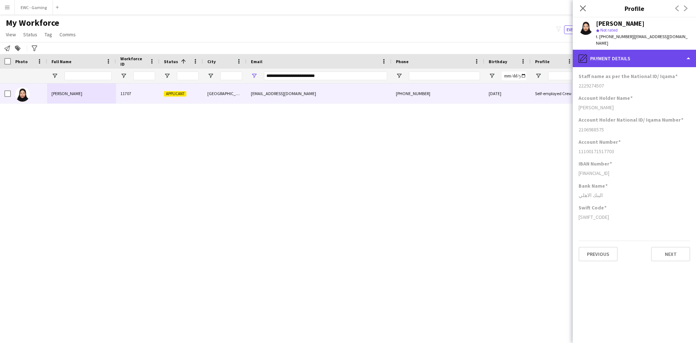
click at [630, 53] on div "pencil4 Payment details" at bounding box center [634, 58] width 123 height 17
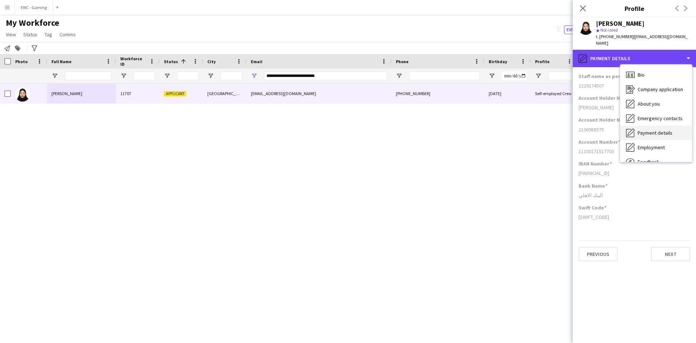
scroll to position [25, 0]
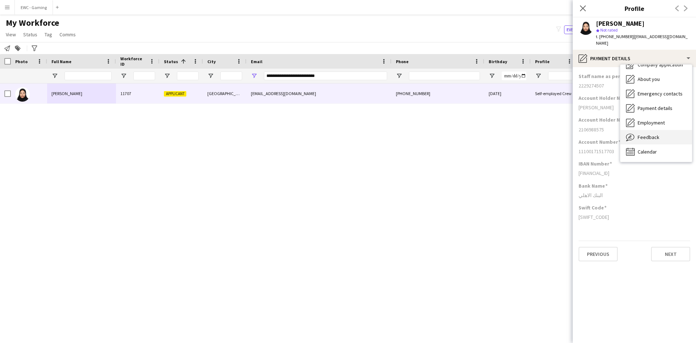
click at [661, 130] on div "Feedback Feedback" at bounding box center [656, 137] width 72 height 15
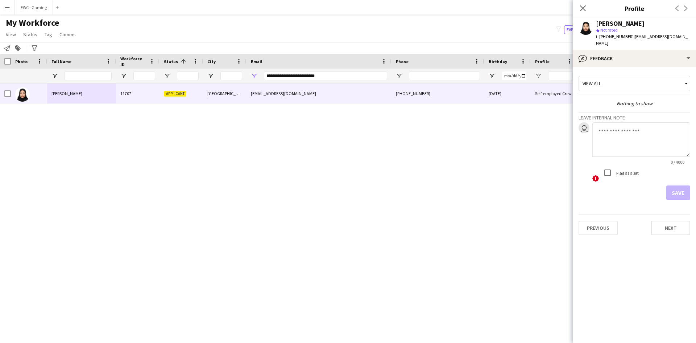
click at [636, 129] on textarea at bounding box center [641, 139] width 98 height 34
click at [338, 76] on input "**********" at bounding box center [325, 75] width 123 height 9
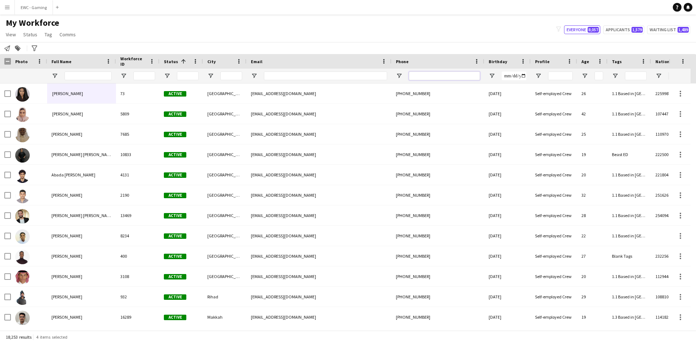
click at [443, 78] on input "Phone Filter Input" at bounding box center [444, 75] width 71 height 9
paste input "**********"
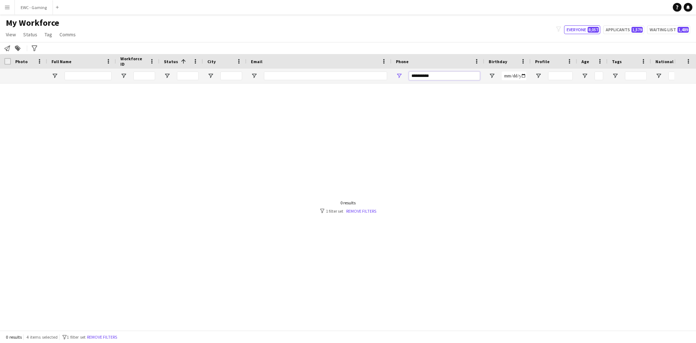
click at [414, 76] on input "**********" at bounding box center [444, 75] width 71 height 9
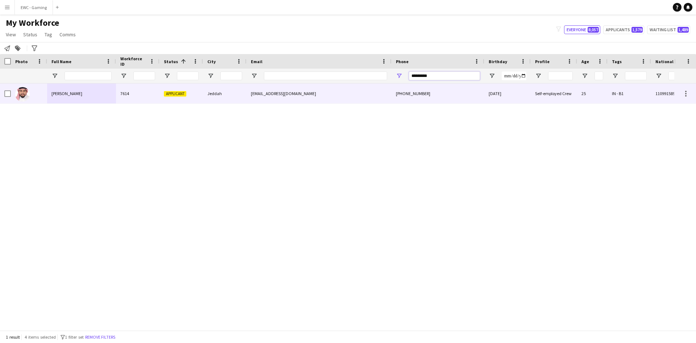
type input "*********"
click at [127, 96] on div "7614" at bounding box center [138, 93] width 44 height 20
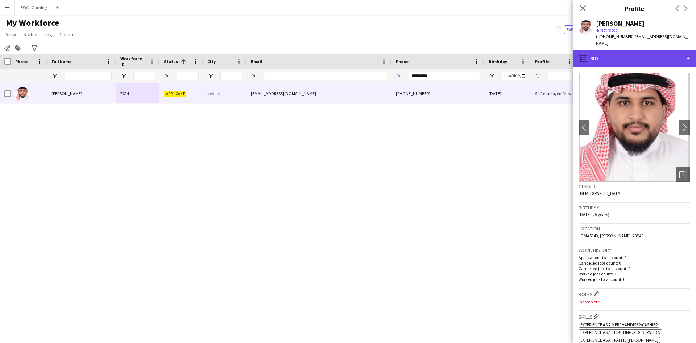
click at [628, 53] on div "profile Bio" at bounding box center [634, 58] width 123 height 17
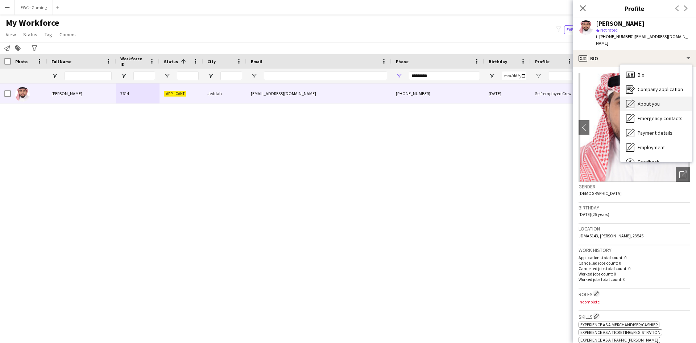
click at [654, 100] on span "About you" at bounding box center [649, 103] width 22 height 7
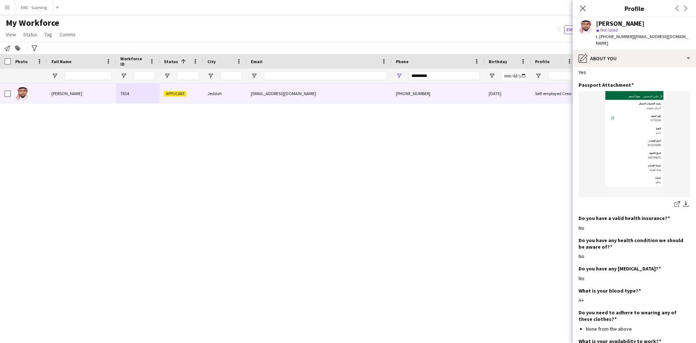
scroll to position [408, 0]
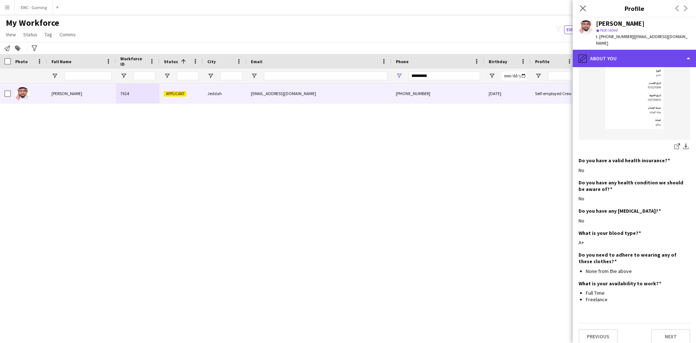
click at [642, 53] on div "pencil4 About you" at bounding box center [634, 58] width 123 height 17
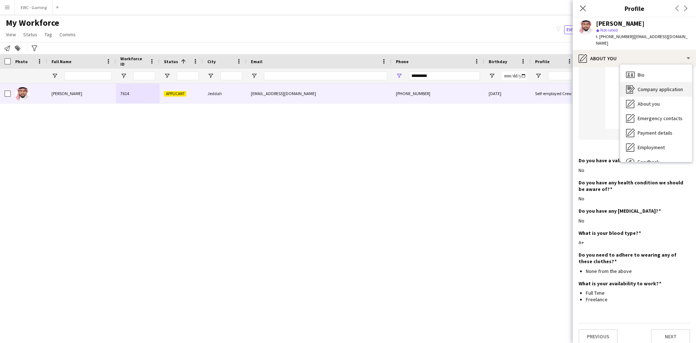
click at [657, 86] on span "Company application" at bounding box center [660, 89] width 45 height 7
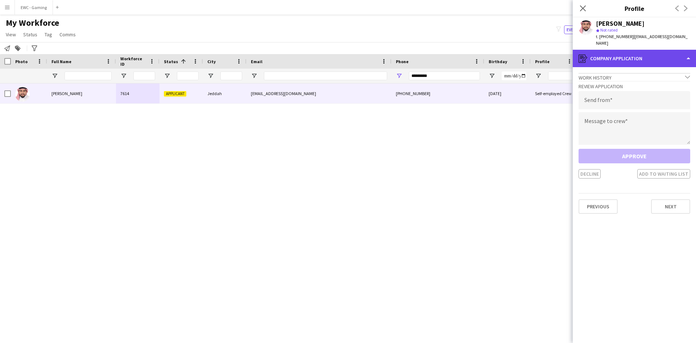
click at [643, 50] on div "register Company application" at bounding box center [634, 58] width 123 height 17
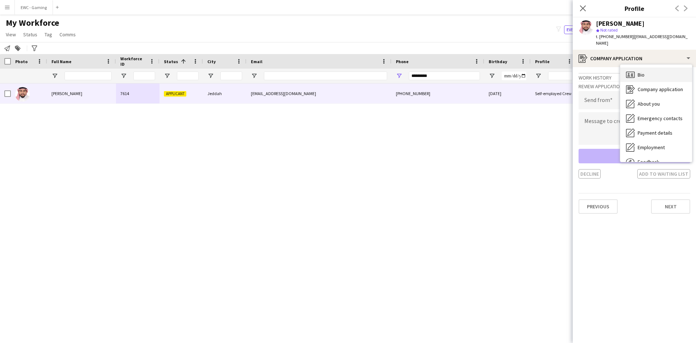
click at [650, 67] on div "Bio Bio" at bounding box center [656, 74] width 72 height 15
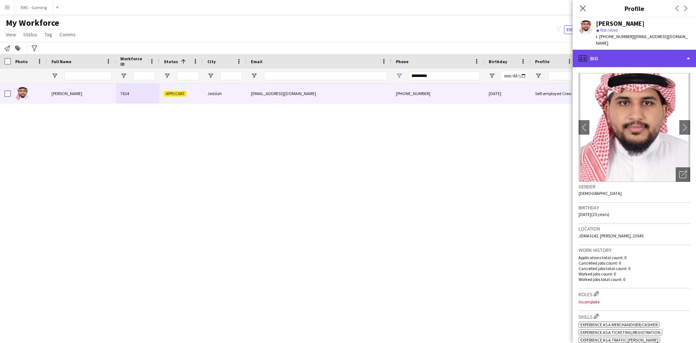
click at [637, 51] on div "profile Bio" at bounding box center [634, 58] width 123 height 17
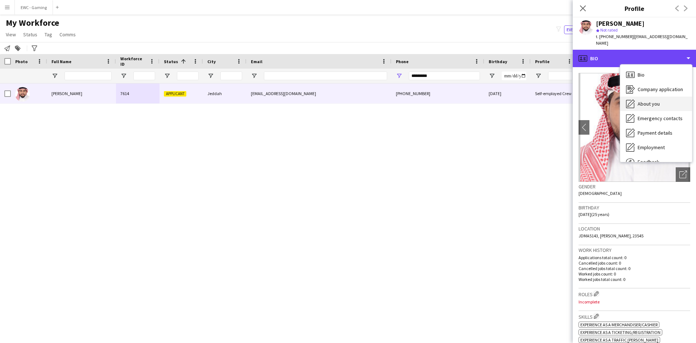
scroll to position [25, 0]
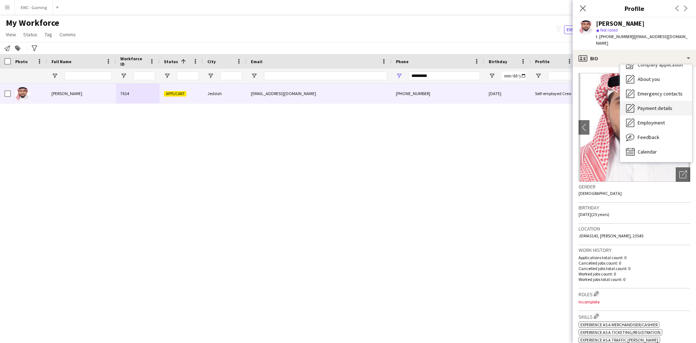
click at [657, 105] on span "Payment details" at bounding box center [655, 108] width 35 height 7
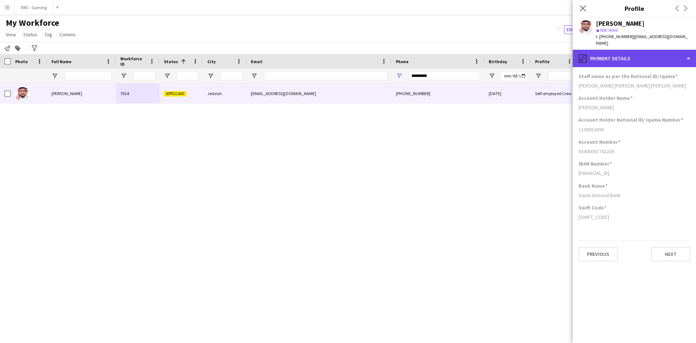
click at [653, 57] on div "pencil4 Payment details" at bounding box center [634, 58] width 123 height 17
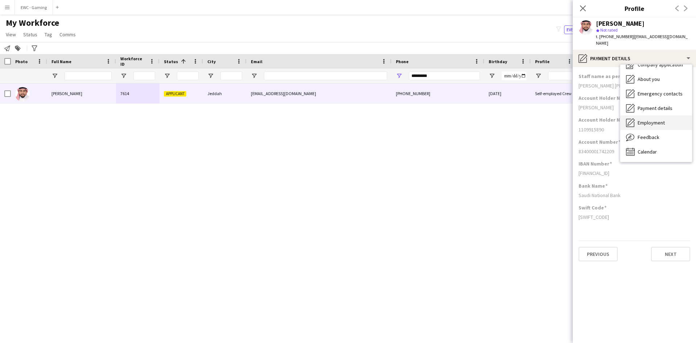
click at [658, 119] on span "Employment" at bounding box center [651, 122] width 27 height 7
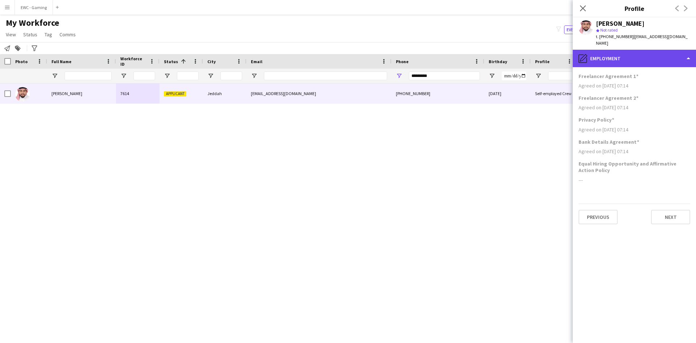
click at [635, 51] on div "pencil4 Employment" at bounding box center [634, 58] width 123 height 17
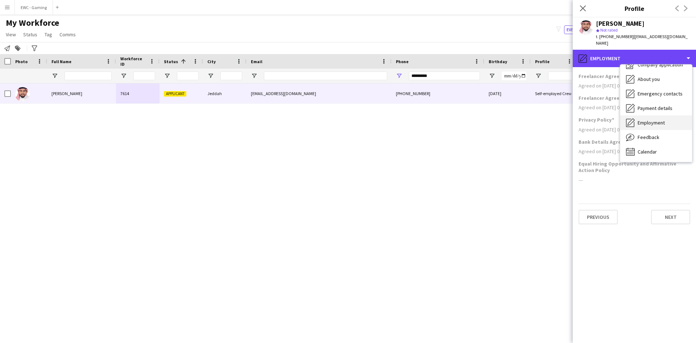
scroll to position [0, 0]
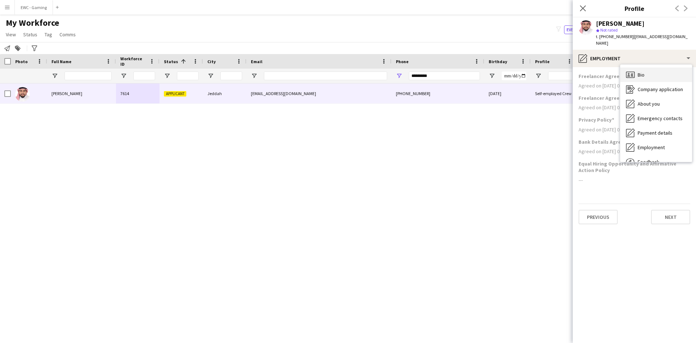
click at [649, 71] on div "Bio Bio" at bounding box center [656, 74] width 72 height 15
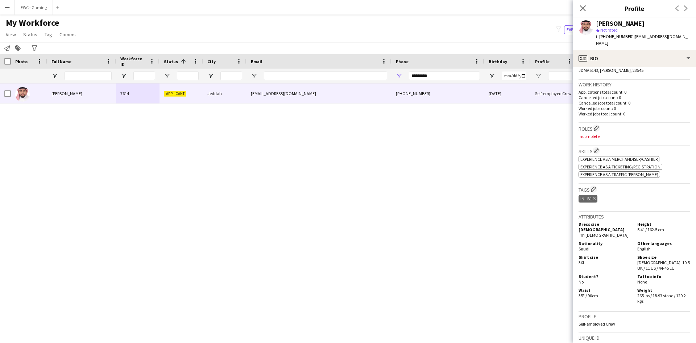
scroll to position [175, 0]
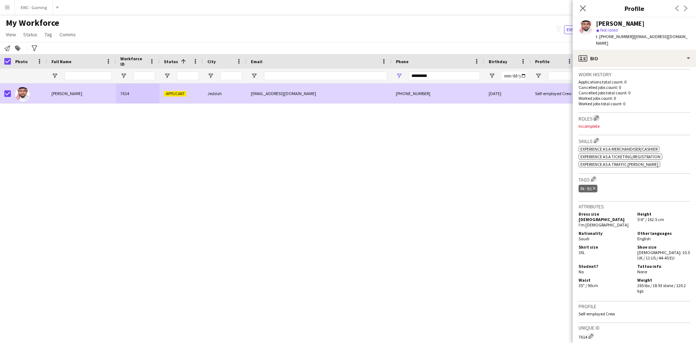
click at [598, 115] on app-icon "Edit crew company roles" at bounding box center [596, 117] width 5 height 5
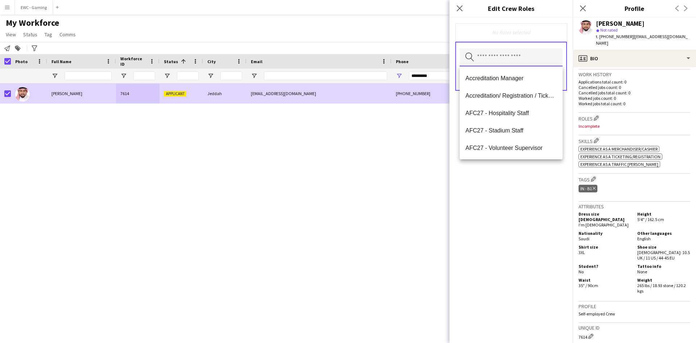
click at [506, 57] on input "text" at bounding box center [511, 57] width 103 height 18
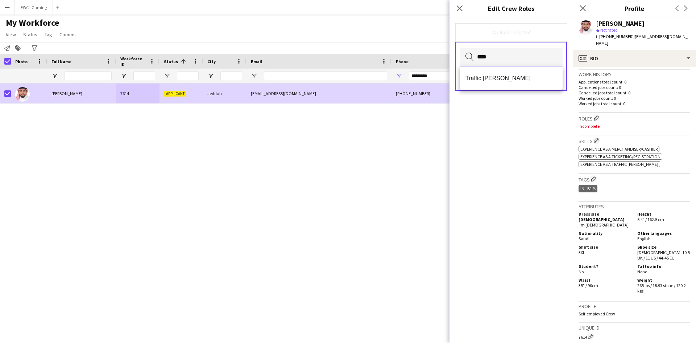
type input "****"
click at [504, 80] on span "Traffic [PERSON_NAME]" at bounding box center [511, 78] width 91 height 7
type input "**"
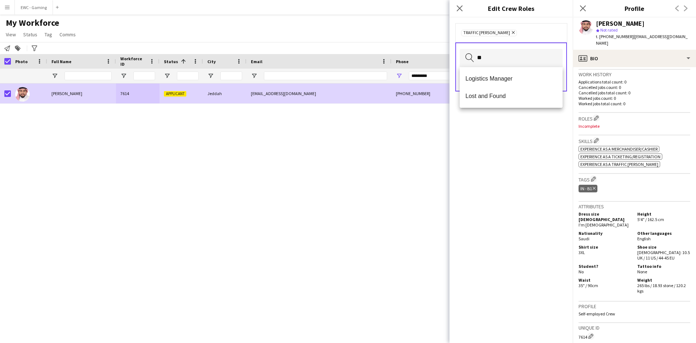
click at [504, 80] on span "Logistics Manager" at bounding box center [511, 78] width 91 height 7
type input "***"
click at [504, 80] on span "Customer Service Staff" at bounding box center [511, 78] width 91 height 7
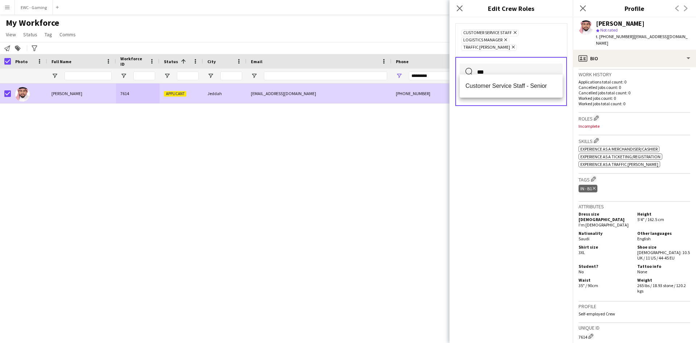
type input "***"
click at [504, 80] on mat-option "Customer Service Staff - Senior" at bounding box center [511, 85] width 103 height 17
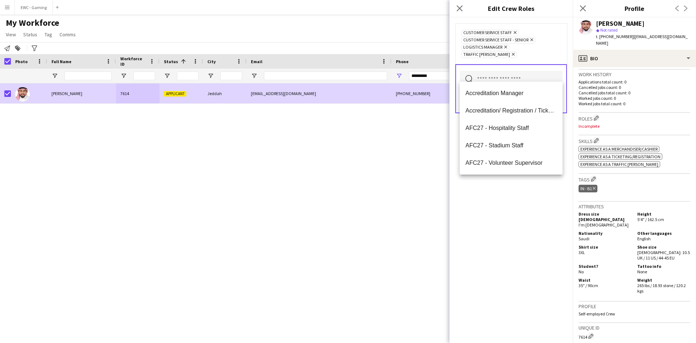
click at [532, 40] on icon at bounding box center [531, 39] width 3 height 3
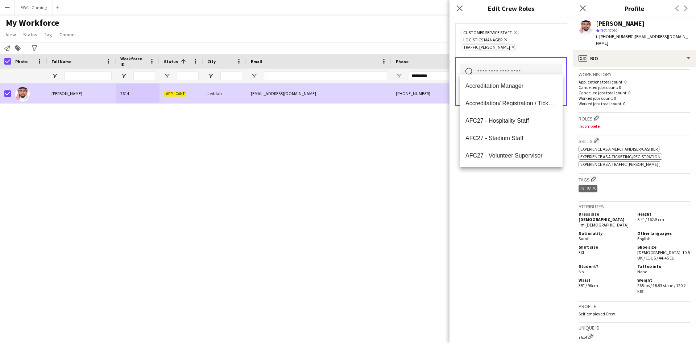
click at [508, 70] on input "text" at bounding box center [511, 72] width 103 height 18
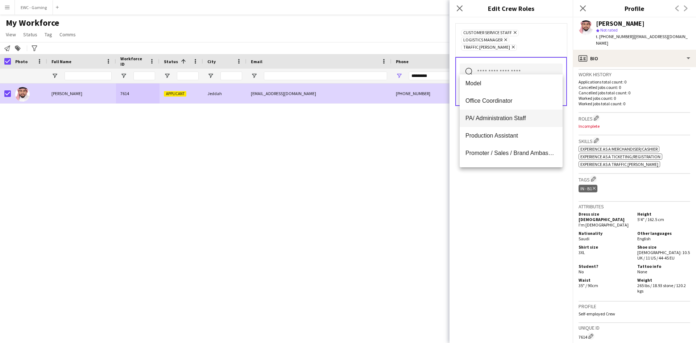
click at [510, 117] on span "PA/ Administration Staff" at bounding box center [511, 118] width 91 height 7
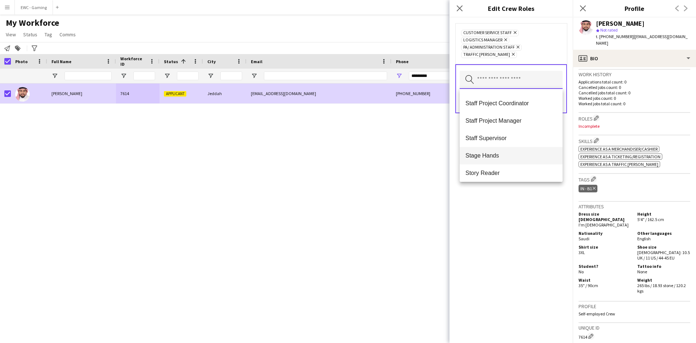
scroll to position [731, 0]
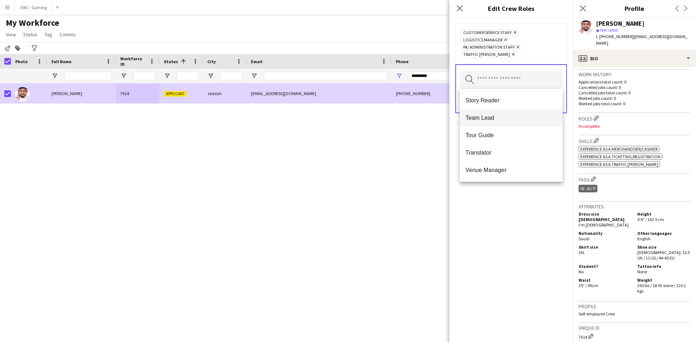
click at [515, 115] on span "Team Lead" at bounding box center [511, 117] width 91 height 7
click at [523, 206] on div "Customer Service Staff Remove Logistics Manager Remove PA/ Administration Staff…" at bounding box center [511, 179] width 123 height 325
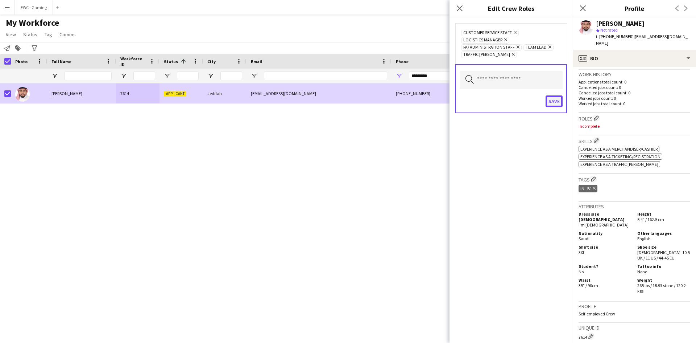
click at [557, 101] on button "Save" at bounding box center [554, 101] width 17 height 12
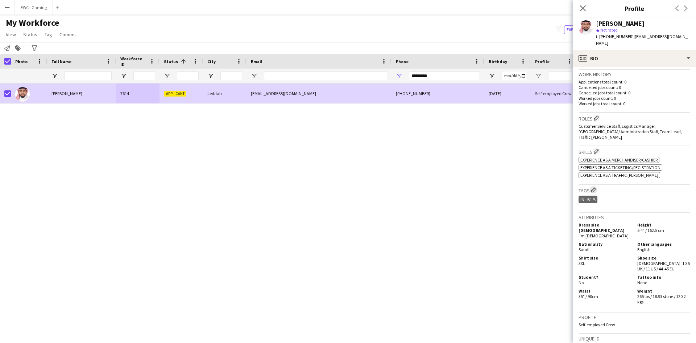
click at [596, 186] on button "Edit crew company tags" at bounding box center [593, 189] width 7 height 7
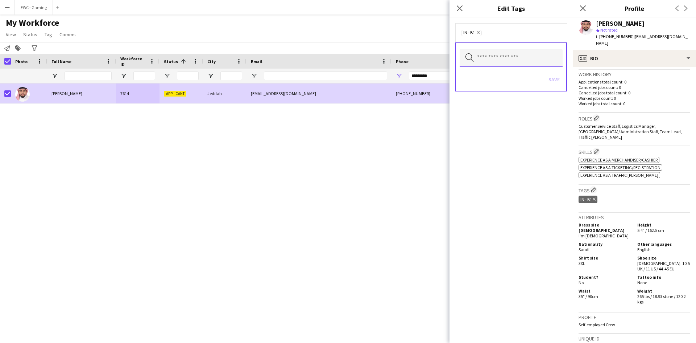
click at [529, 58] on input "text" at bounding box center [511, 58] width 103 height 18
type input "***"
click at [522, 80] on span "2.2 English Level = 2/3 Good" at bounding box center [511, 78] width 91 height 7
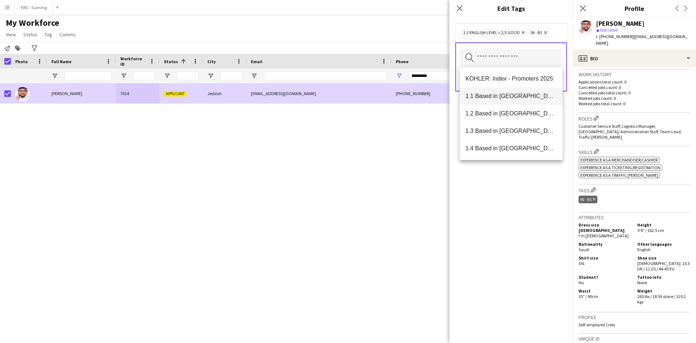
click at [515, 92] on mat-option "1.1 Based in [GEOGRAPHIC_DATA]" at bounding box center [511, 95] width 103 height 17
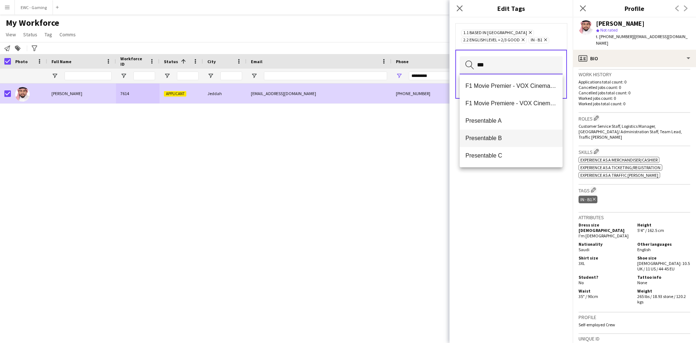
type input "***"
click at [506, 135] on span "Presentable B" at bounding box center [511, 138] width 91 height 7
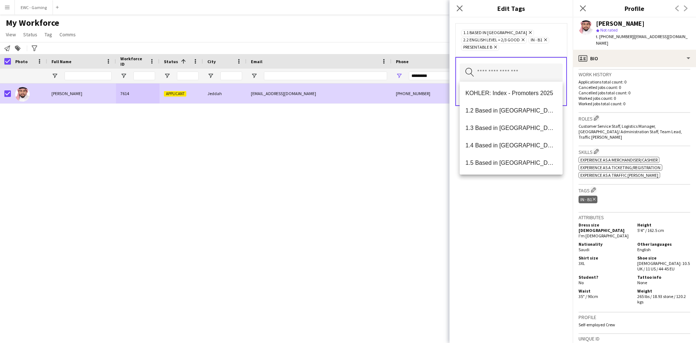
click at [479, 258] on div "1.1 Based in [GEOGRAPHIC_DATA] Remove 2.2 English Level = 2/3 Good Remove IN - …" at bounding box center [511, 179] width 123 height 325
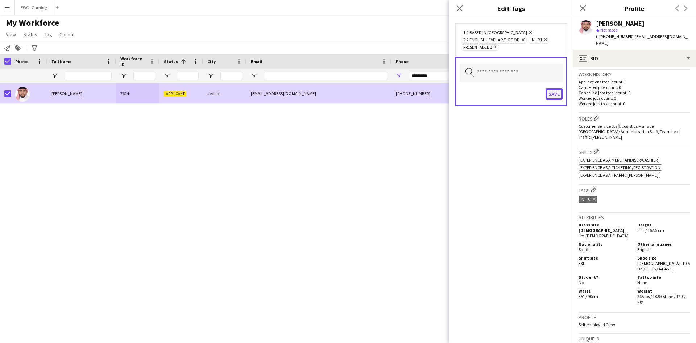
click at [553, 93] on button "Save" at bounding box center [554, 94] width 17 height 12
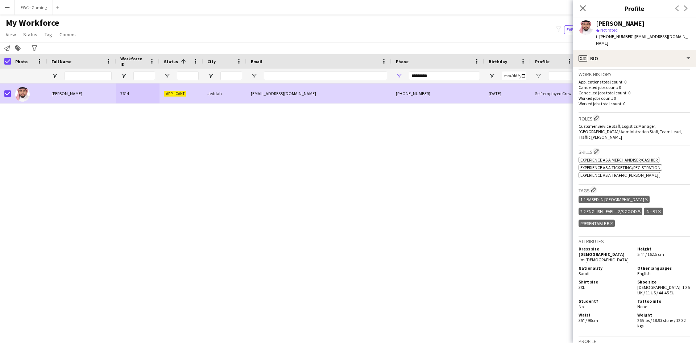
scroll to position [324, 0]
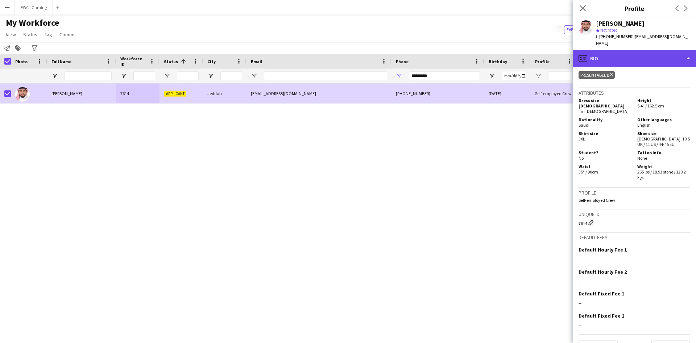
click at [629, 50] on div "profile Bio" at bounding box center [634, 58] width 123 height 17
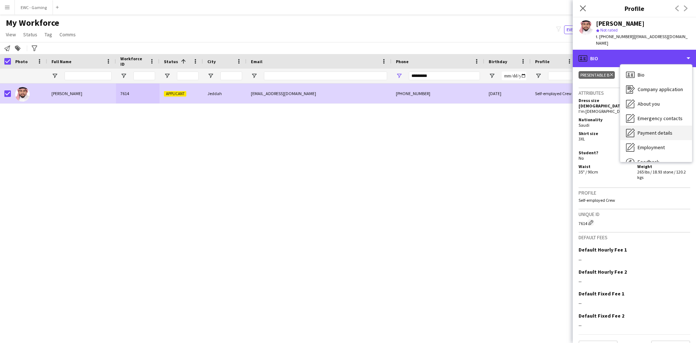
scroll to position [25, 0]
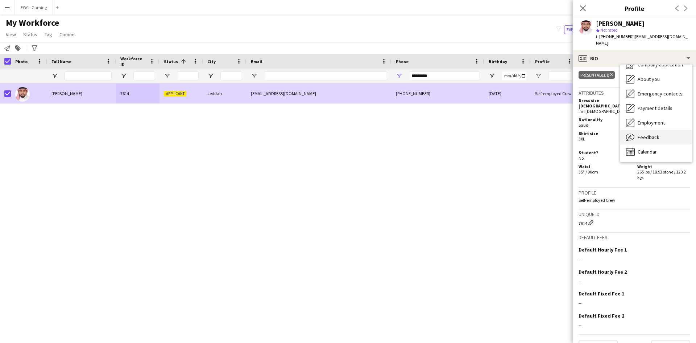
click at [662, 131] on div "Feedback Feedback" at bounding box center [656, 137] width 72 height 15
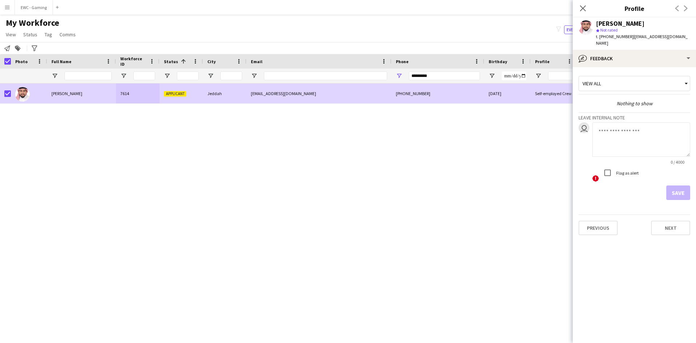
click at [621, 125] on textarea at bounding box center [641, 139] width 98 height 34
click at [616, 125] on textarea "**********" at bounding box center [641, 139] width 98 height 34
type textarea "**********"
click at [683, 185] on button "Save" at bounding box center [678, 192] width 24 height 15
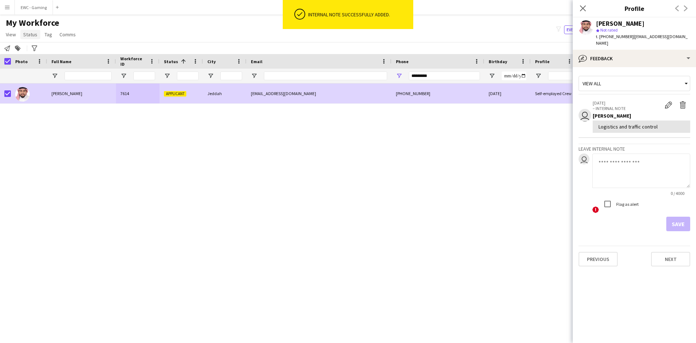
click at [34, 35] on span "Status" at bounding box center [30, 34] width 14 height 7
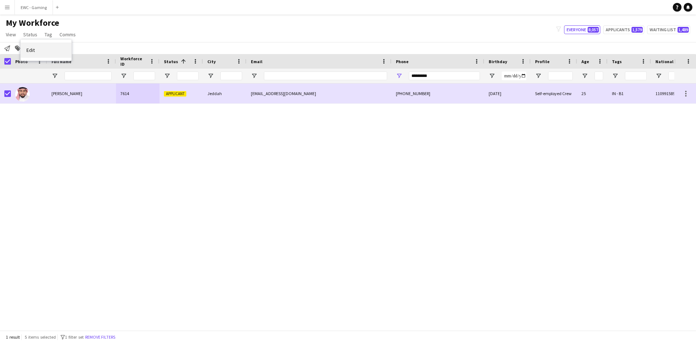
click at [42, 48] on link "Edit" at bounding box center [46, 49] width 51 height 15
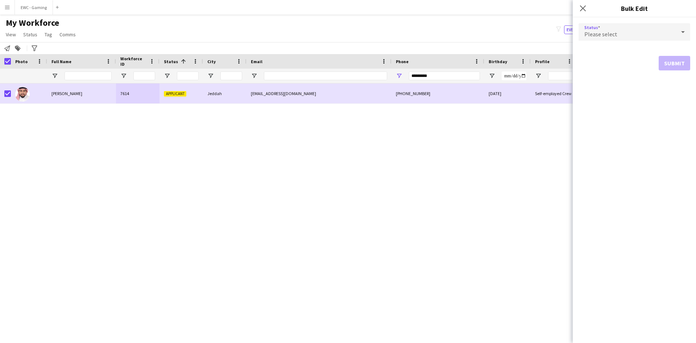
click at [654, 33] on div "Please select" at bounding box center [627, 31] width 97 height 17
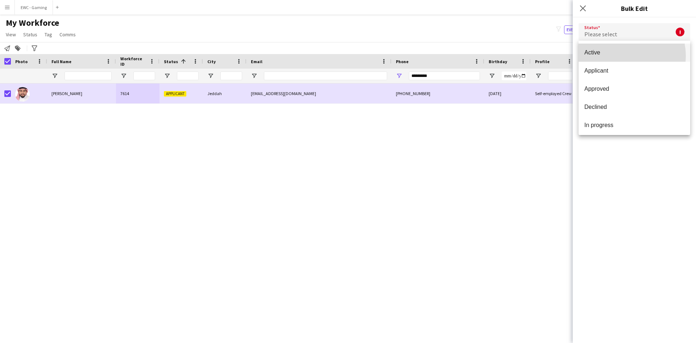
click at [623, 56] on span "Active" at bounding box center [634, 52] width 100 height 7
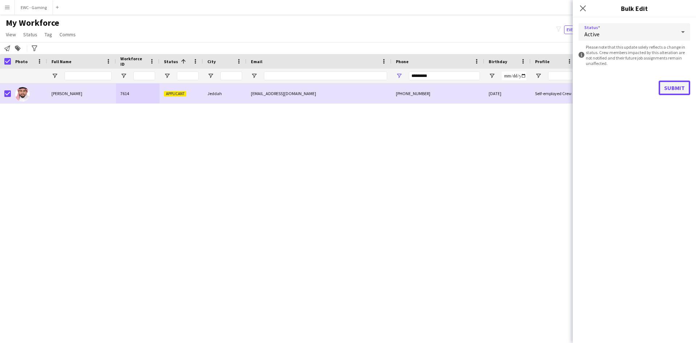
click at [662, 87] on button "Submit" at bounding box center [675, 87] width 32 height 15
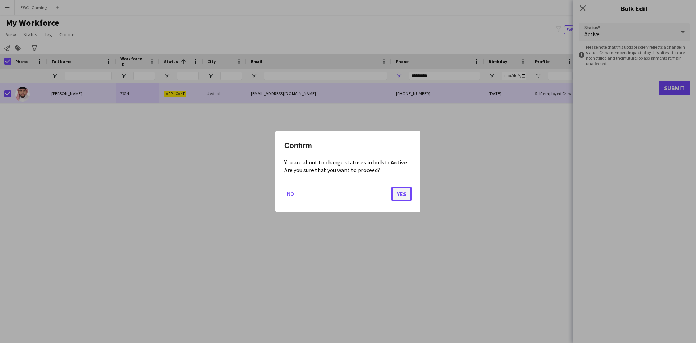
click at [402, 194] on button "Yes" at bounding box center [402, 193] width 20 height 15
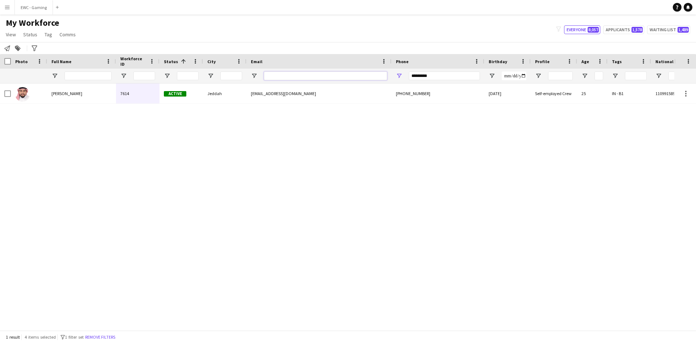
click at [286, 76] on input "Email Filter Input" at bounding box center [325, 75] width 123 height 9
paste input "**********"
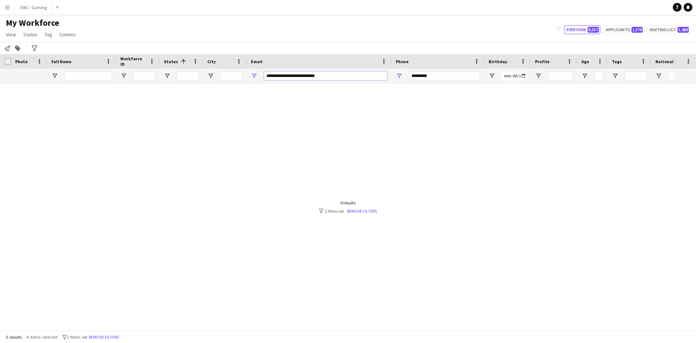
type input "**********"
click at [118, 336] on button "Remove filters" at bounding box center [103, 337] width 33 height 8
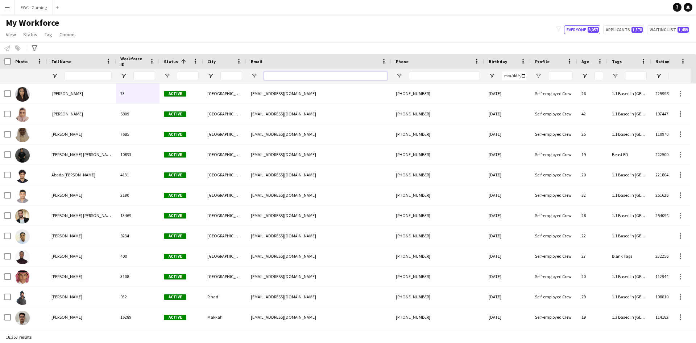
click at [329, 75] on input "Email Filter Input" at bounding box center [325, 75] width 123 height 9
paste input "**********"
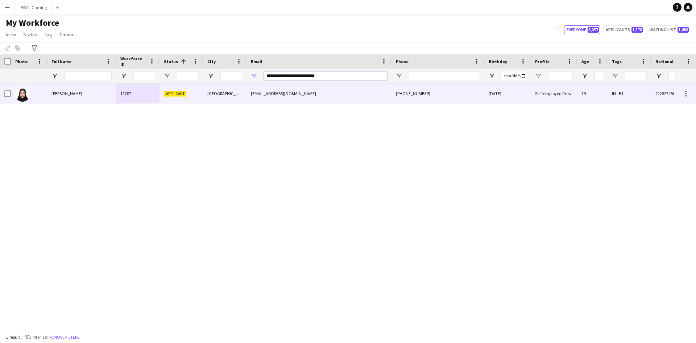
type input "**********"
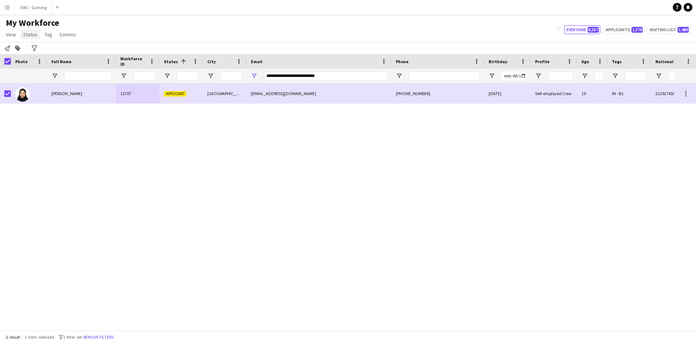
click at [27, 36] on span "Status" at bounding box center [30, 34] width 14 height 7
click at [33, 49] on span "Edit" at bounding box center [30, 50] width 8 height 7
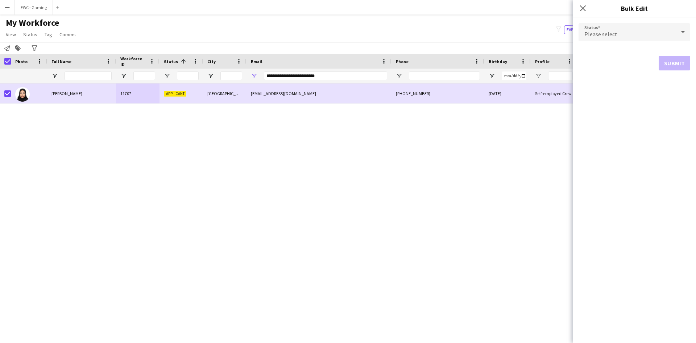
click at [651, 32] on div "Please select" at bounding box center [627, 31] width 97 height 17
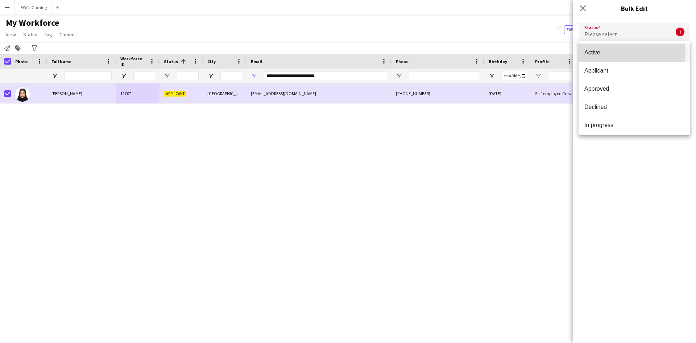
click at [610, 53] on span "Active" at bounding box center [634, 52] width 100 height 7
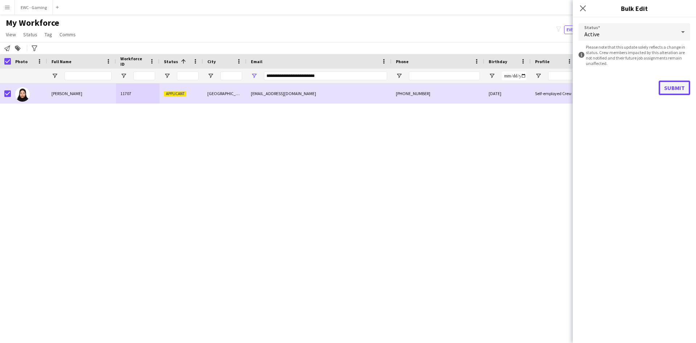
click at [676, 86] on button "Submit" at bounding box center [675, 87] width 32 height 15
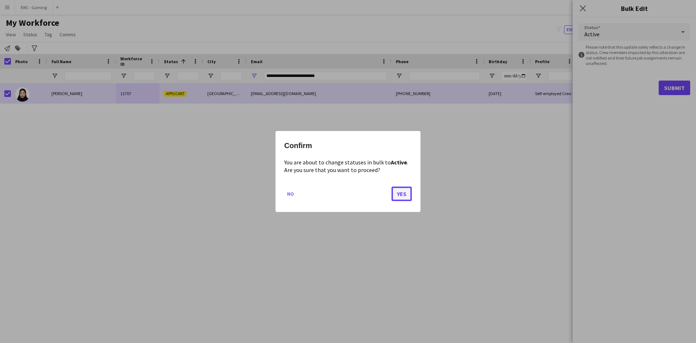
click at [404, 194] on button "Yes" at bounding box center [402, 193] width 20 height 15
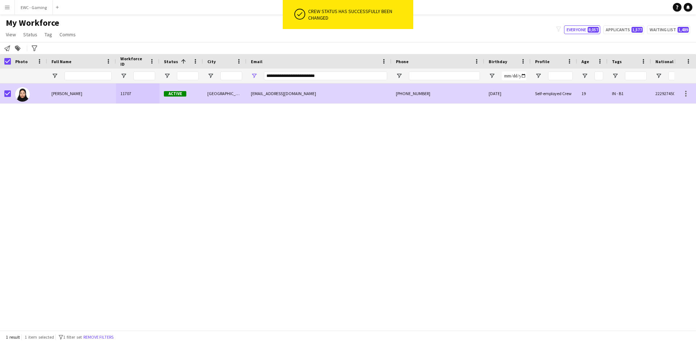
click at [570, 99] on div "Self-employed Crew" at bounding box center [554, 93] width 46 height 20
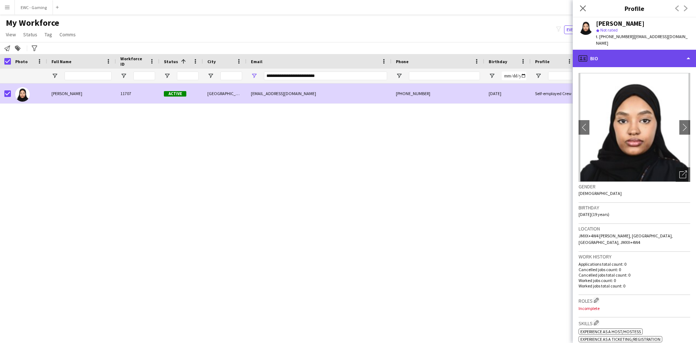
click at [649, 51] on div "profile Bio" at bounding box center [634, 58] width 123 height 17
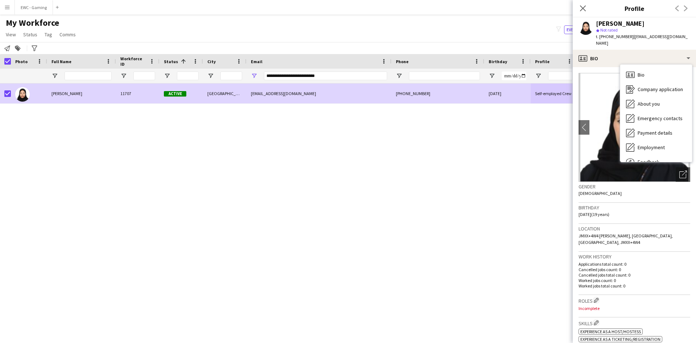
click at [635, 261] on p "Applications total count: 0" at bounding box center [635, 263] width 112 height 5
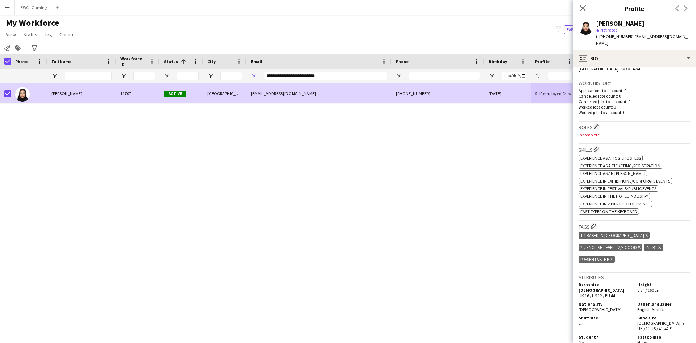
scroll to position [175, 0]
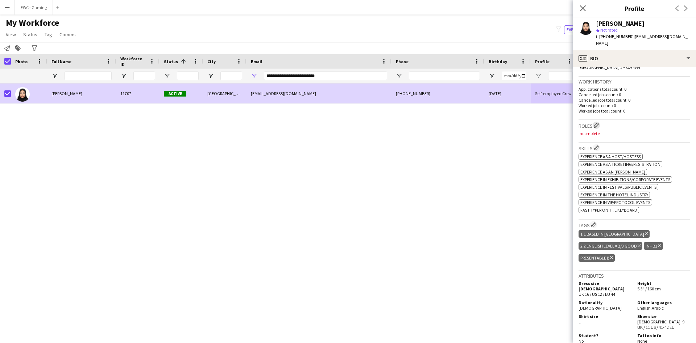
click at [599, 123] on app-icon "Edit crew company roles" at bounding box center [596, 125] width 5 height 5
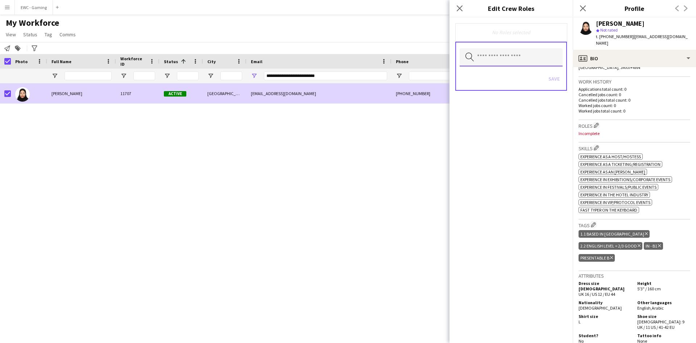
click at [501, 59] on input "text" at bounding box center [511, 57] width 103 height 18
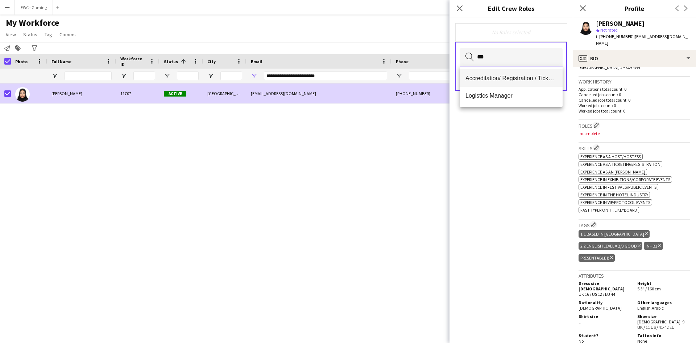
type input "***"
click at [493, 80] on span "Accreditation/ Registration / Ticketing" at bounding box center [511, 78] width 91 height 7
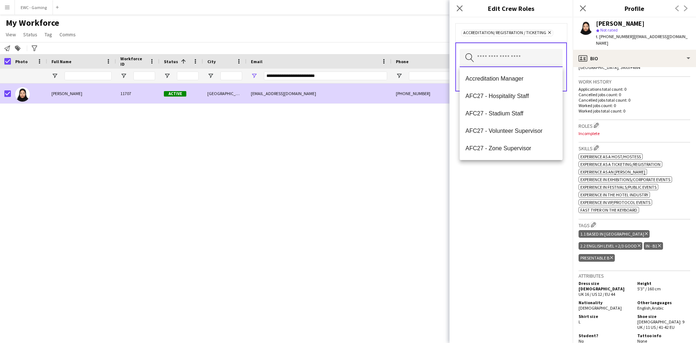
scroll to position [0, 0]
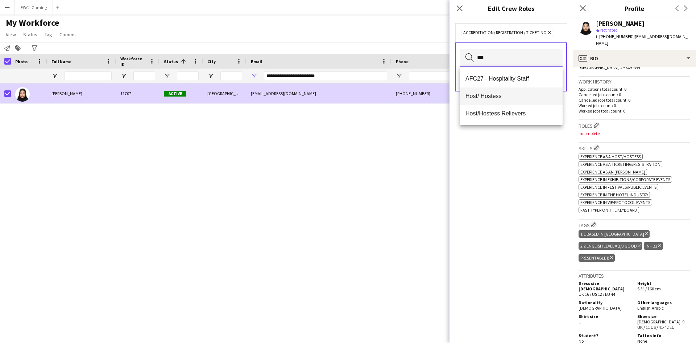
type input "***"
click at [491, 95] on span "Host/ Hostess" at bounding box center [511, 95] width 91 height 7
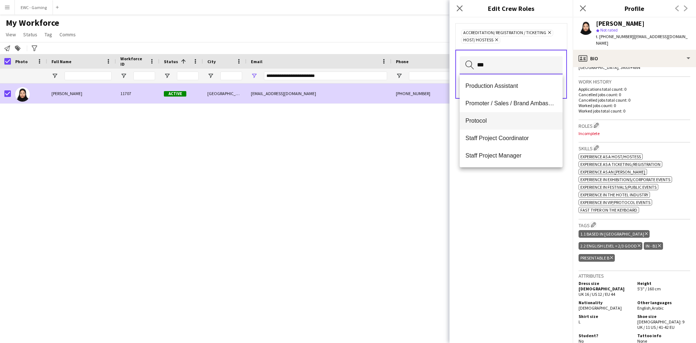
type input "***"
click at [487, 120] on span "Protocol" at bounding box center [511, 120] width 91 height 7
type input "***"
click at [511, 141] on span "Registration Assistant" at bounding box center [511, 138] width 91 height 7
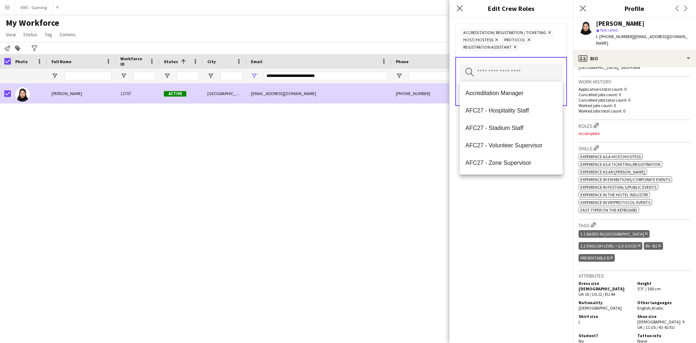
click at [500, 217] on div "Accreditation/ Registration / Ticketing Remove Host/ Hostess Remove Protocol Re…" at bounding box center [511, 179] width 123 height 325
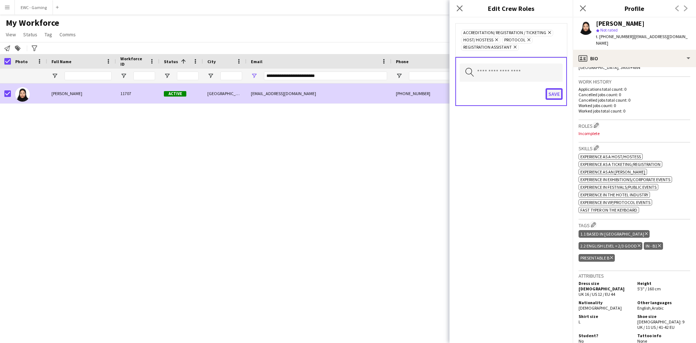
click at [550, 95] on button "Save" at bounding box center [554, 94] width 17 height 12
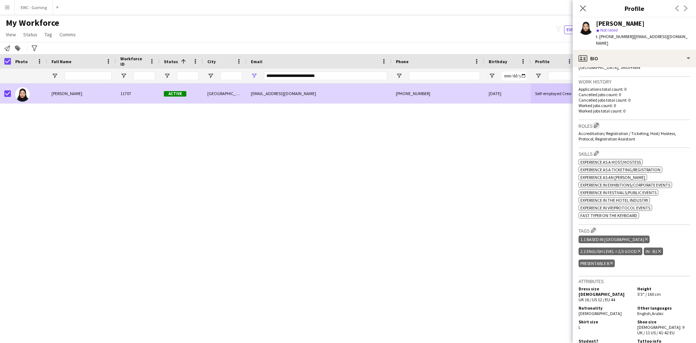
click at [596, 123] on app-icon "Edit crew company roles" at bounding box center [596, 125] width 5 height 5
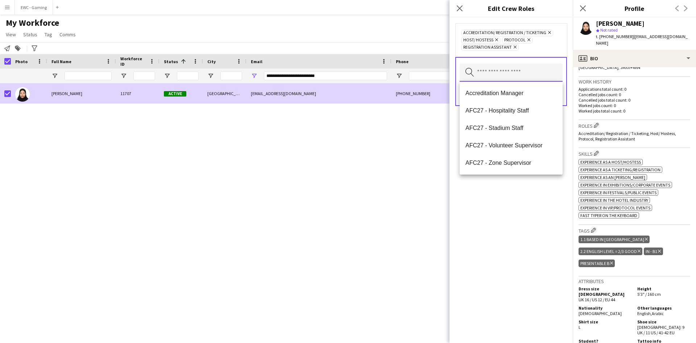
click at [514, 73] on input "text" at bounding box center [511, 72] width 103 height 18
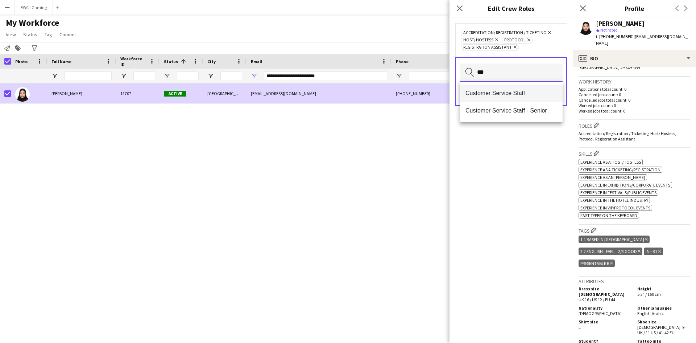
type input "***"
click at [512, 92] on span "Customer Service Staff" at bounding box center [511, 93] width 91 height 7
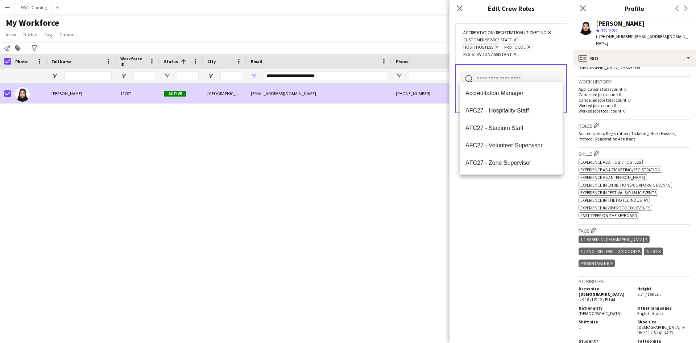
click at [523, 193] on div "Accreditation/ Registration / Ticketing Remove Customer Service Staff Remove Ho…" at bounding box center [511, 179] width 123 height 325
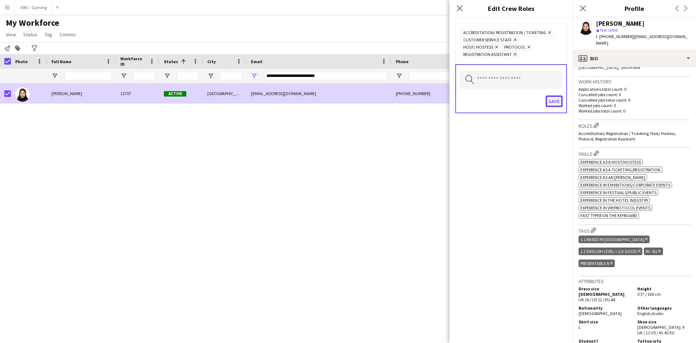
click at [551, 95] on button "Save" at bounding box center [554, 101] width 17 height 12
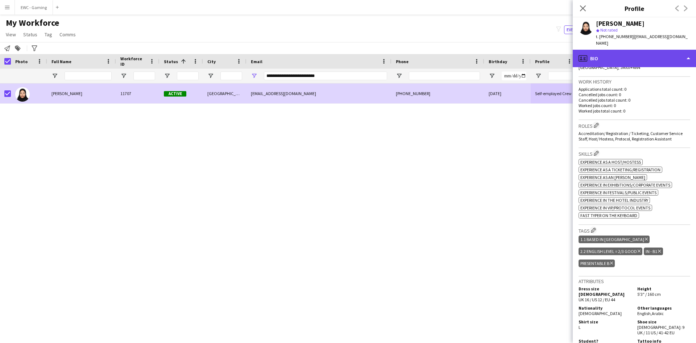
click at [624, 50] on div "profile Bio" at bounding box center [634, 58] width 123 height 17
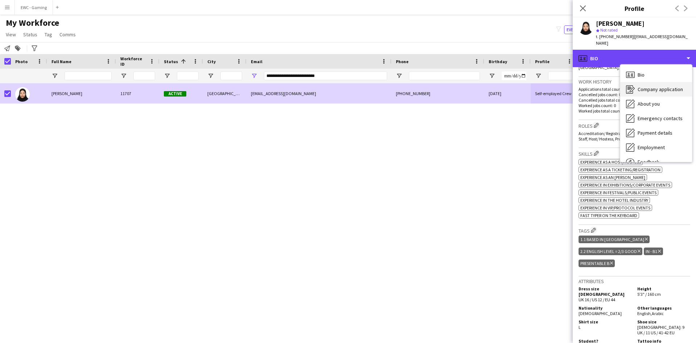
scroll to position [25, 0]
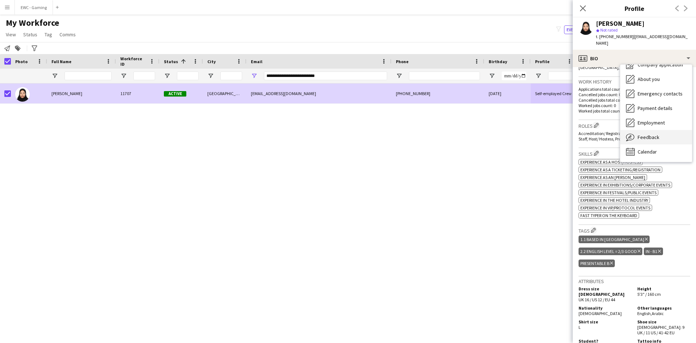
click at [642, 134] on span "Feedback" at bounding box center [649, 137] width 22 height 7
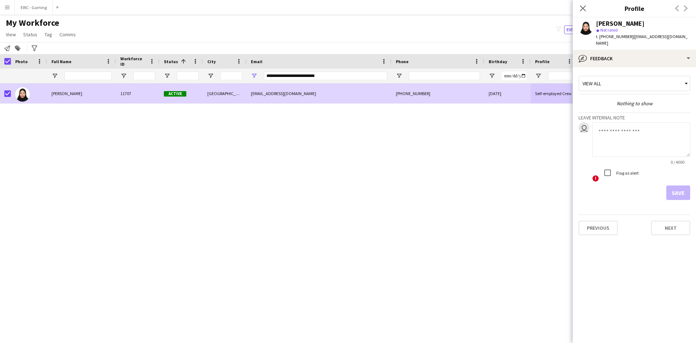
click at [611, 132] on textarea at bounding box center [641, 139] width 98 height 34
type textarea "*"
click at [629, 125] on textarea at bounding box center [641, 139] width 98 height 34
type textarea "*"
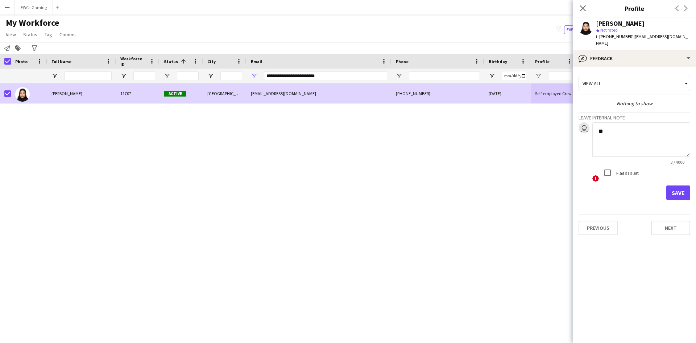
type textarea "*"
type textarea "**********"
click at [670, 185] on button "Save" at bounding box center [678, 192] width 24 height 15
